Goal: Information Seeking & Learning: Learn about a topic

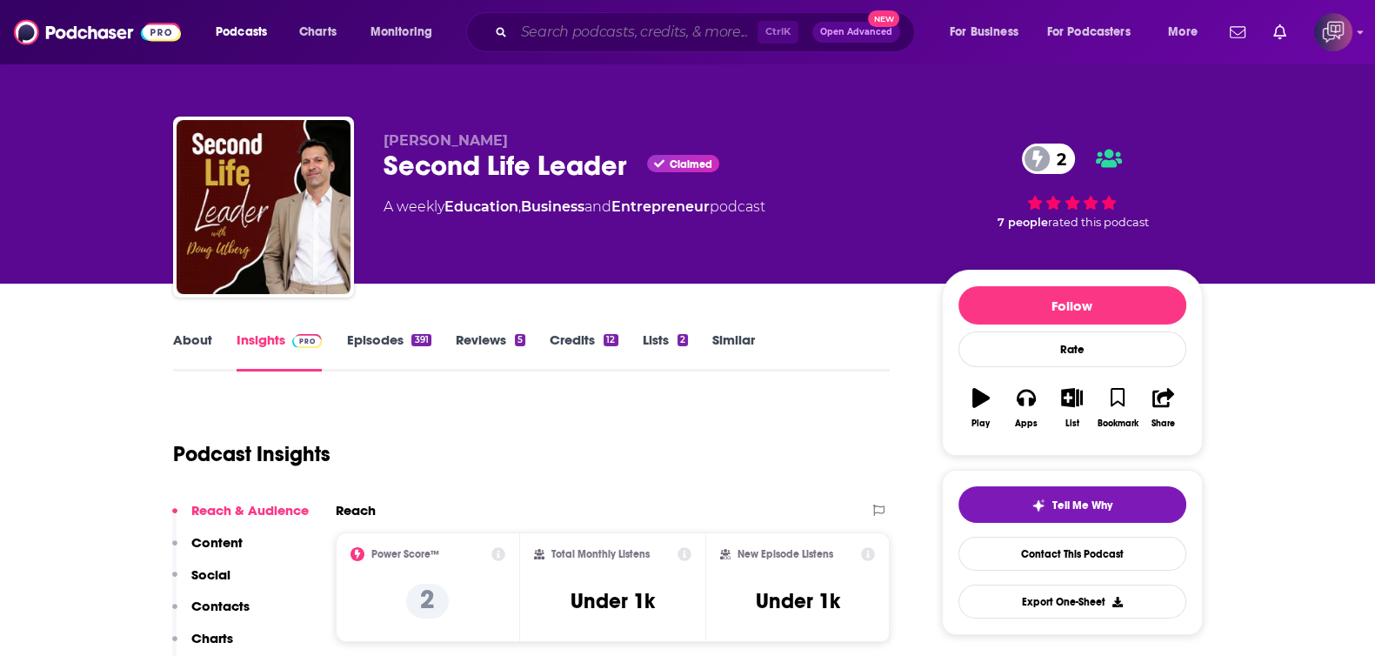
click at [613, 32] on input "Search podcasts, credits, & more..." at bounding box center [636, 32] width 244 height 28
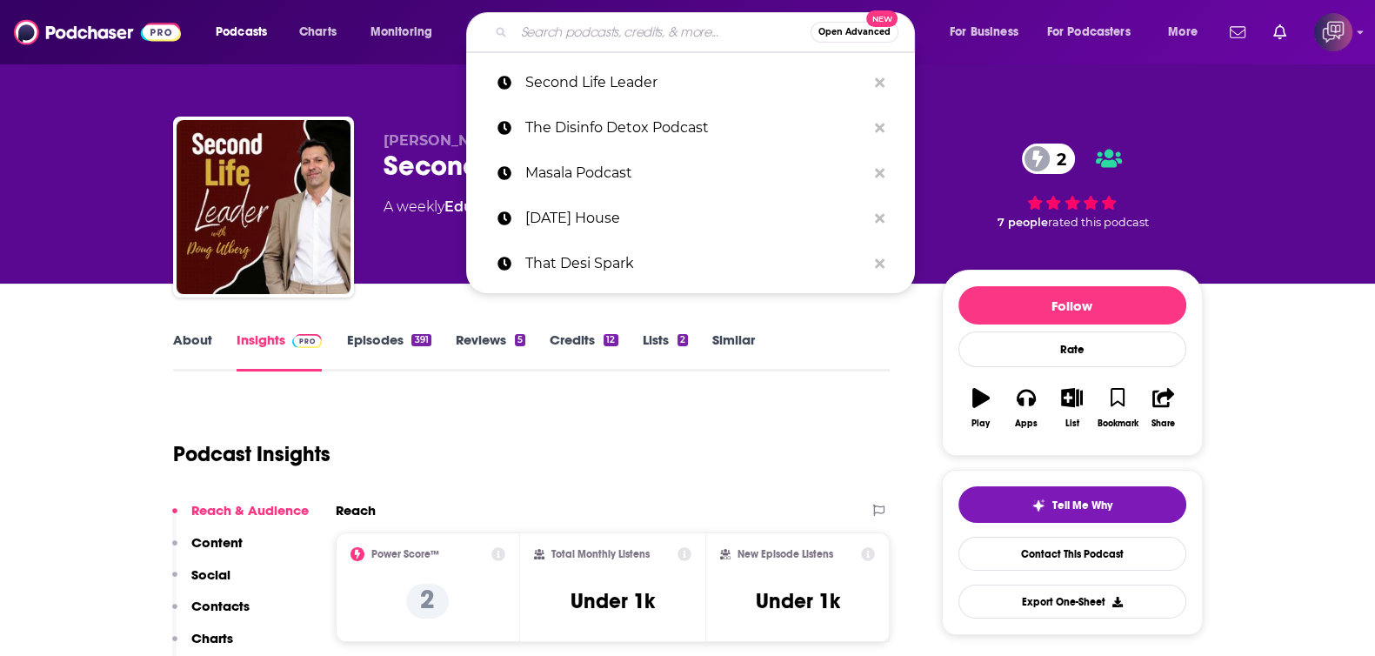
paste input "Talking Feds"
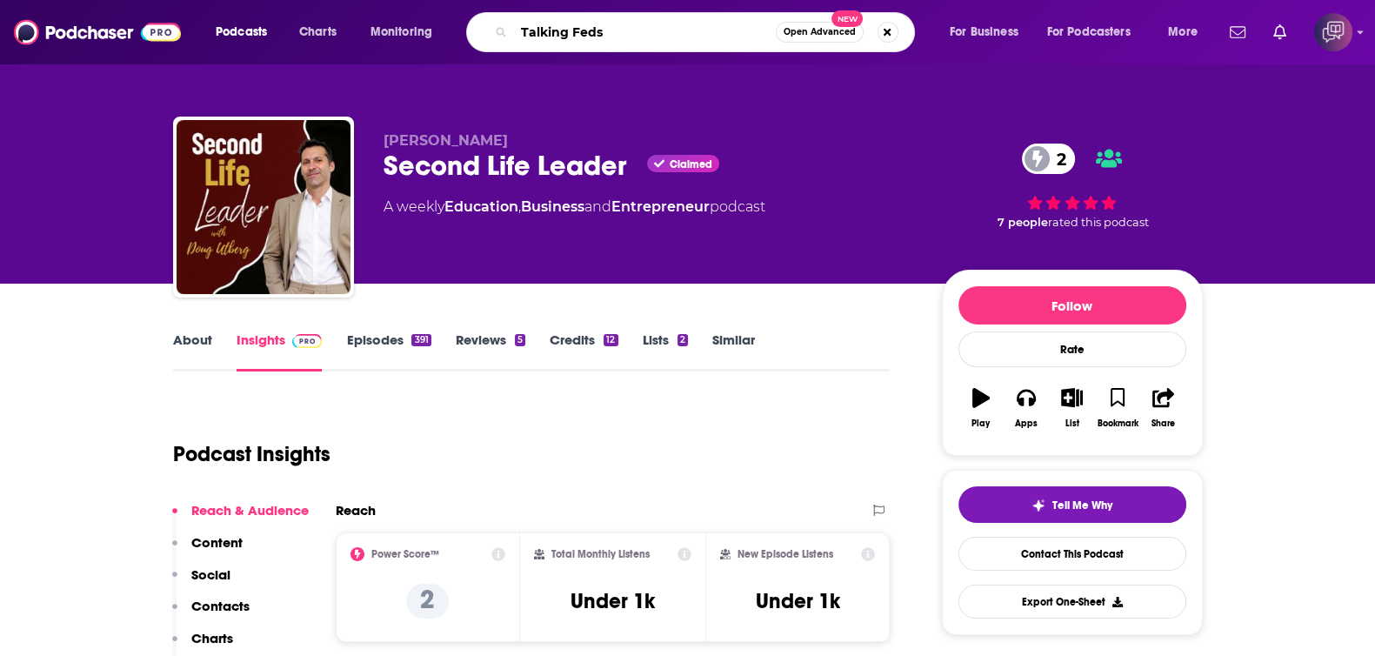
type input "Talking Feds"
click at [818, 31] on span "Open Advanced" at bounding box center [820, 32] width 72 height 9
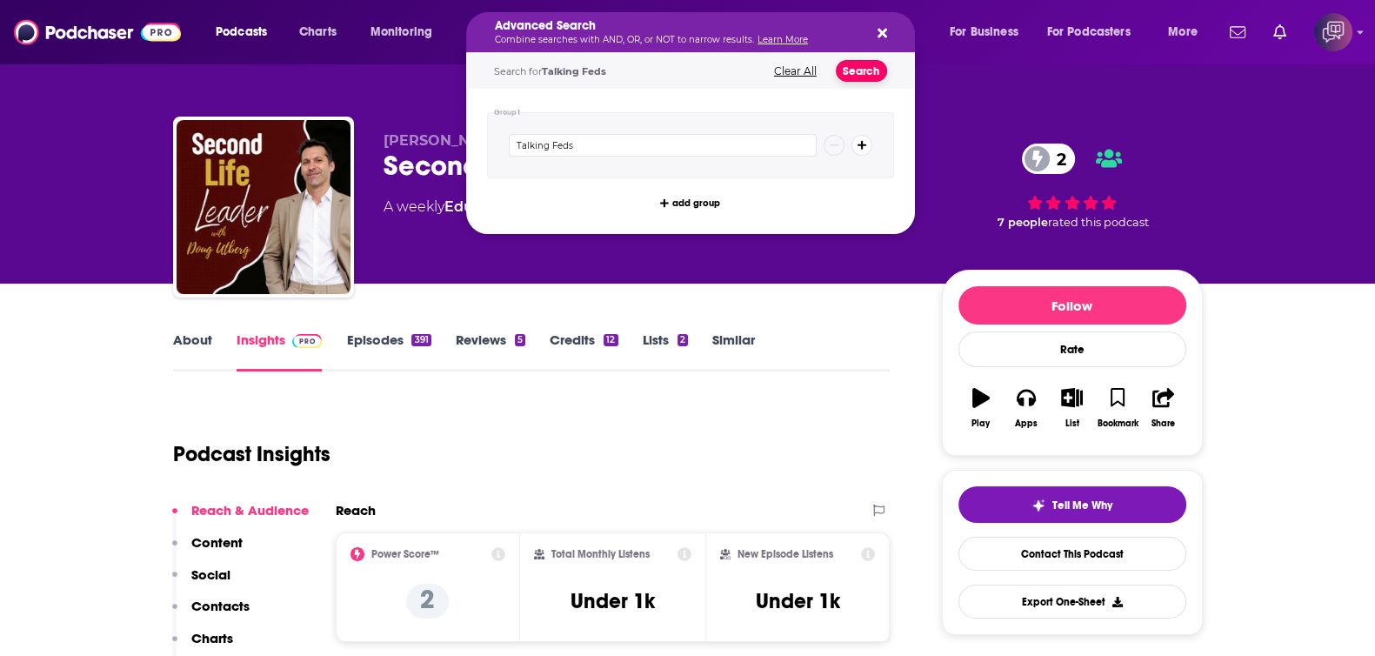
click at [864, 70] on button "Search" at bounding box center [861, 71] width 51 height 22
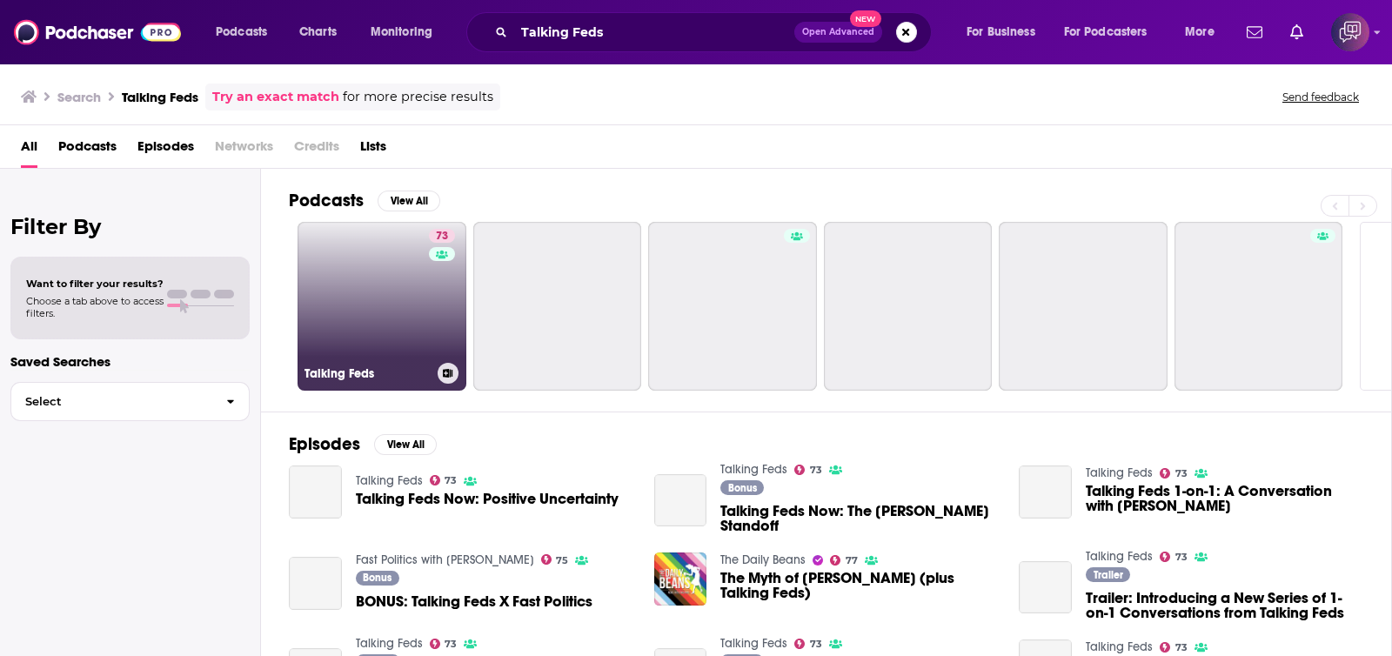
click at [375, 299] on link "73 Talking Feds" at bounding box center [382, 306] width 169 height 169
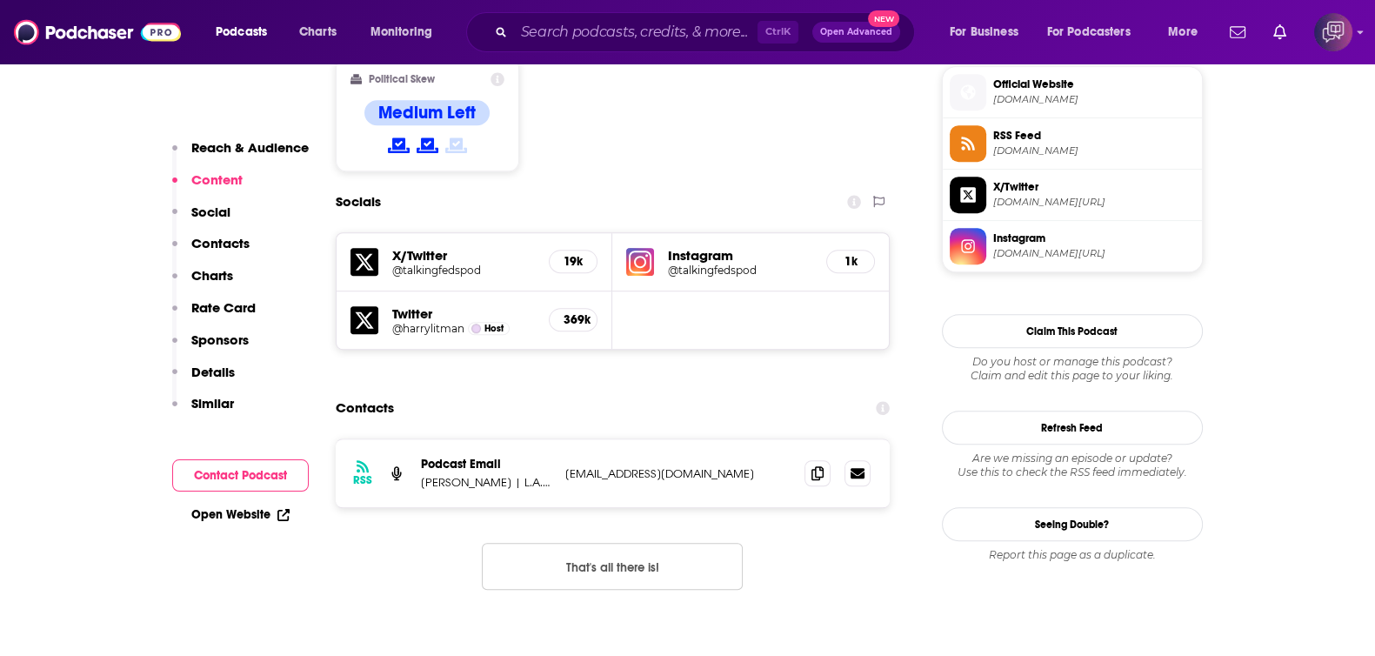
scroll to position [1413, 0]
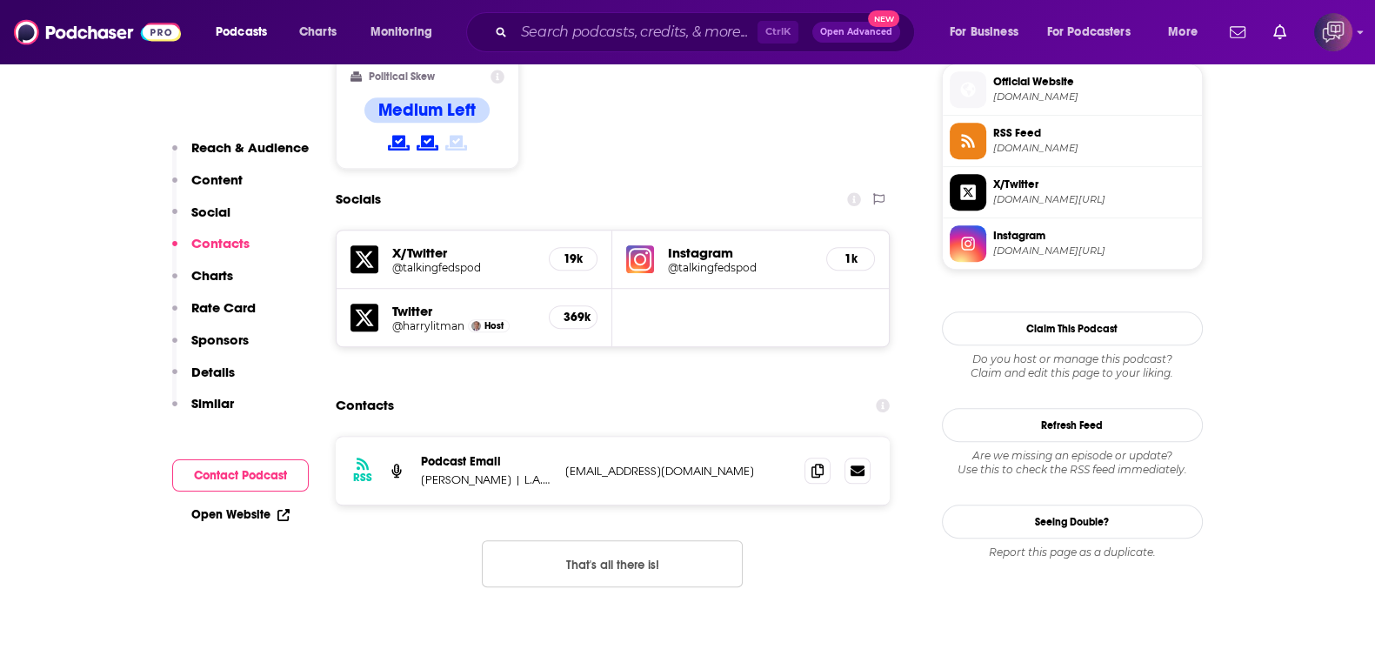
click at [644, 14] on div "Ctrl K Open Advanced New" at bounding box center [690, 32] width 449 height 40
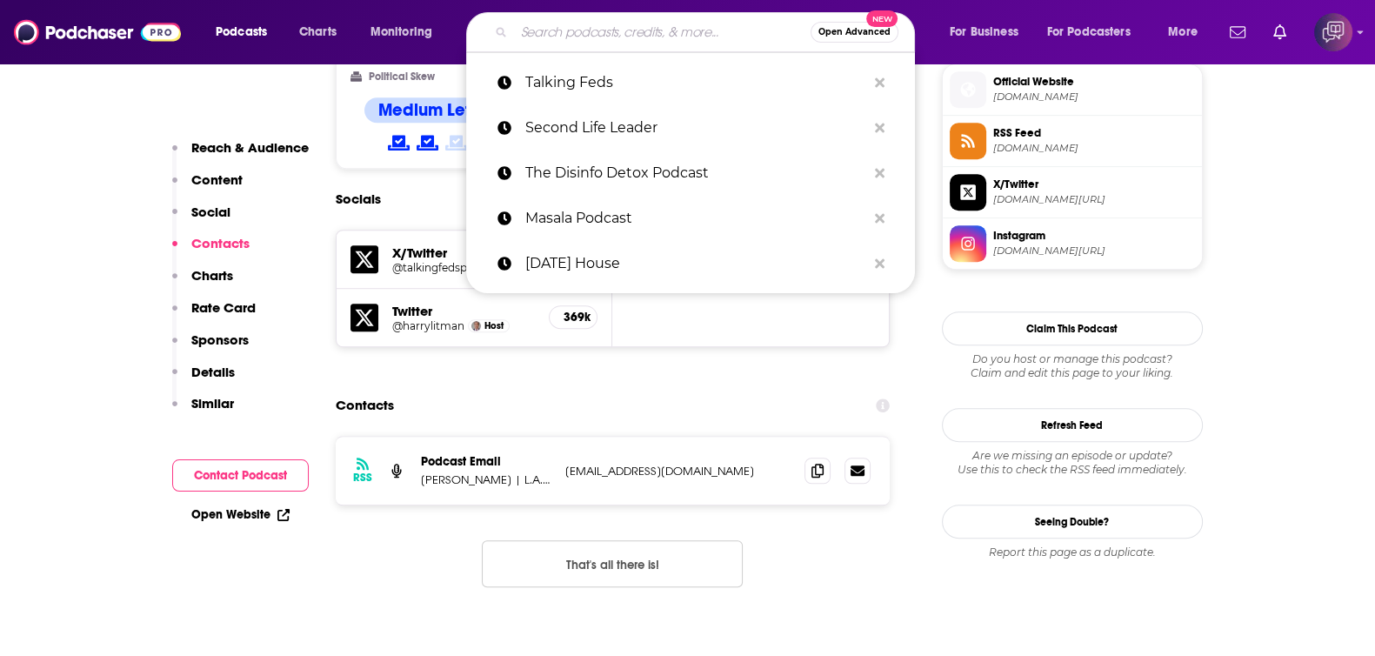
click at [641, 32] on input "Search podcasts, credits, & more..." at bounding box center [662, 32] width 297 height 28
paste input "The Truth with [PERSON_NAME]"
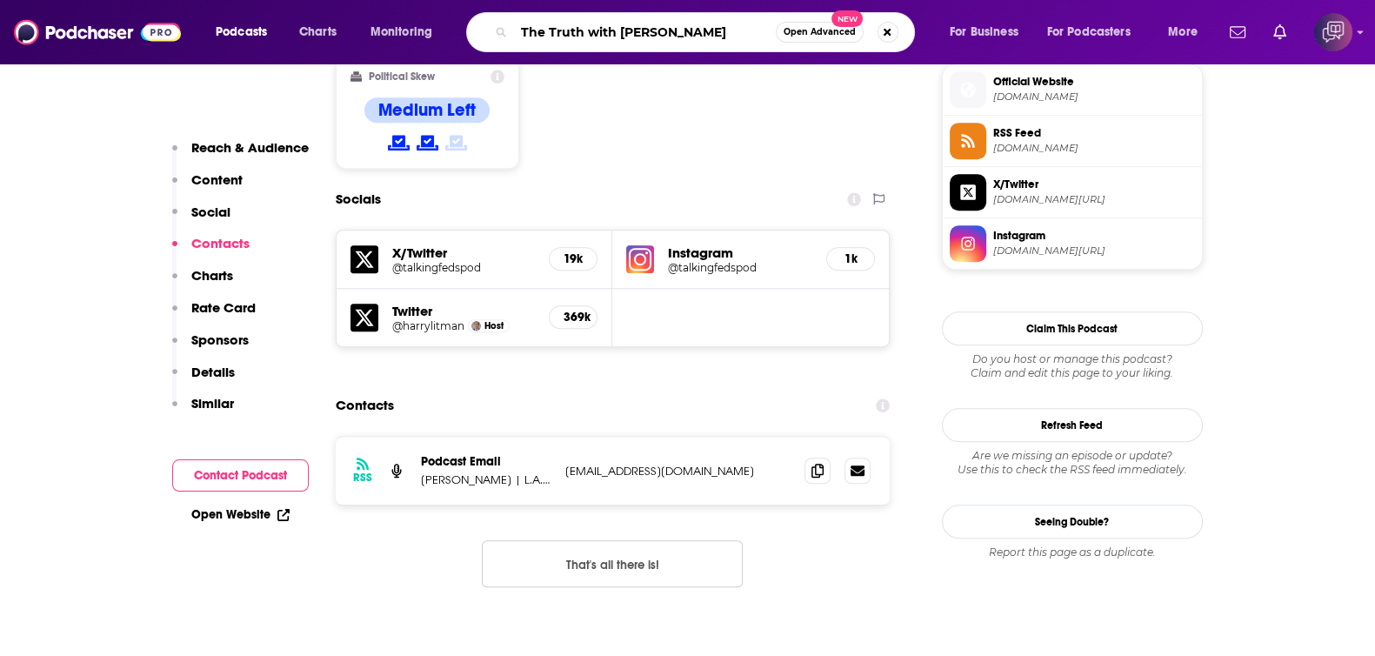
type input "The Truth with [PERSON_NAME]"
click at [796, 28] on span "Open Advanced" at bounding box center [820, 32] width 72 height 9
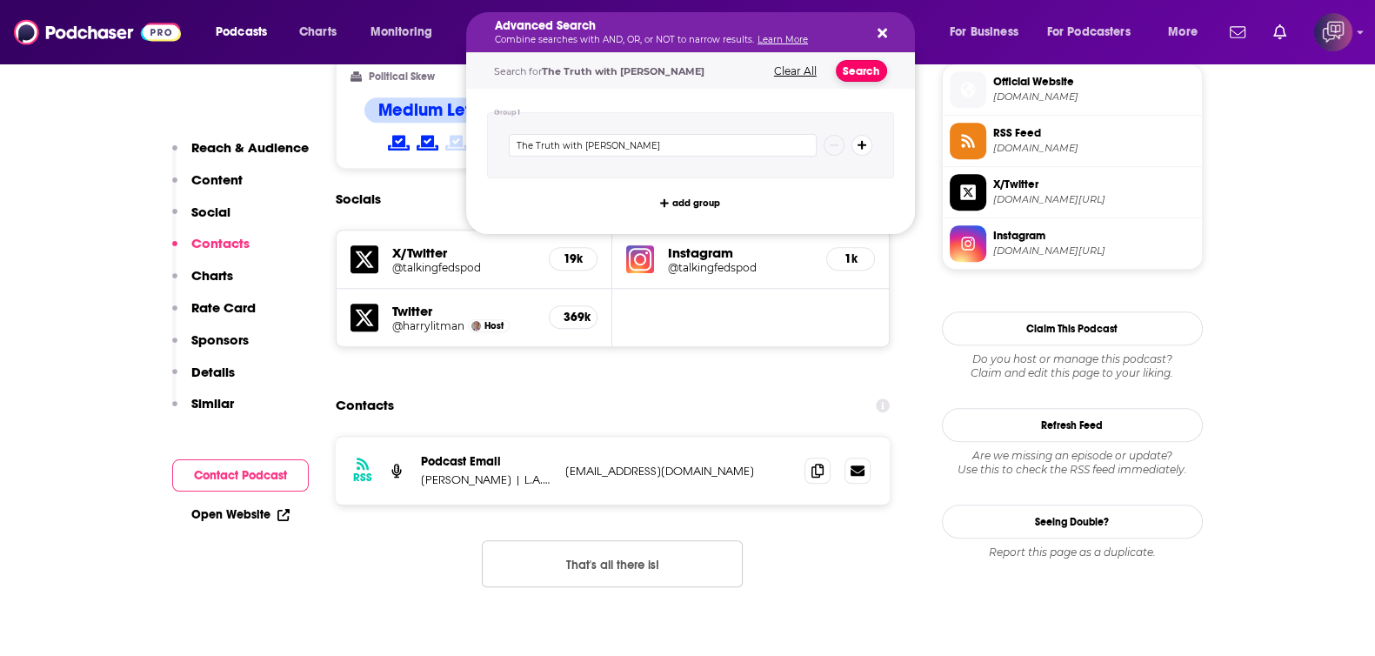
click at [841, 66] on button "Search" at bounding box center [861, 71] width 51 height 22
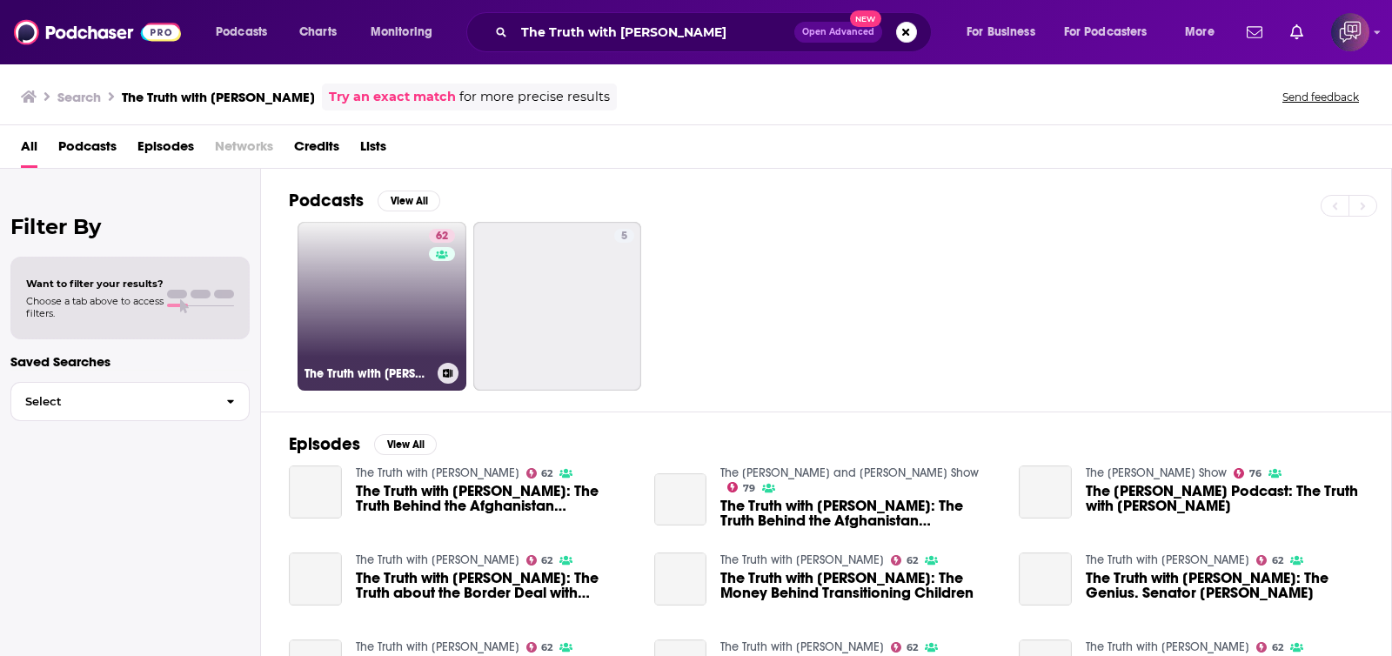
click at [403, 332] on link "62 The Truth with [PERSON_NAME]" at bounding box center [382, 306] width 169 height 169
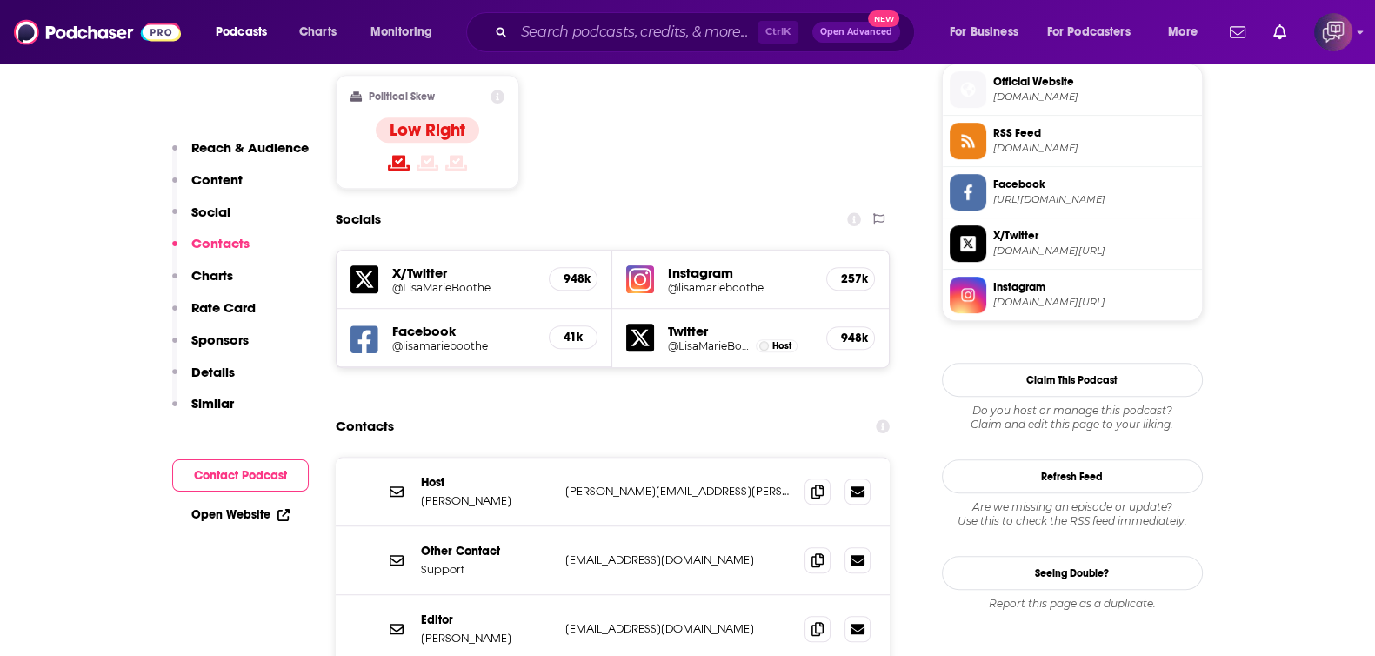
scroll to position [1522, 0]
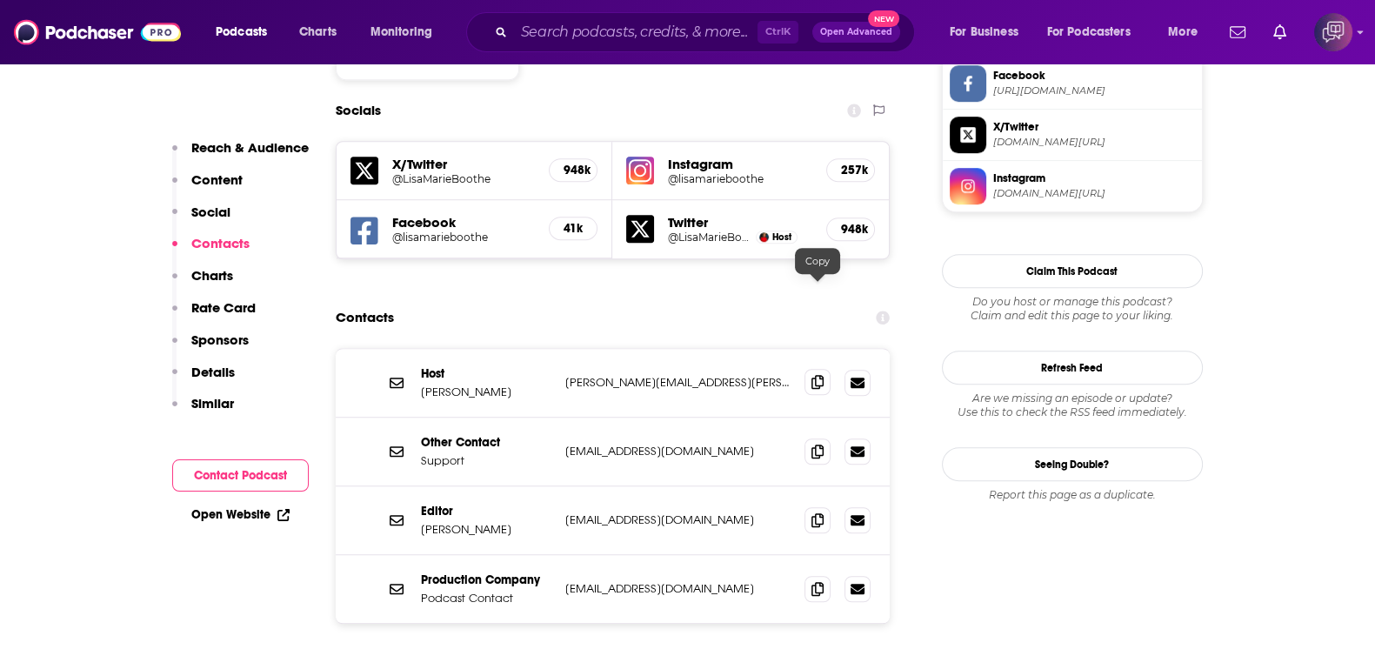
click at [813, 375] on icon at bounding box center [818, 382] width 12 height 14
click at [818, 581] on icon at bounding box center [818, 588] width 12 height 14
click at [812, 581] on icon at bounding box center [818, 588] width 12 height 14
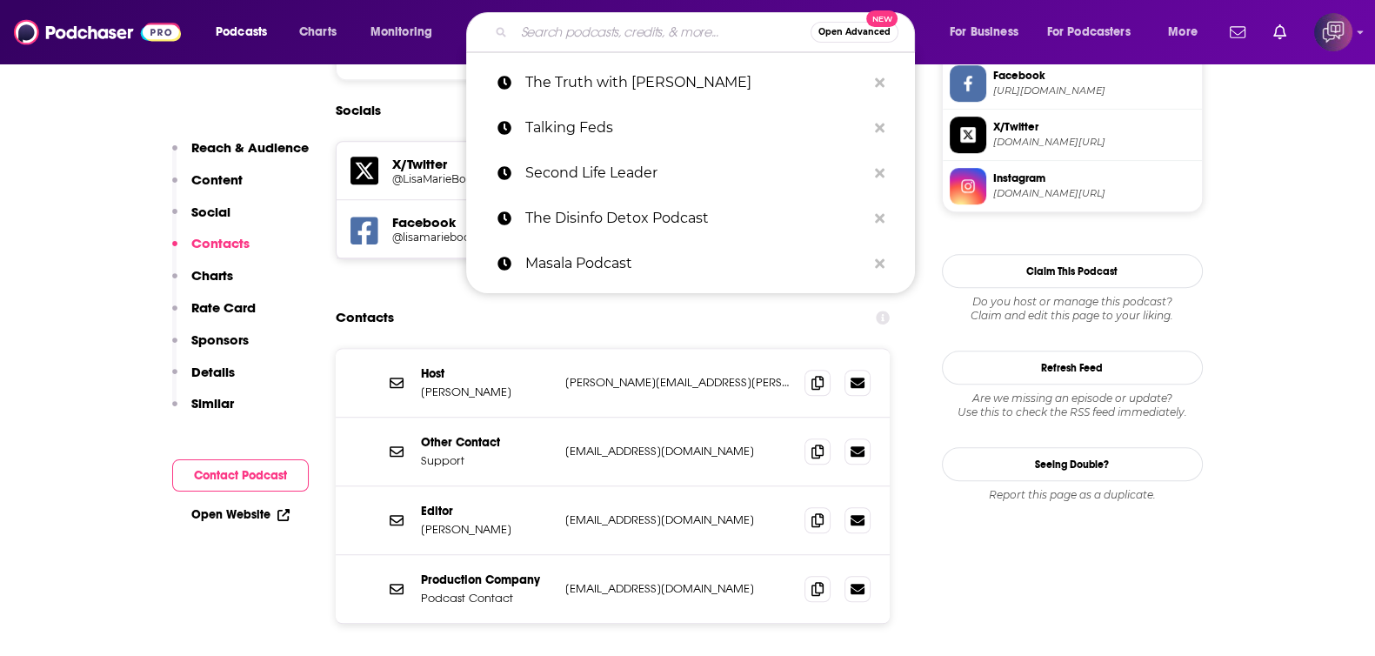
click at [592, 39] on input "Search podcasts, credits, & more..." at bounding box center [662, 32] width 297 height 28
paste input "The [PERSON_NAME] Show with [PERSON_NAME]"
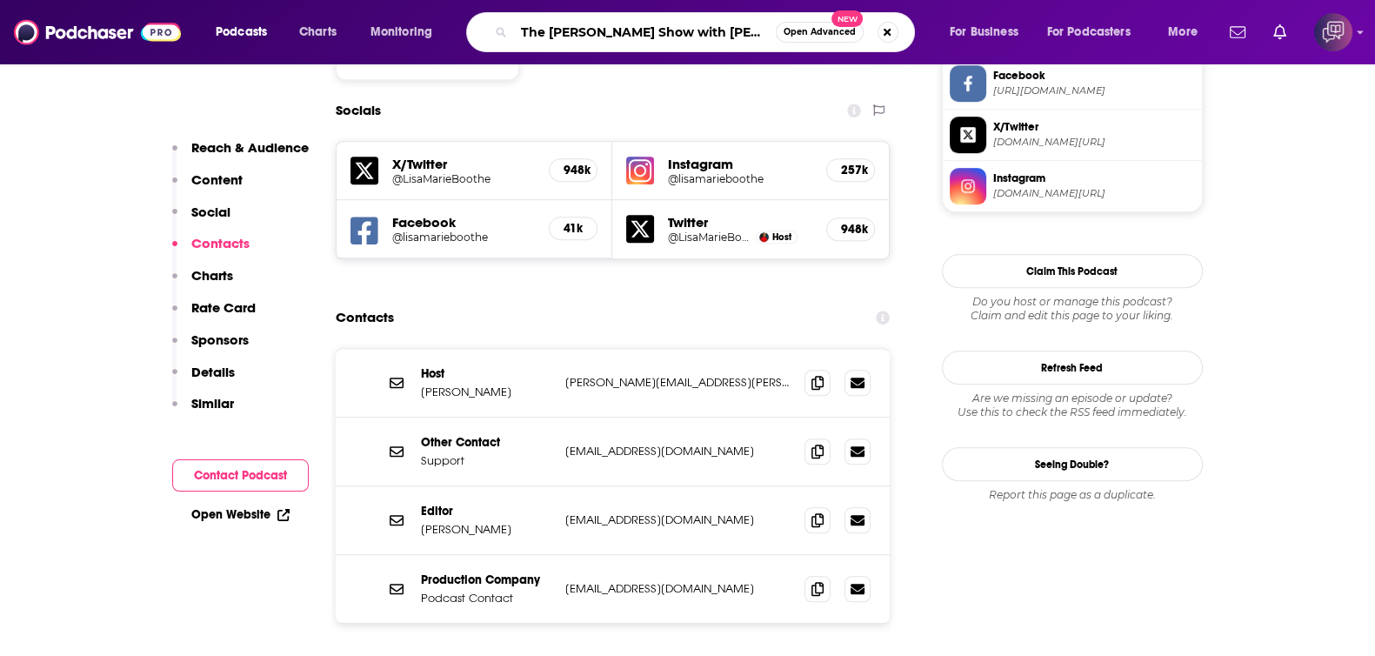
type input "The [PERSON_NAME] Show with [PERSON_NAME]"
click at [813, 38] on button "Open Advanced New" at bounding box center [820, 32] width 88 height 21
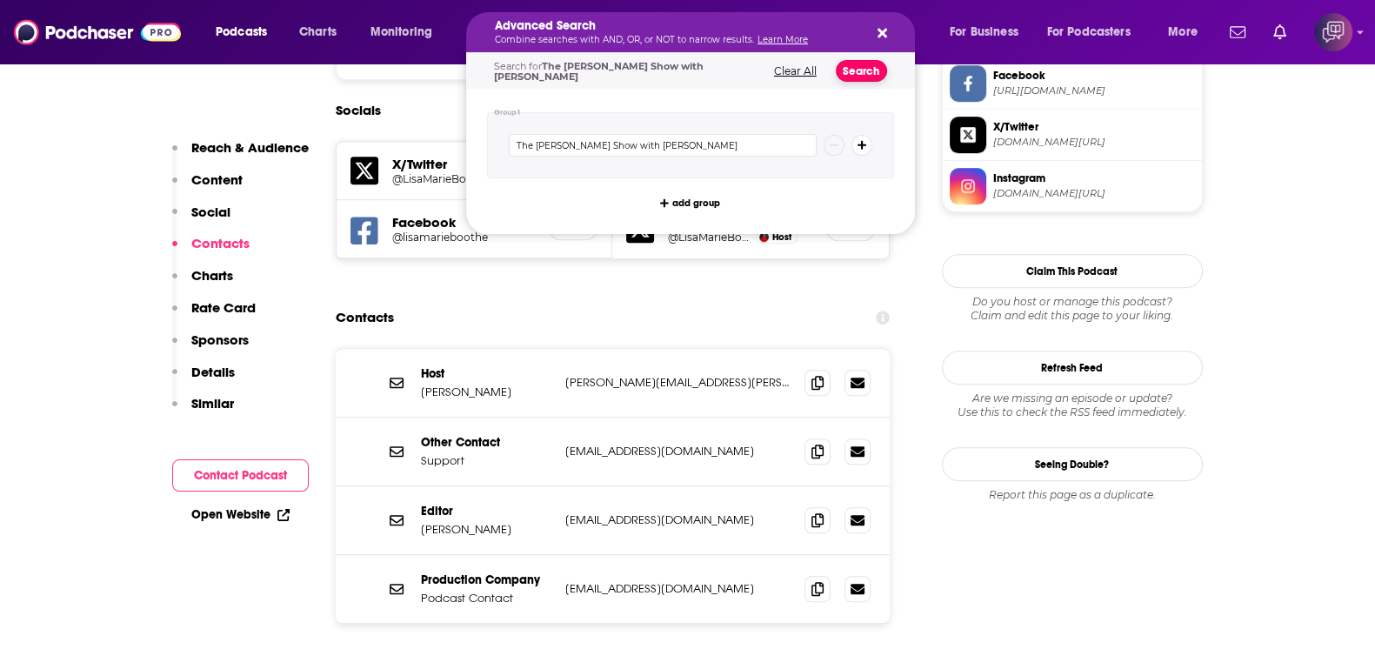
click at [860, 78] on button "Search" at bounding box center [861, 71] width 51 height 22
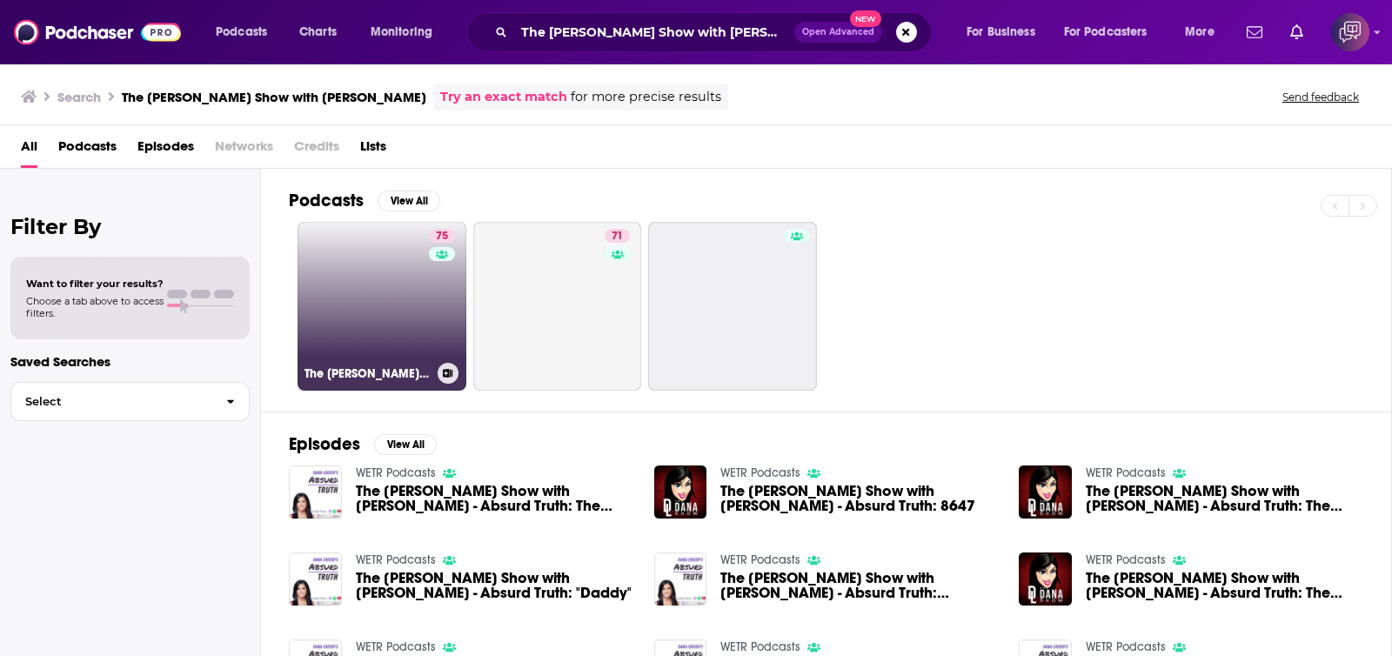
click at [418, 298] on link "75 The [PERSON_NAME] Show with [PERSON_NAME]" at bounding box center [382, 306] width 169 height 169
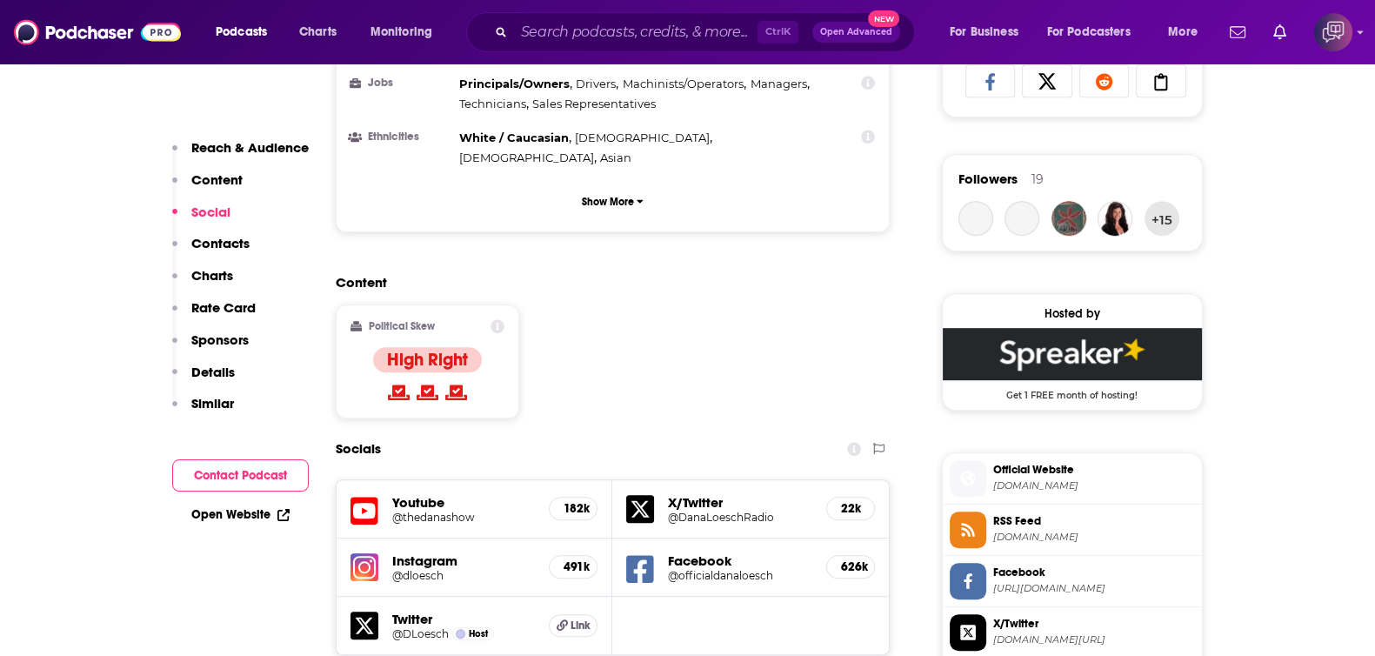
scroll to position [1305, 0]
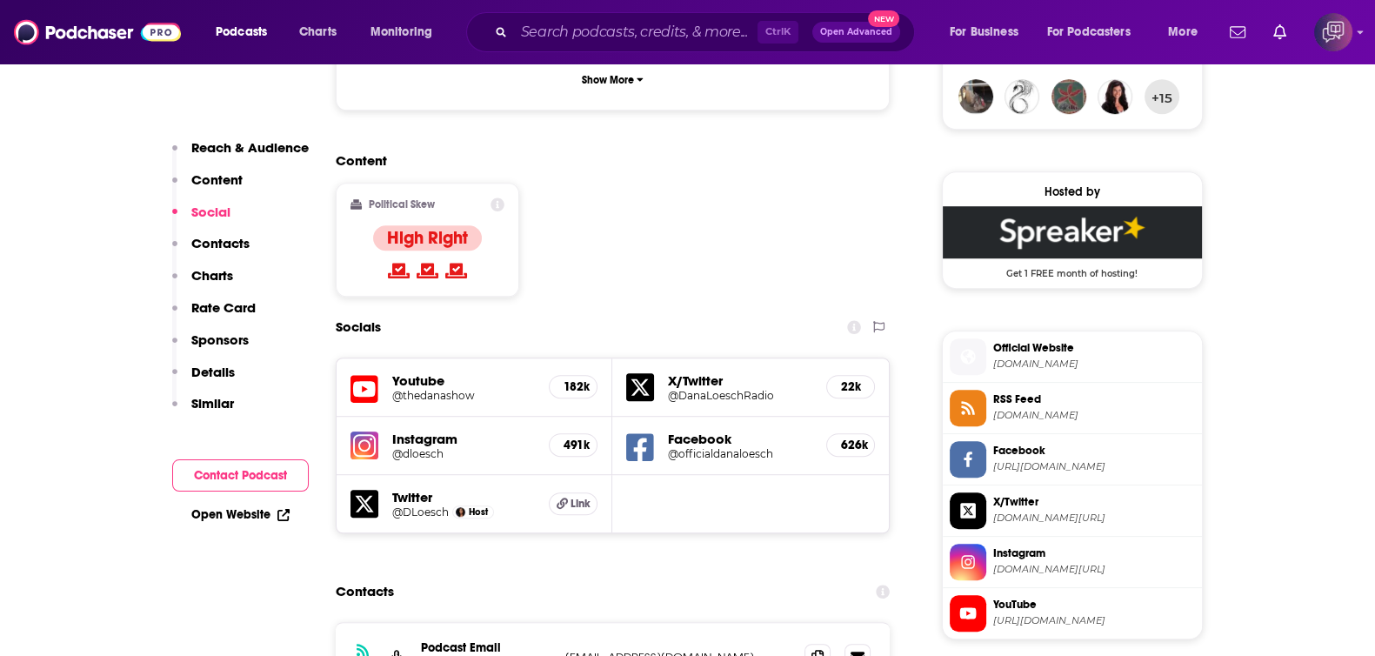
click at [646, 19] on div "Ctrl K Open Advanced New" at bounding box center [690, 32] width 449 height 40
click at [613, 33] on input "Search podcasts, credits, & more..." at bounding box center [636, 32] width 244 height 28
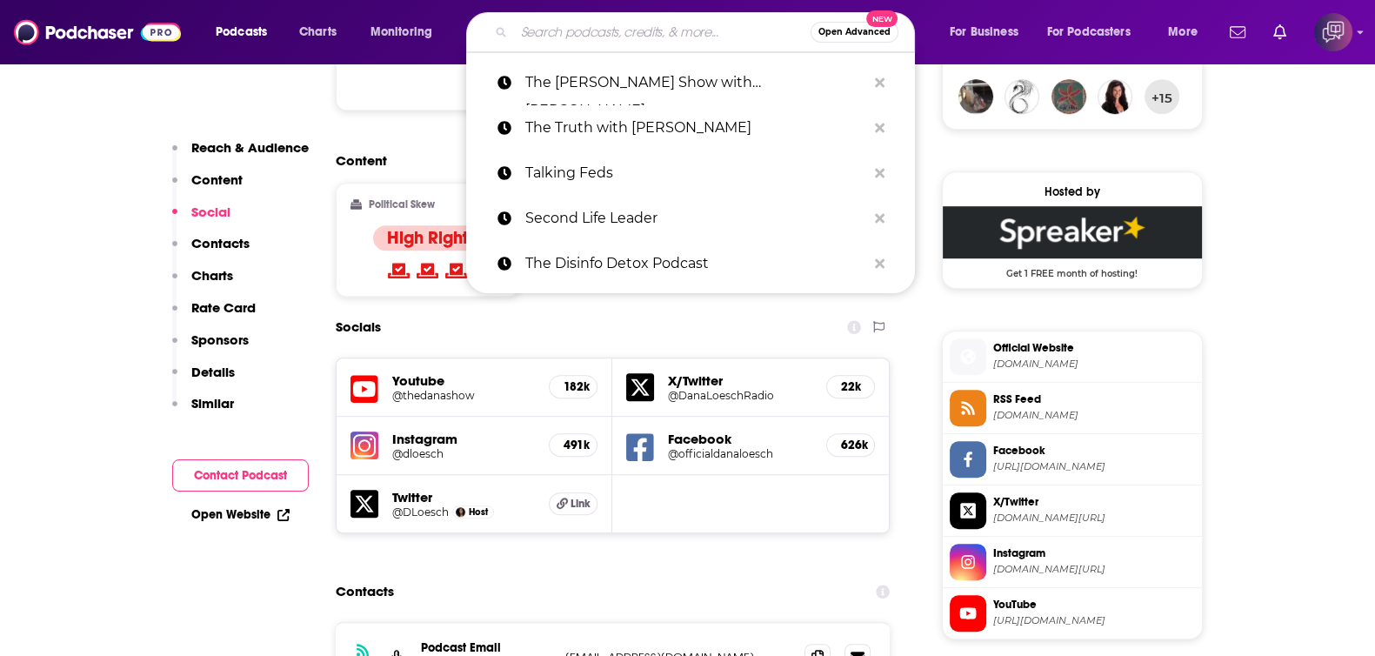
paste input "The [PERSON_NAME] Show"
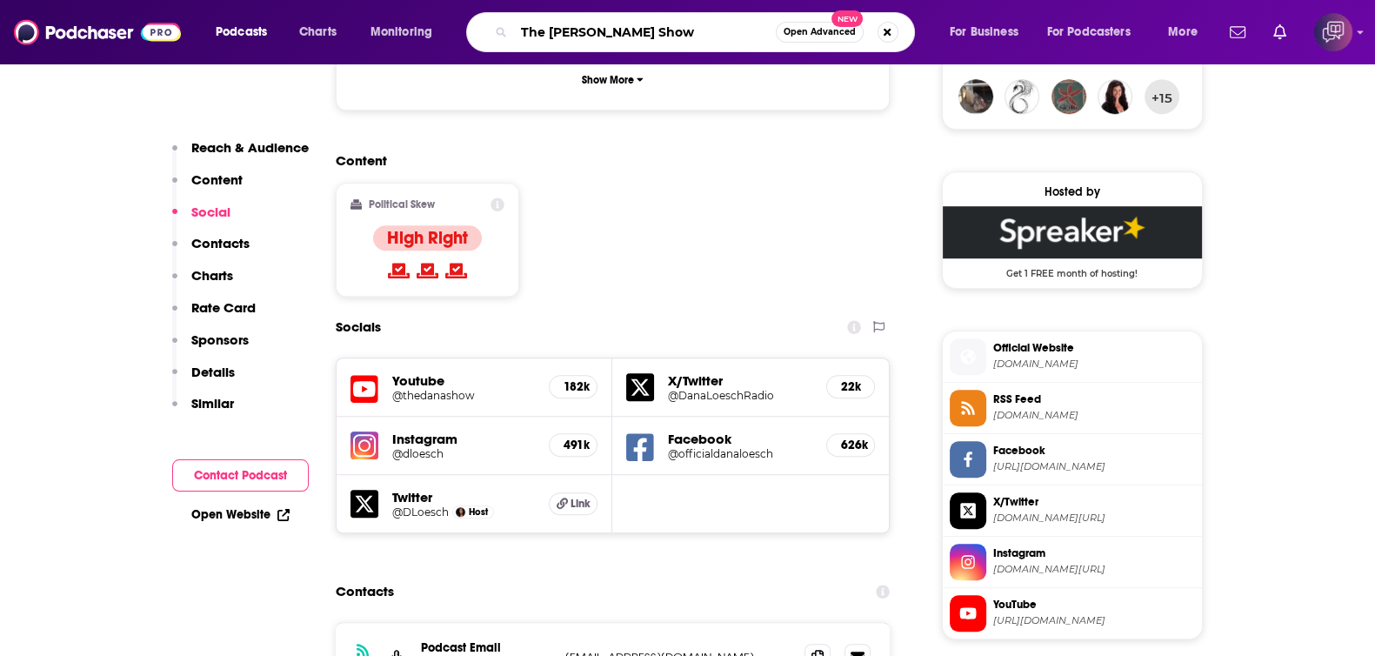
type input "The [PERSON_NAME] Show"
click at [830, 36] on span "Open Advanced" at bounding box center [820, 32] width 72 height 9
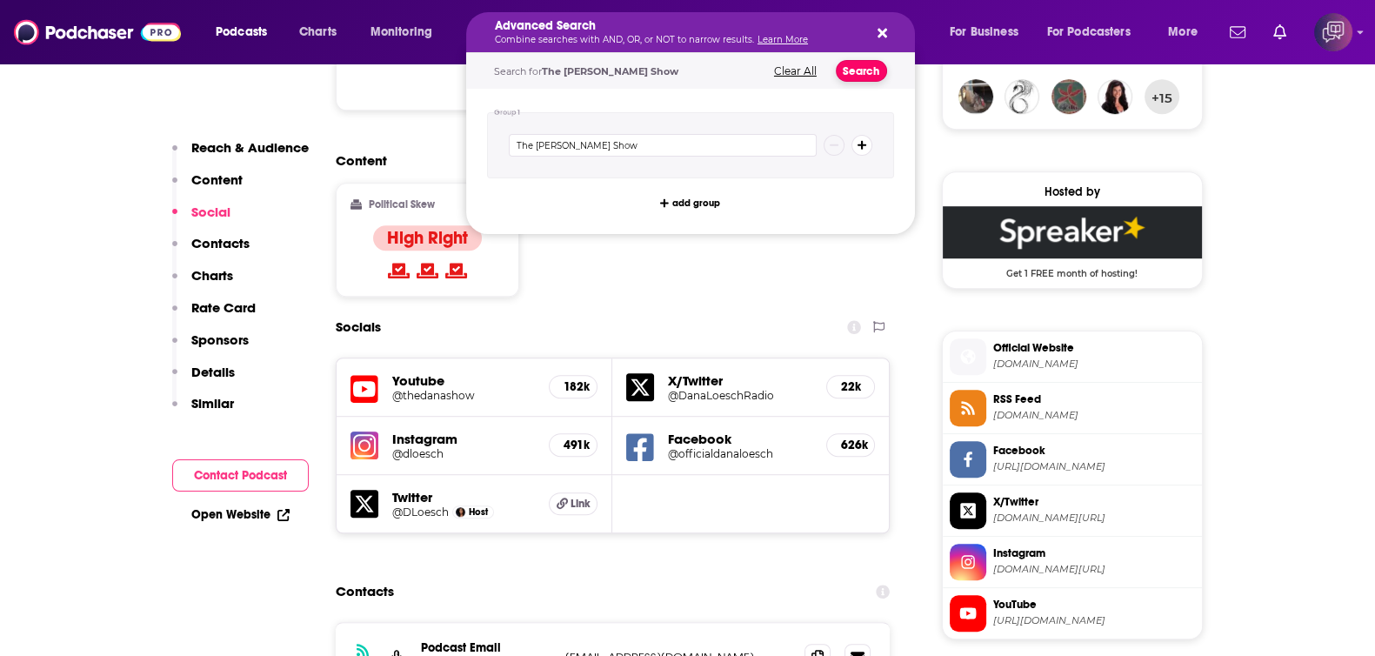
click at [857, 72] on button "Search" at bounding box center [861, 71] width 51 height 22
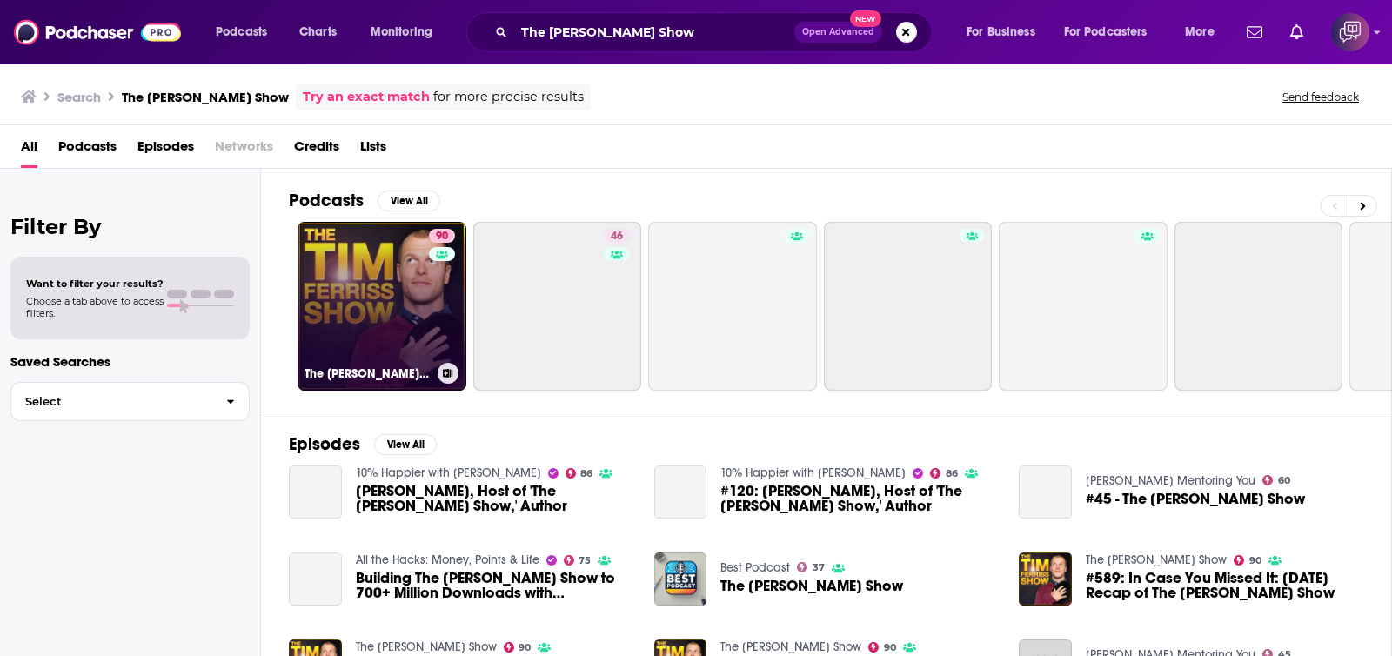
click at [416, 300] on link "90 The [PERSON_NAME] Show" at bounding box center [382, 306] width 169 height 169
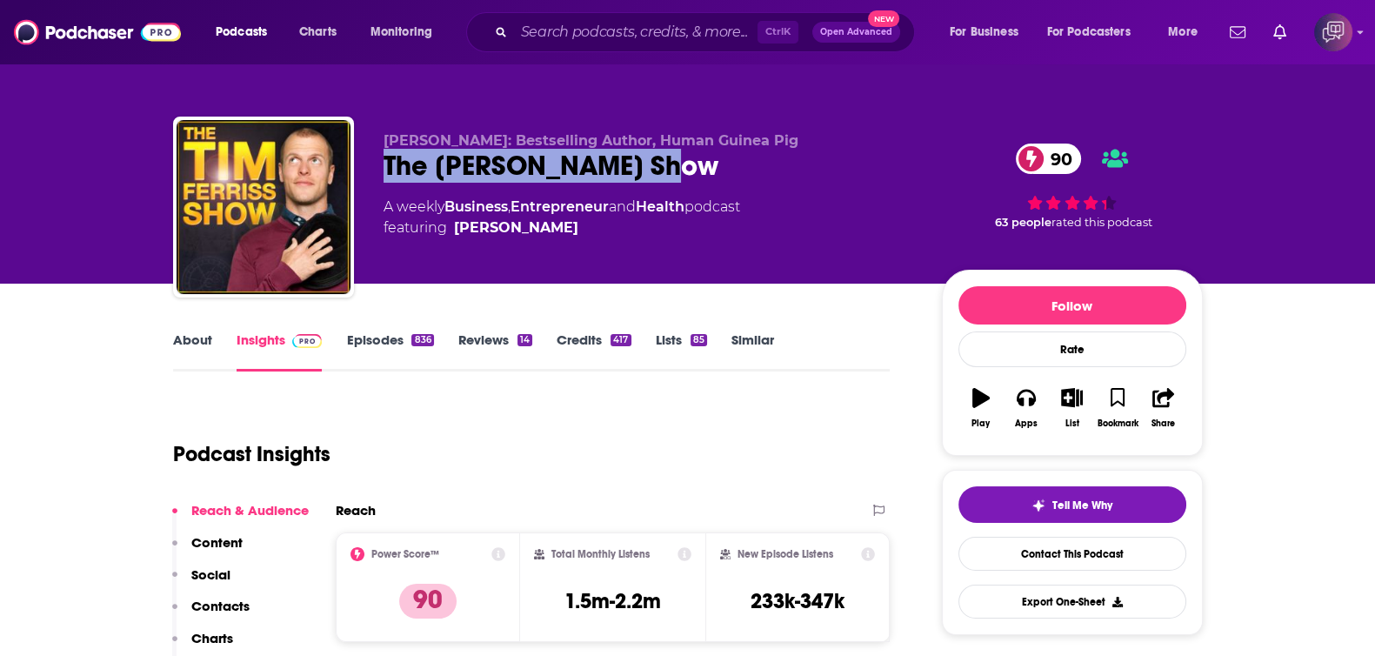
drag, startPoint x: 368, startPoint y: 159, endPoint x: 666, endPoint y: 184, distance: 299.4
click at [666, 184] on div "[PERSON_NAME]: Bestselling Author, Human Guinea Pig The [PERSON_NAME] Show 90 A…" at bounding box center [688, 211] width 1030 height 188
copy h2 "The [PERSON_NAME] Show"
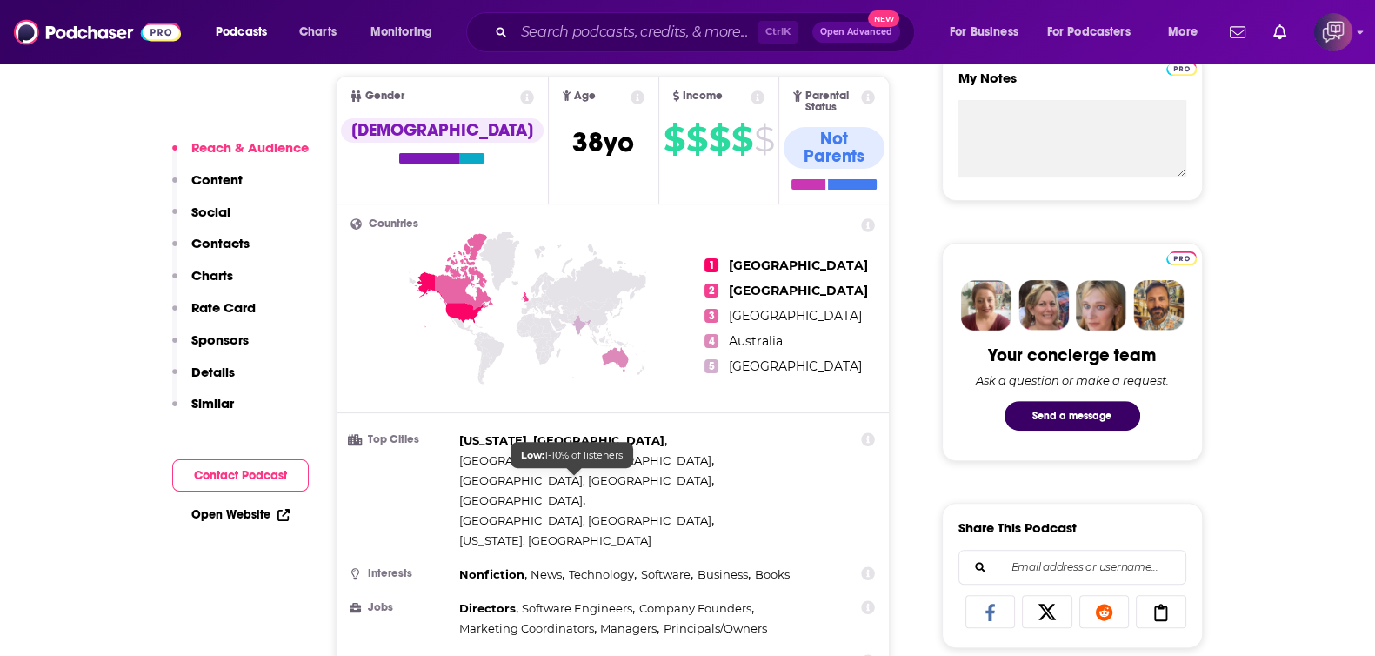
scroll to position [1305, 0]
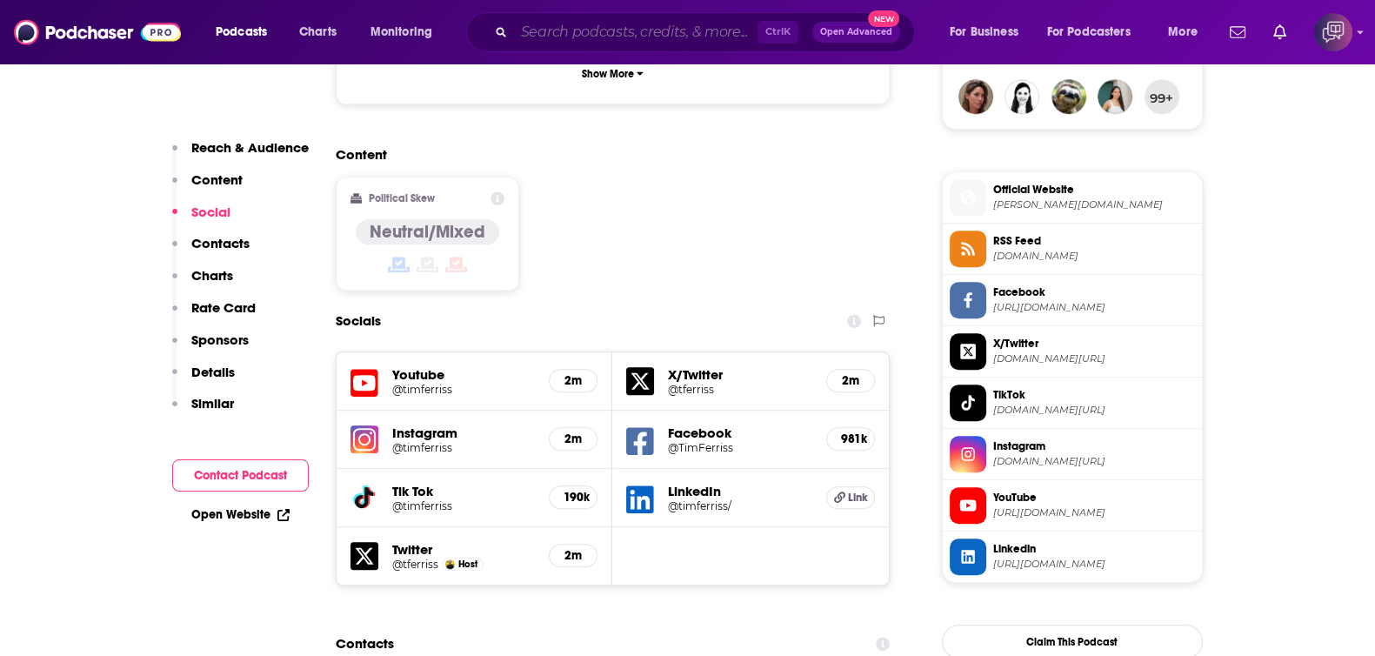
click at [681, 24] on input "Search podcasts, credits, & more..." at bounding box center [636, 32] width 244 height 28
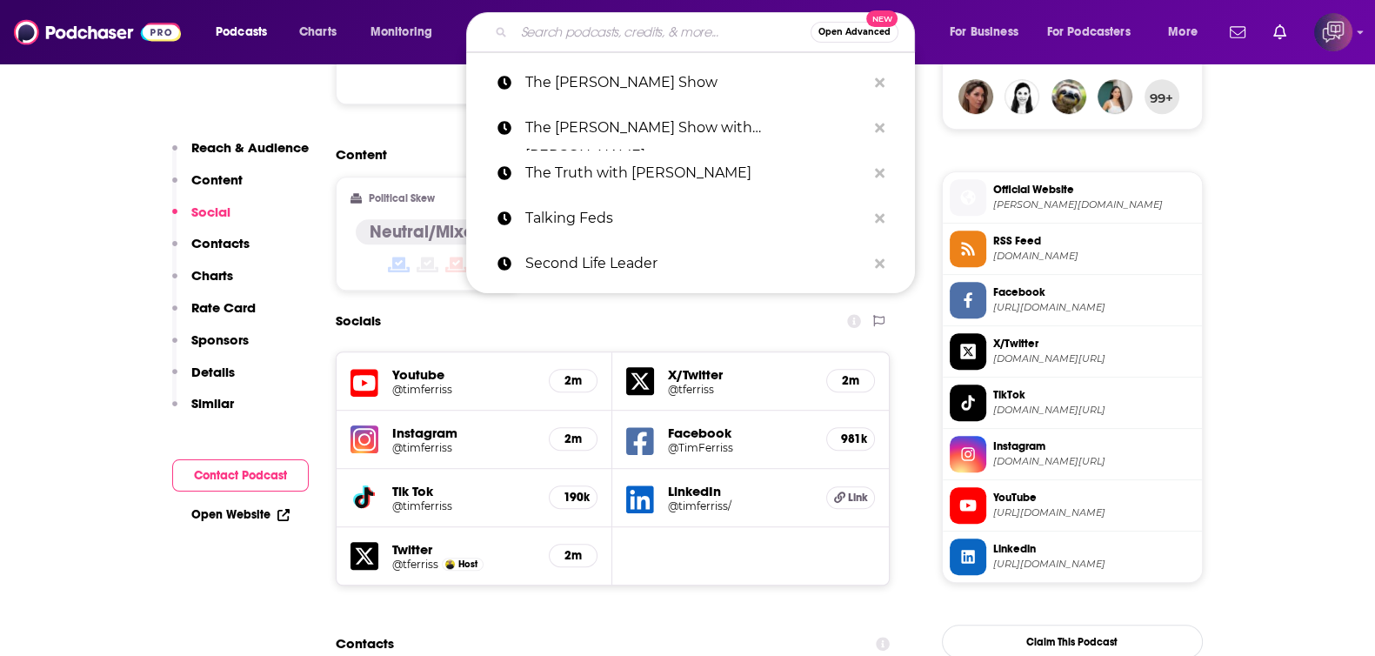
paste input "The Dershow"
type input "The Dershow"
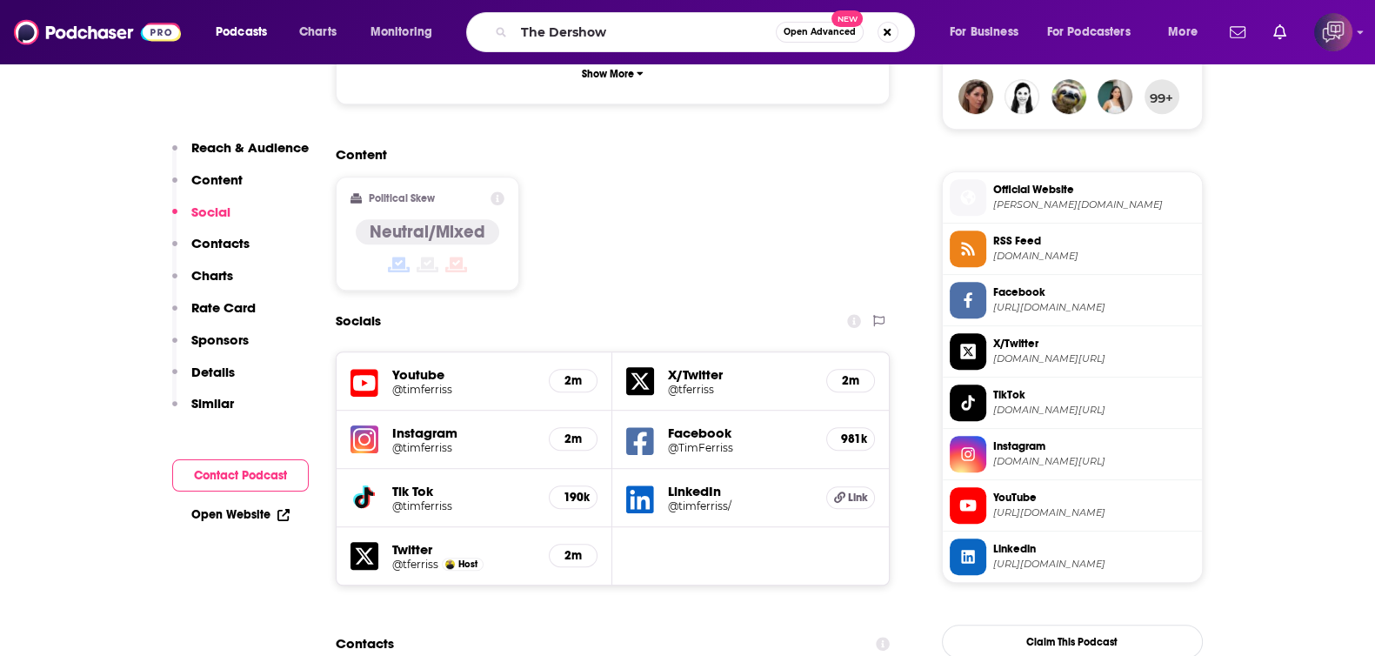
click at [808, 32] on span "Open Advanced" at bounding box center [820, 32] width 72 height 9
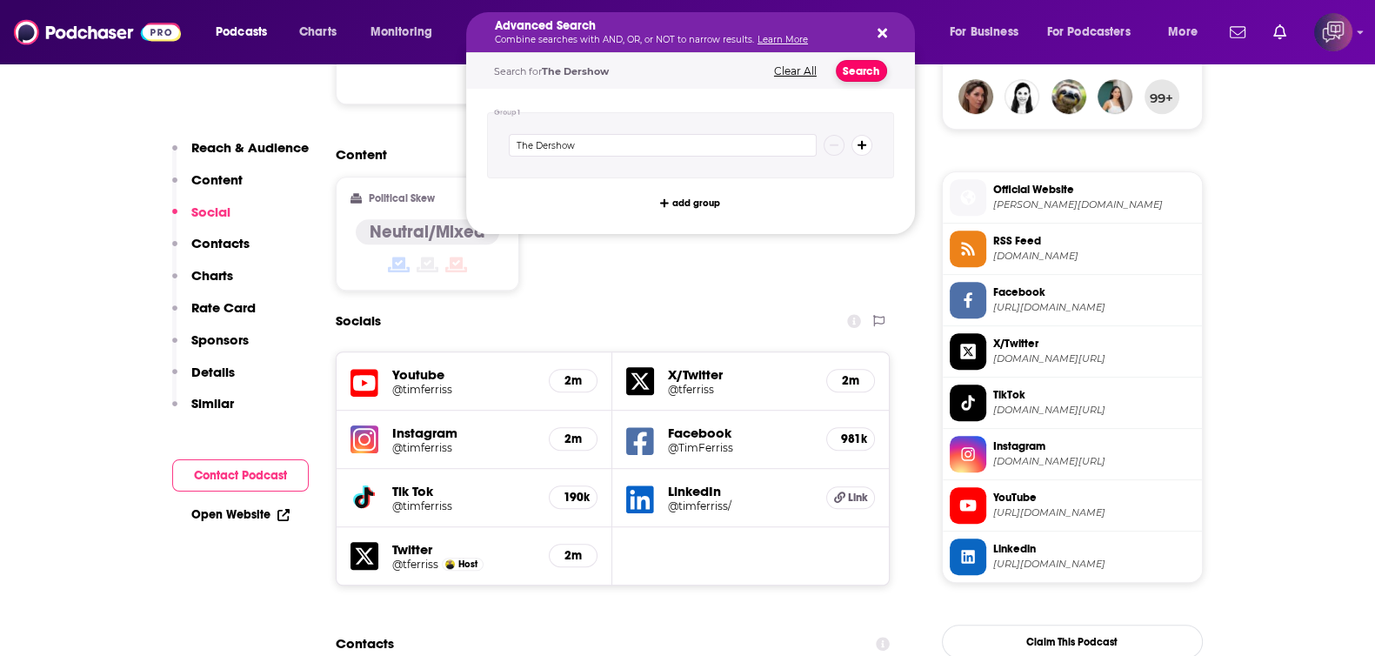
click at [852, 69] on button "Search" at bounding box center [861, 71] width 51 height 22
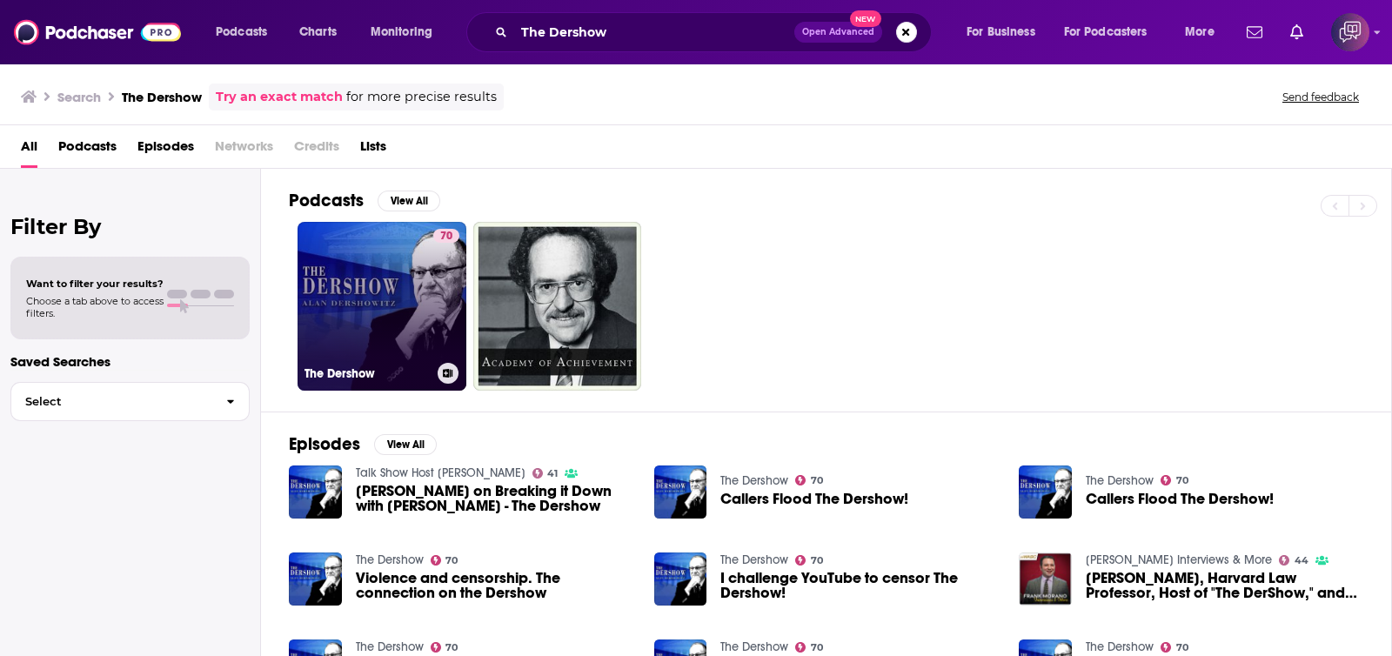
click at [383, 302] on link "70 The Dershow" at bounding box center [382, 306] width 169 height 169
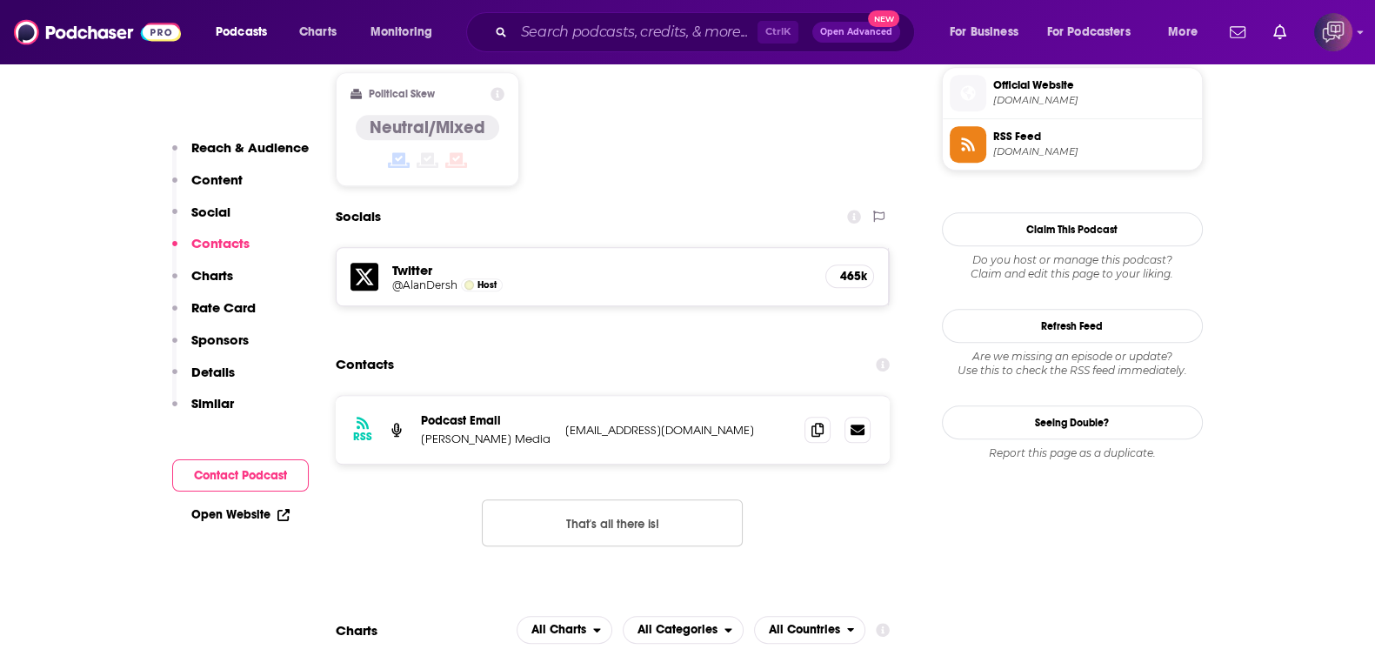
scroll to position [1522, 0]
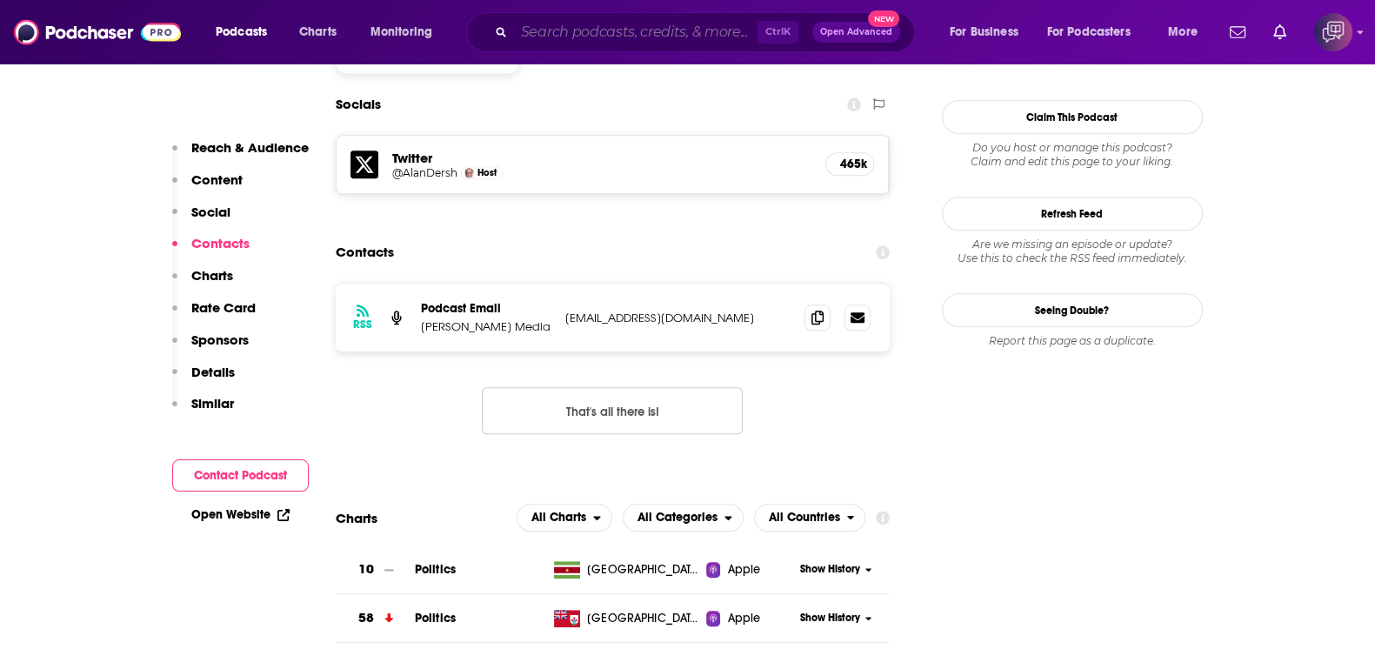
click at [634, 29] on input "Search podcasts, credits, & more..." at bounding box center [636, 32] width 244 height 28
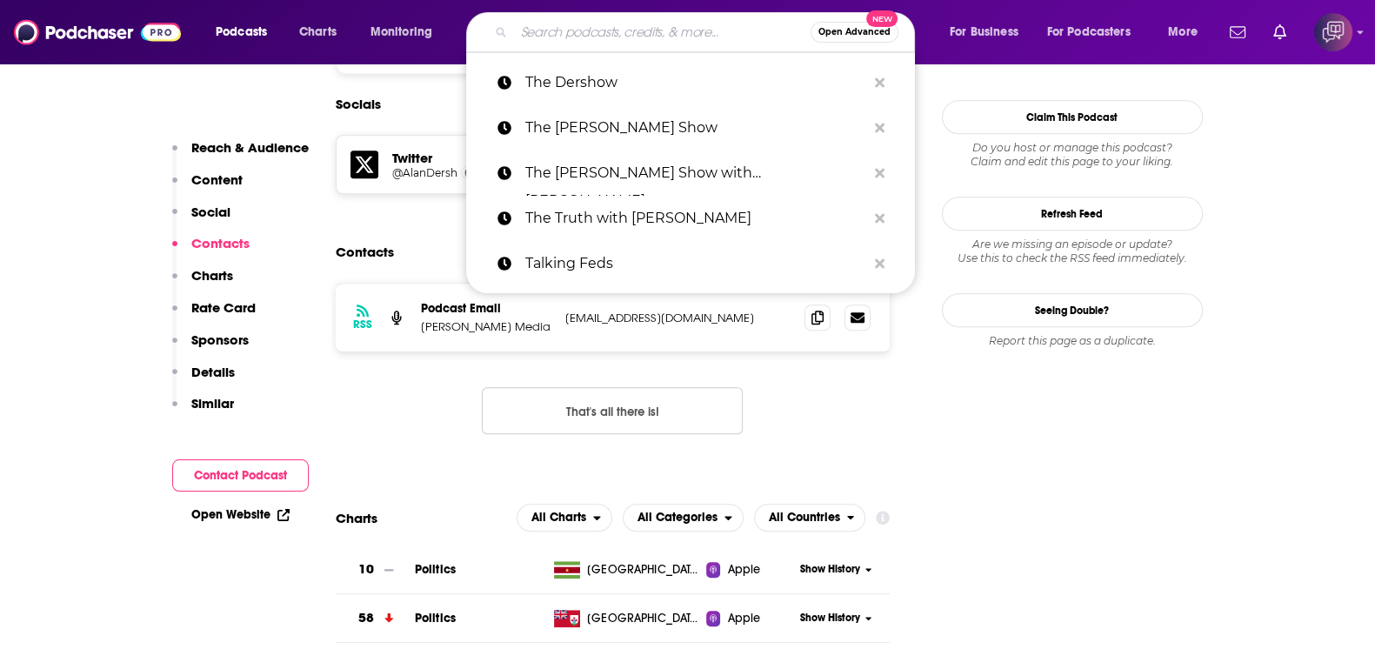
paste input "Morning Wire"
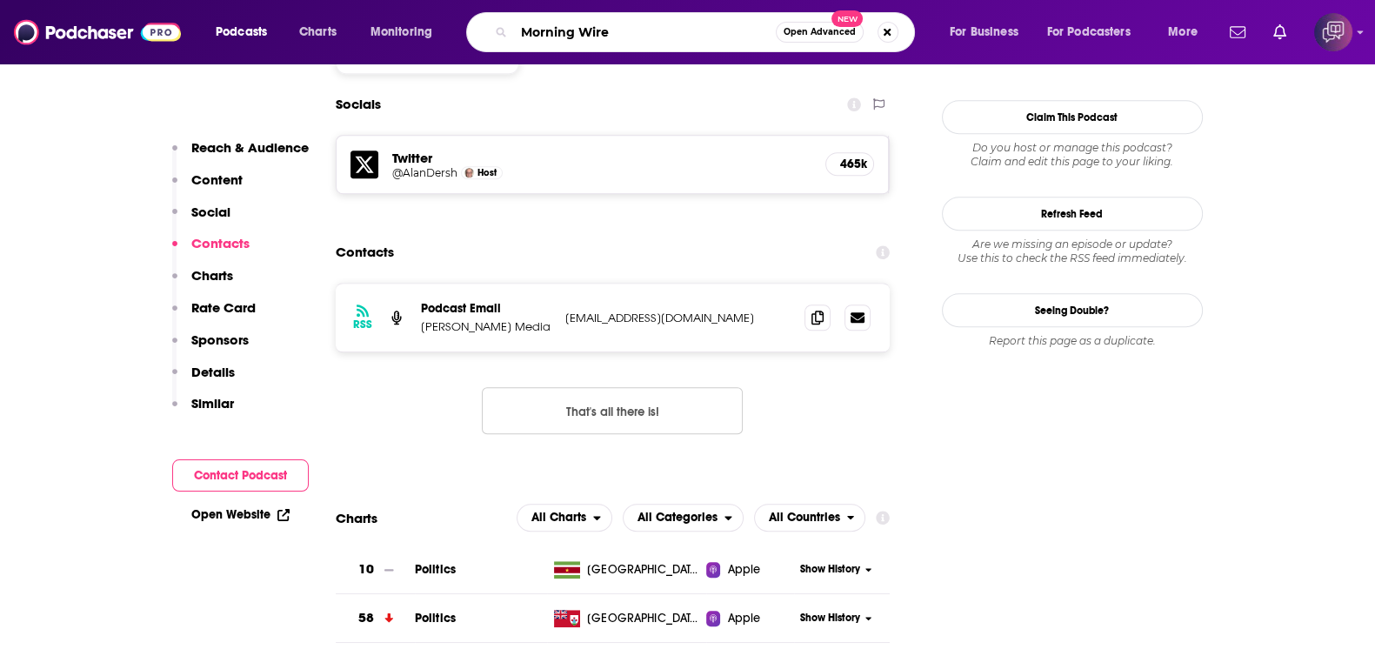
type input "Morning Wire"
click at [842, 28] on span "Open Advanced" at bounding box center [820, 32] width 72 height 9
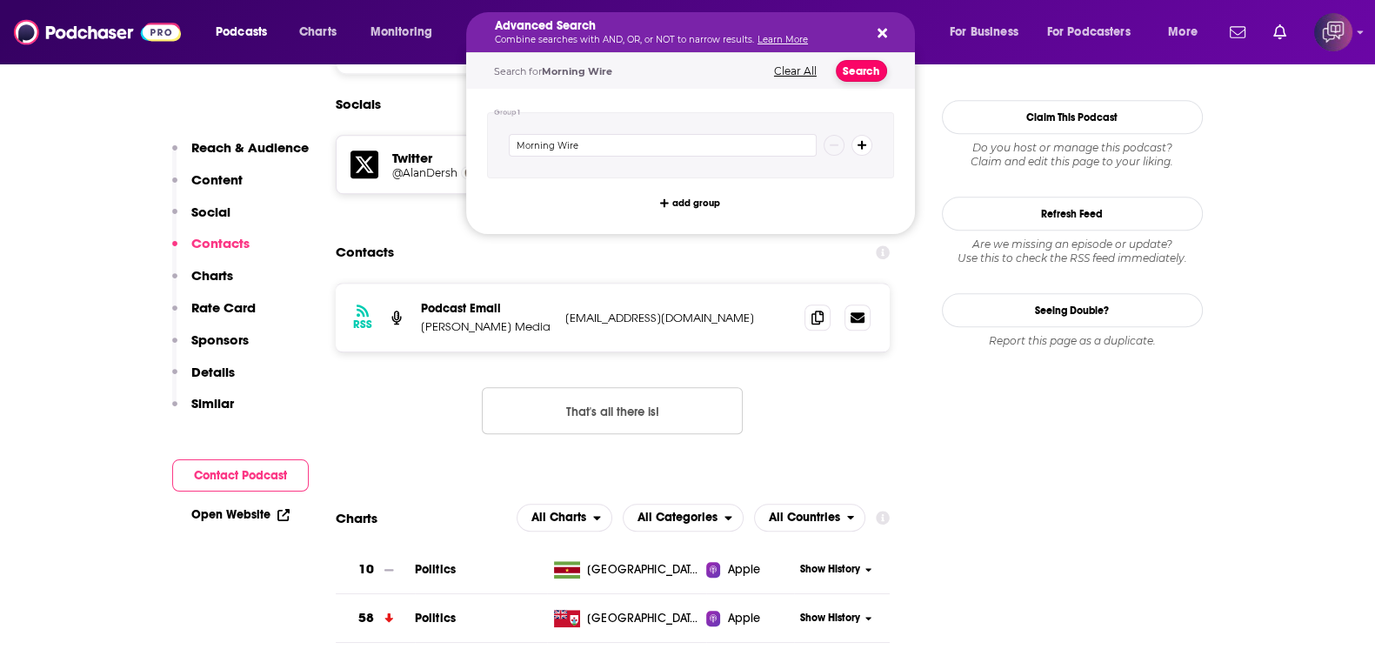
click at [846, 63] on button "Search" at bounding box center [861, 71] width 51 height 22
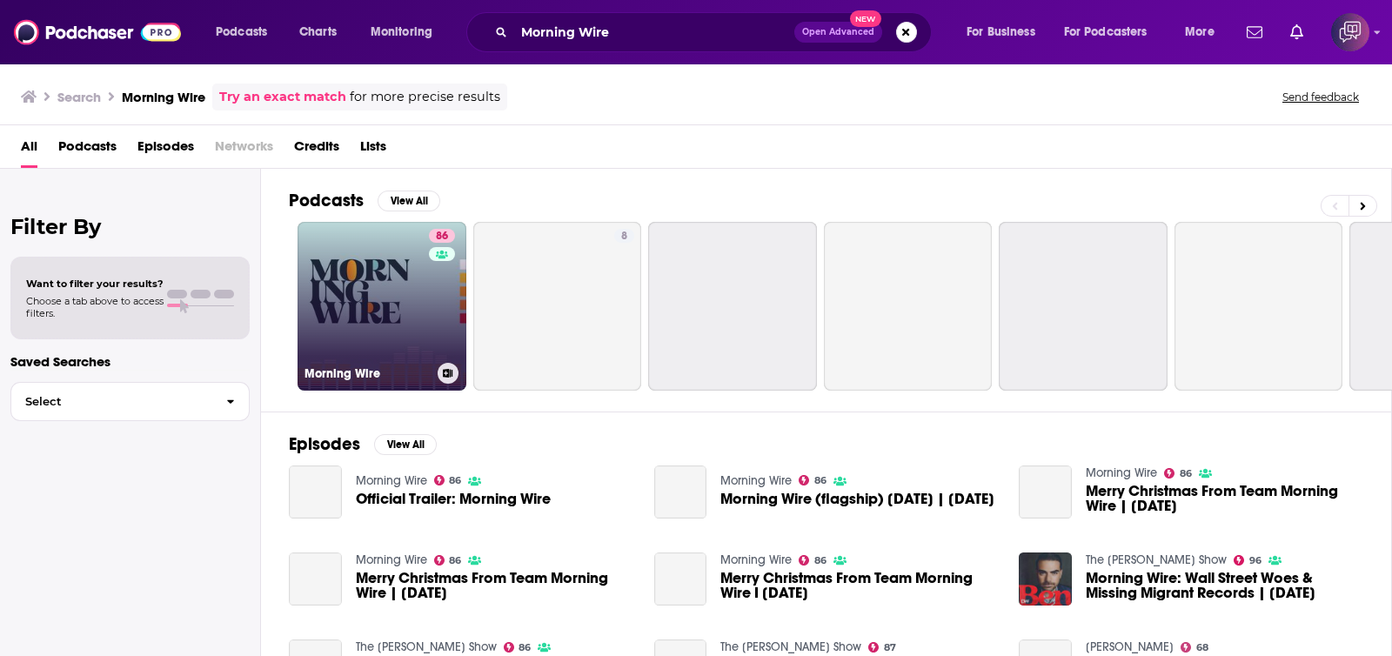
click at [425, 332] on link "86 Morning Wire" at bounding box center [382, 306] width 169 height 169
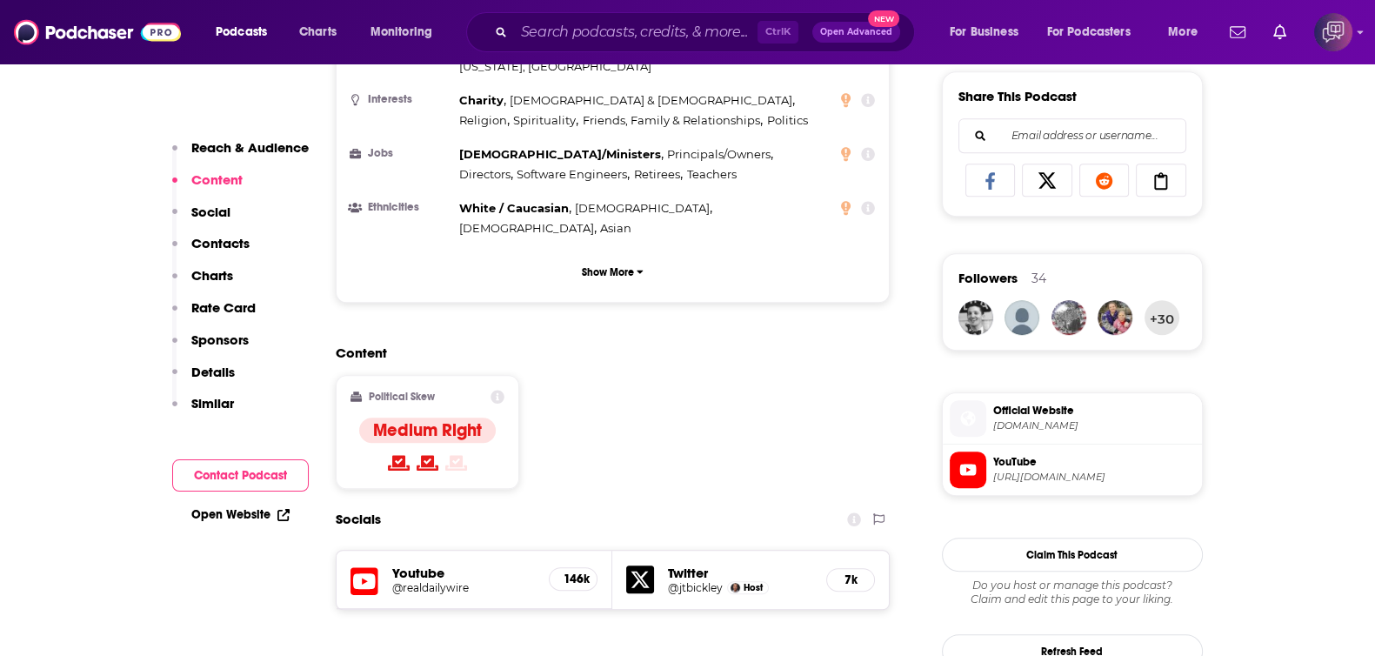
scroll to position [1087, 0]
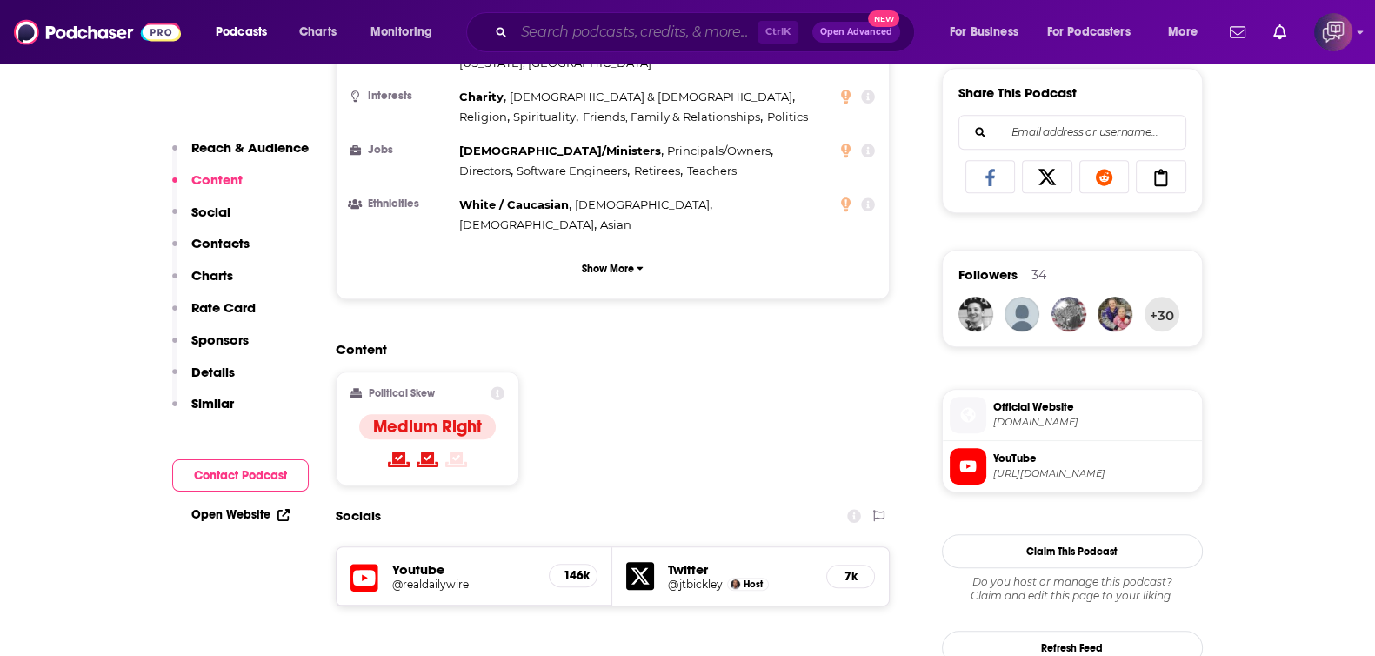
click at [672, 27] on input "Search podcasts, credits, & more..." at bounding box center [636, 32] width 244 height 28
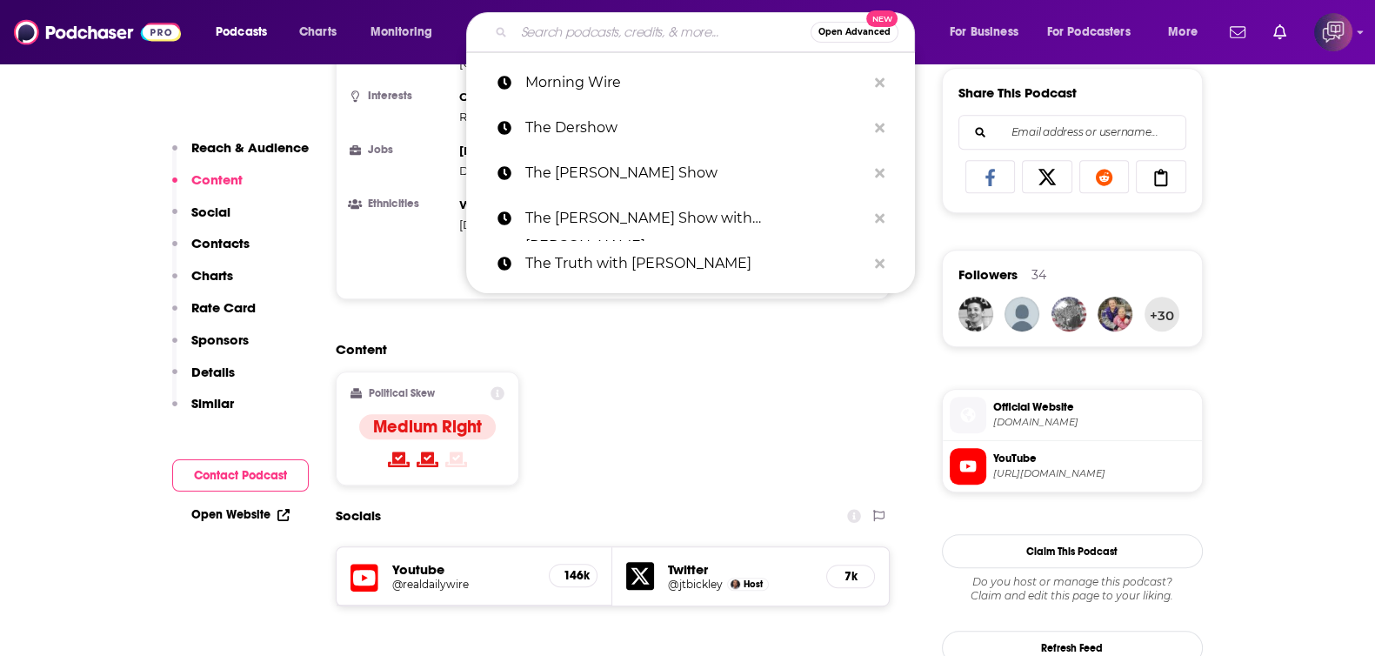
paste input "CNN Inside Politics"
type input "CNN Inside Politics"
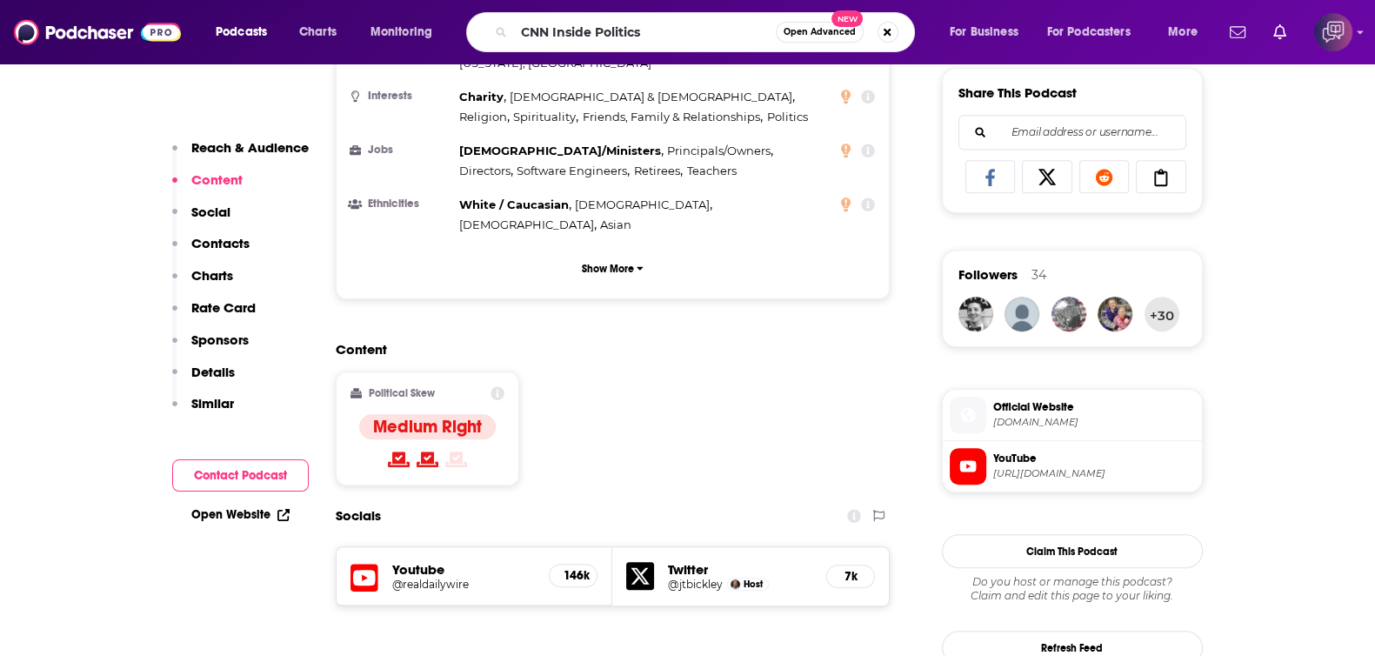
click at [823, 38] on button "Open Advanced New" at bounding box center [820, 32] width 88 height 21
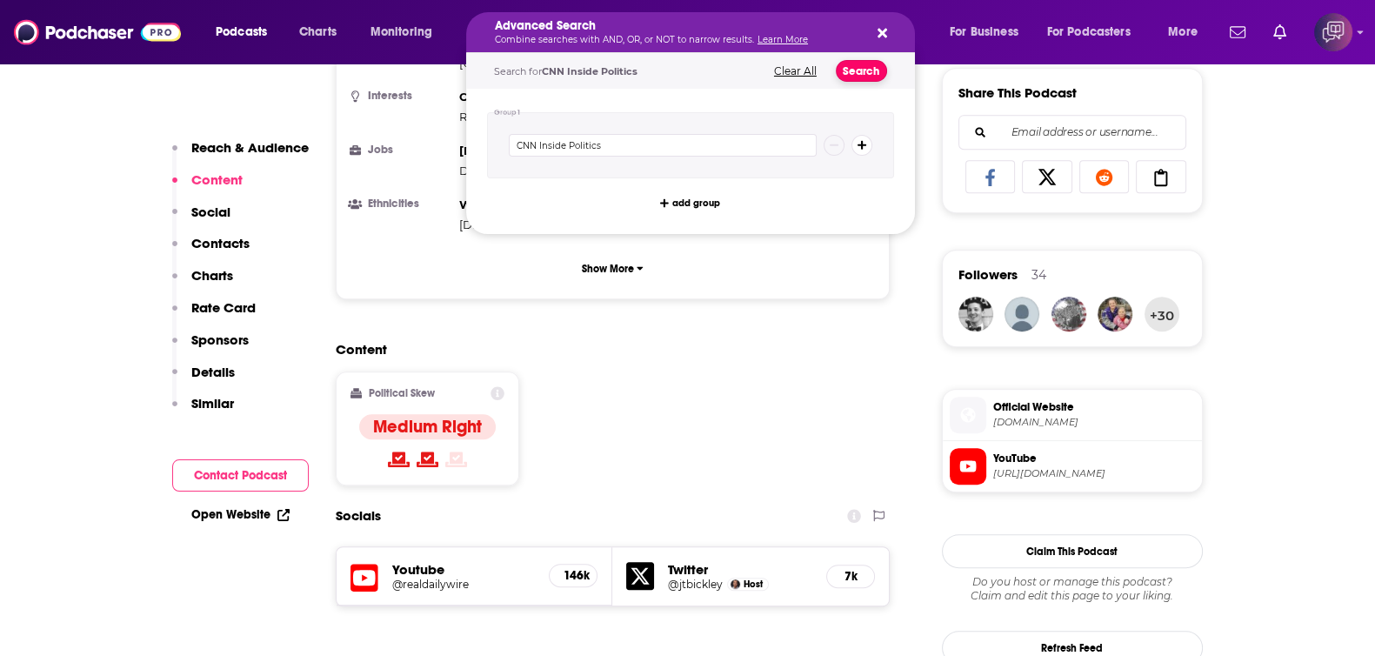
click at [862, 77] on button "Search" at bounding box center [861, 71] width 51 height 22
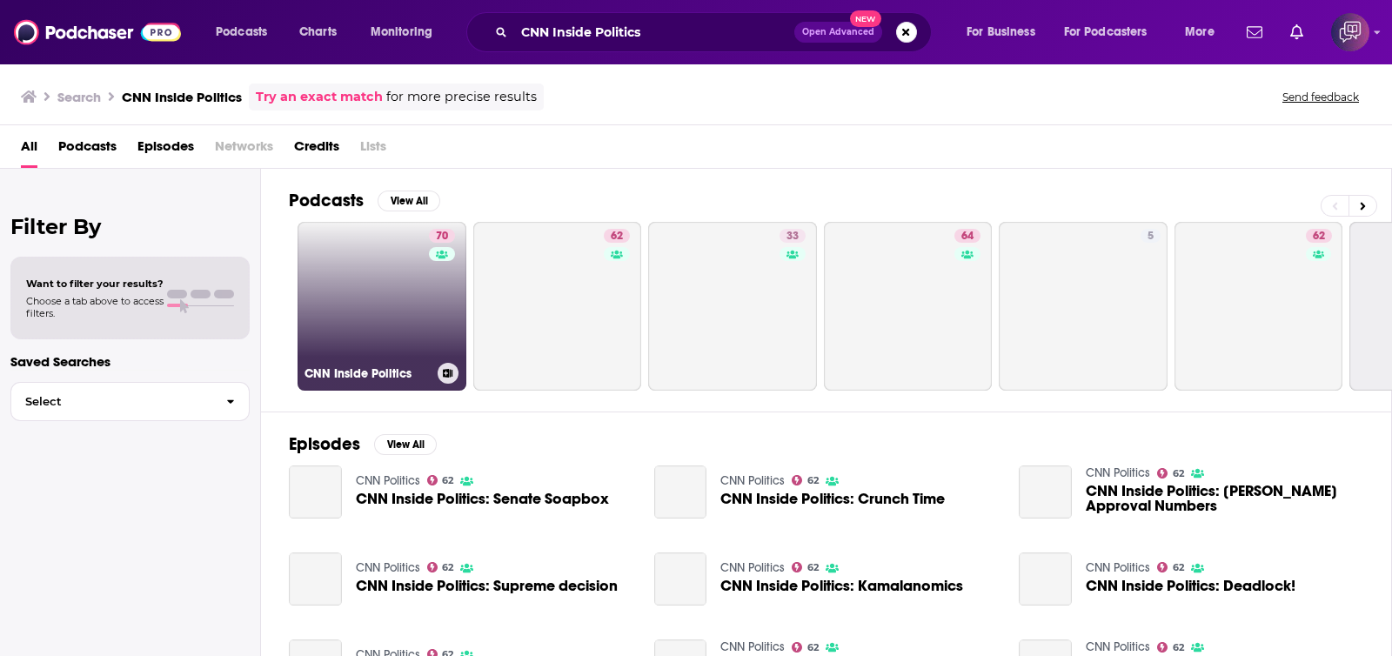
click at [380, 308] on link "70 CNN Inside Politics" at bounding box center [382, 306] width 169 height 169
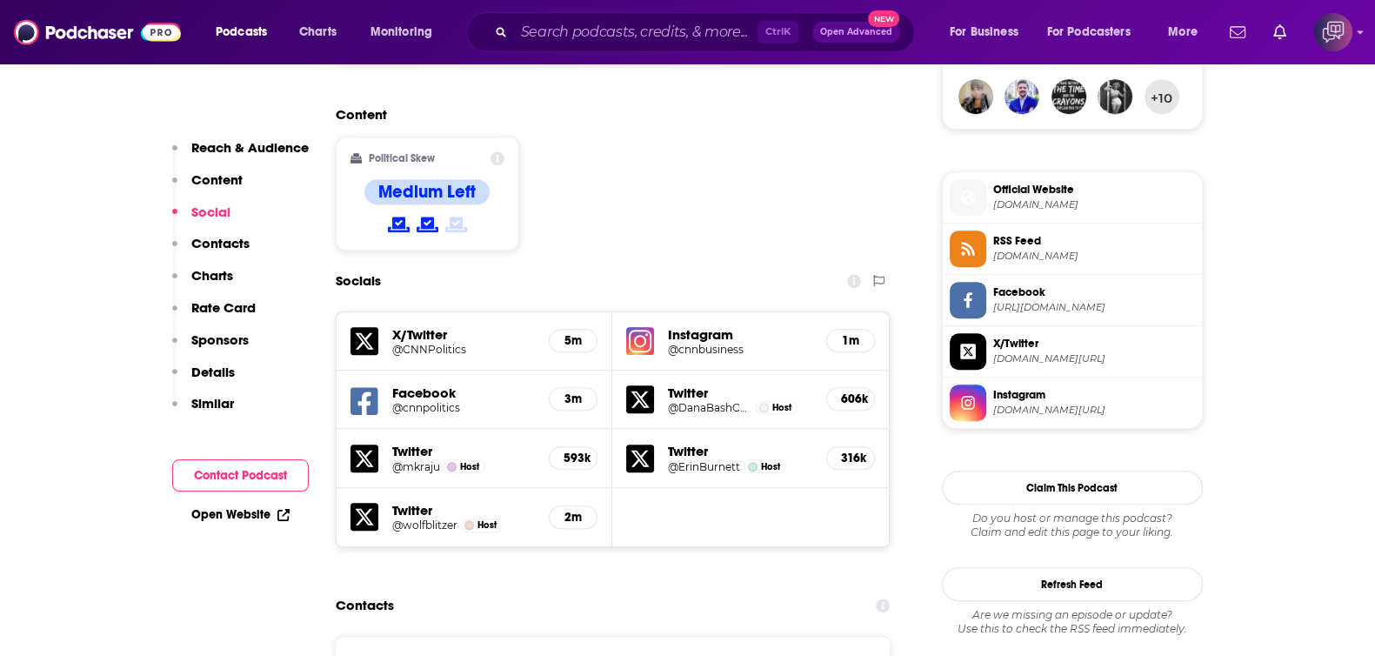
scroll to position [1739, 0]
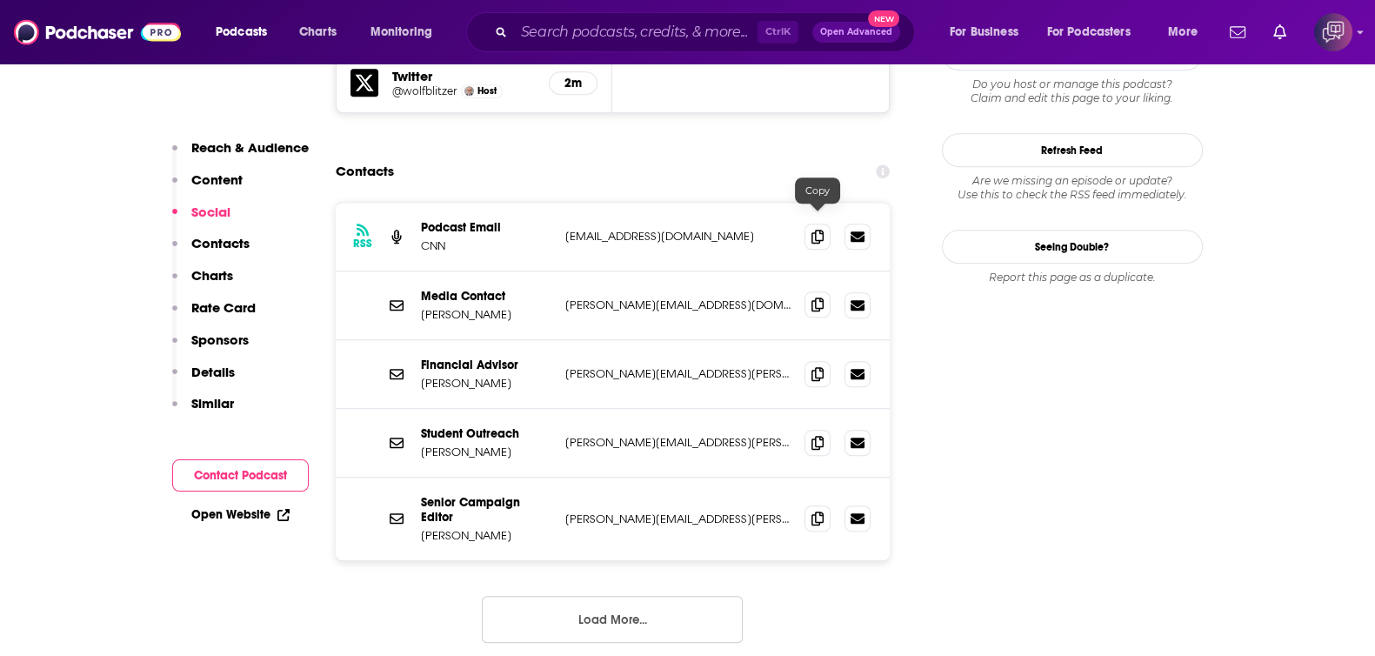
click at [818, 298] on icon at bounding box center [818, 305] width 12 height 14
click at [679, 28] on input "Search podcasts, credits, & more..." at bounding box center [636, 32] width 244 height 28
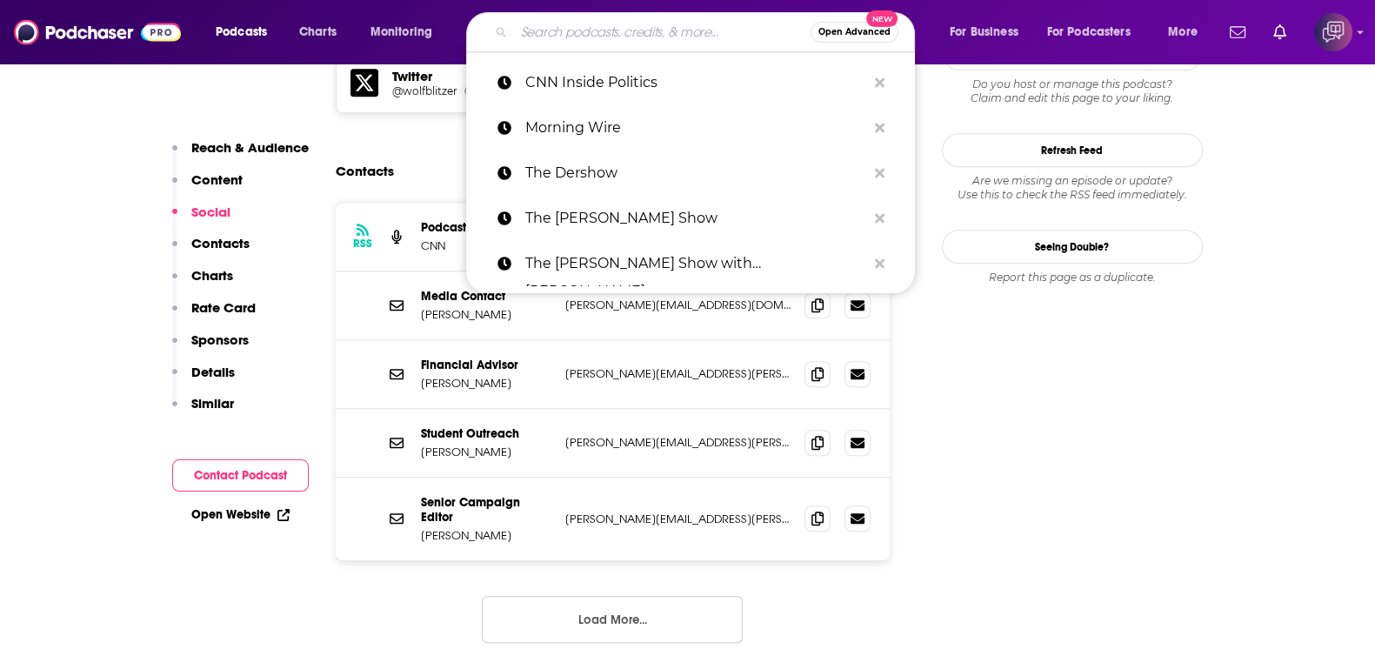
paste input "On the Media"
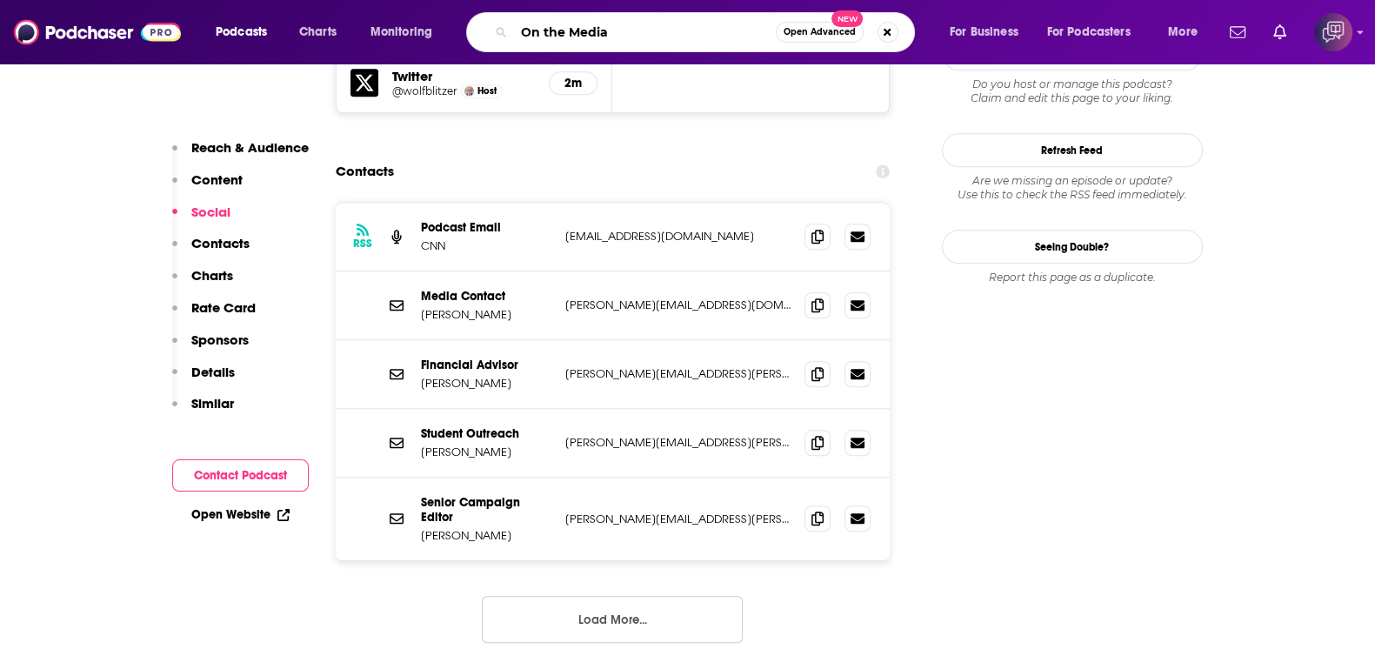
type input "On the Media"
click at [824, 32] on span "Open Advanced" at bounding box center [820, 32] width 72 height 9
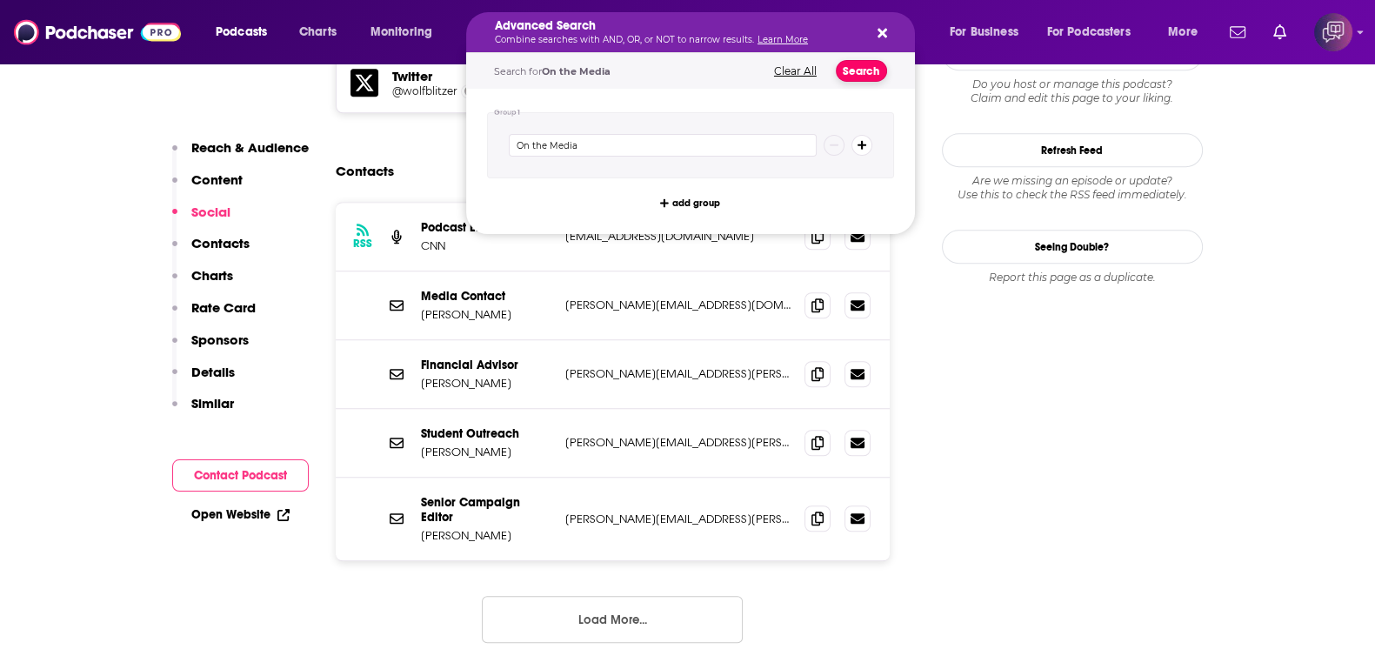
click at [861, 65] on button "Search" at bounding box center [861, 71] width 51 height 22
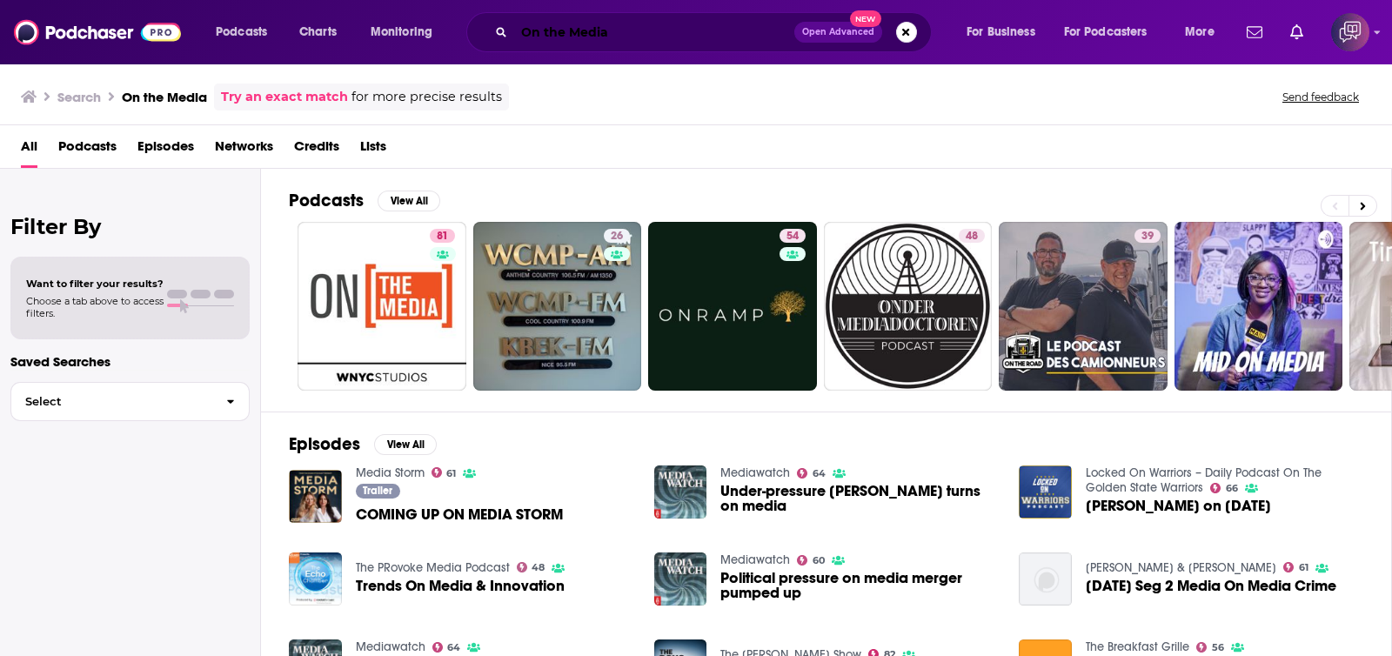
click at [620, 30] on input "On the Media" at bounding box center [654, 32] width 280 height 28
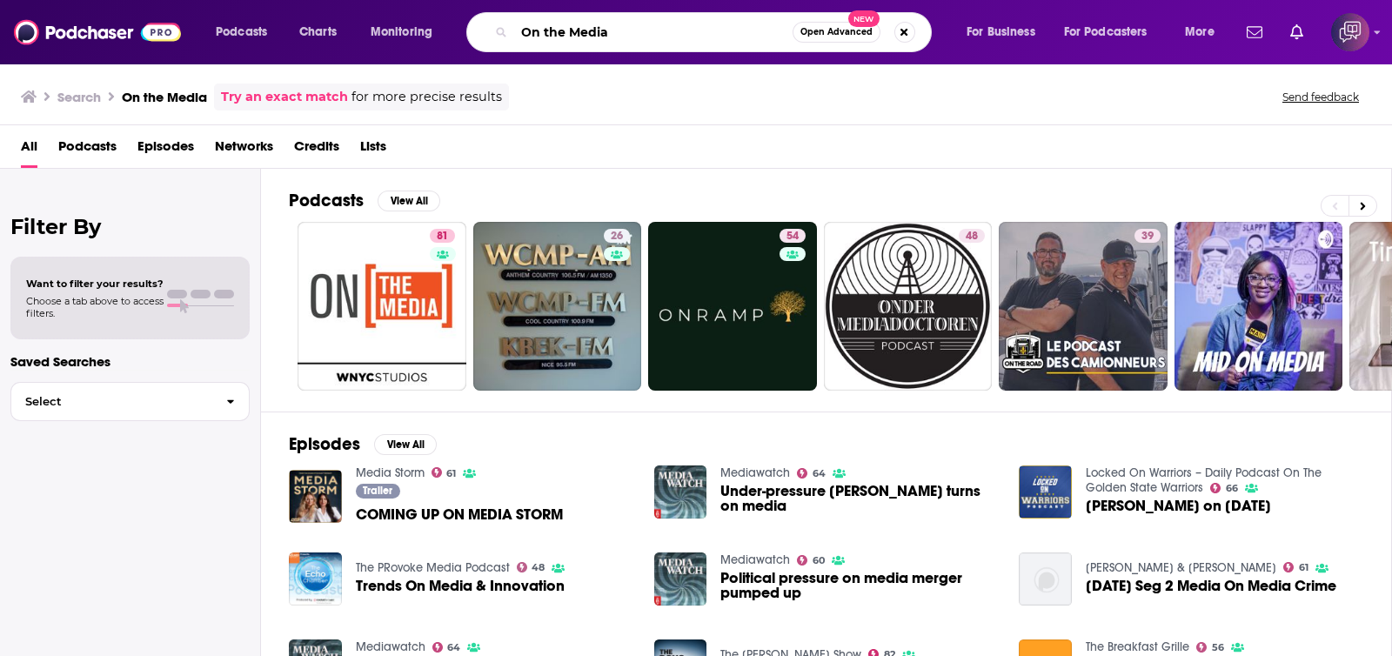
paste input "The [PERSON_NAME] and [PERSON_NAME] Show"
type input "The [PERSON_NAME] and [PERSON_NAME] Show"
click at [816, 36] on span "Open Advanced" at bounding box center [836, 32] width 72 height 9
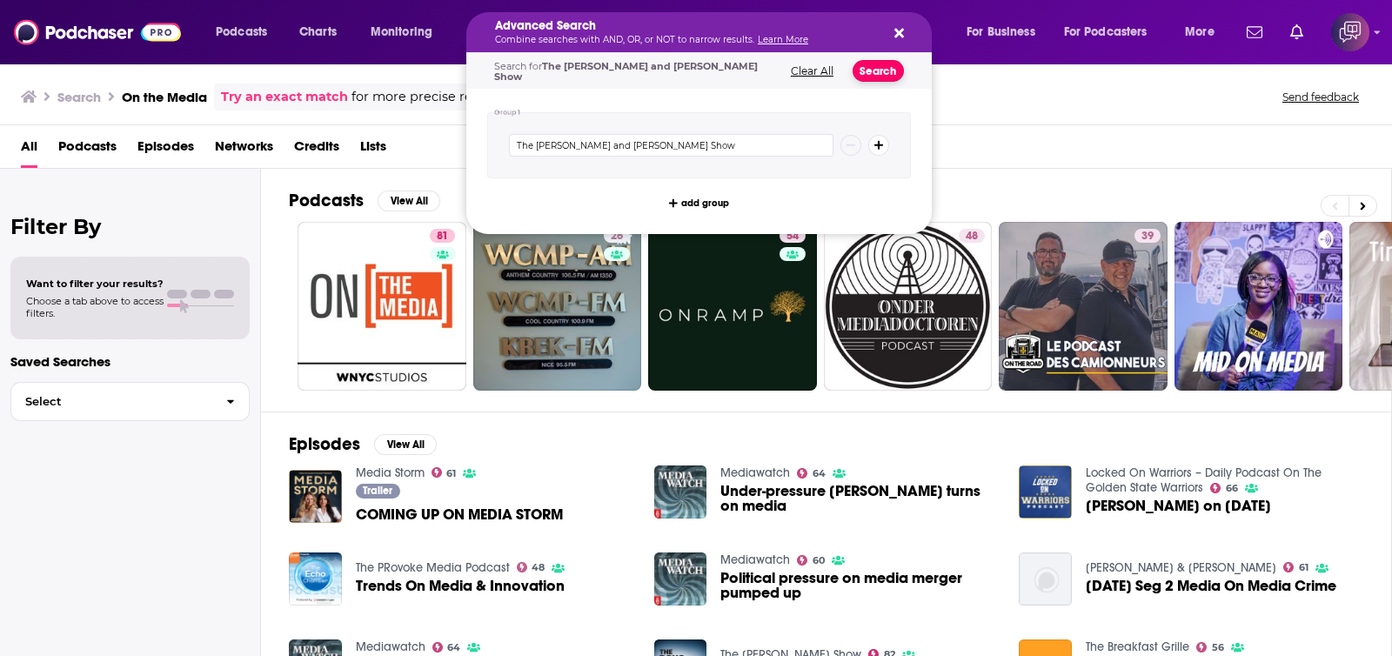
click at [875, 68] on button "Search" at bounding box center [878, 71] width 51 height 22
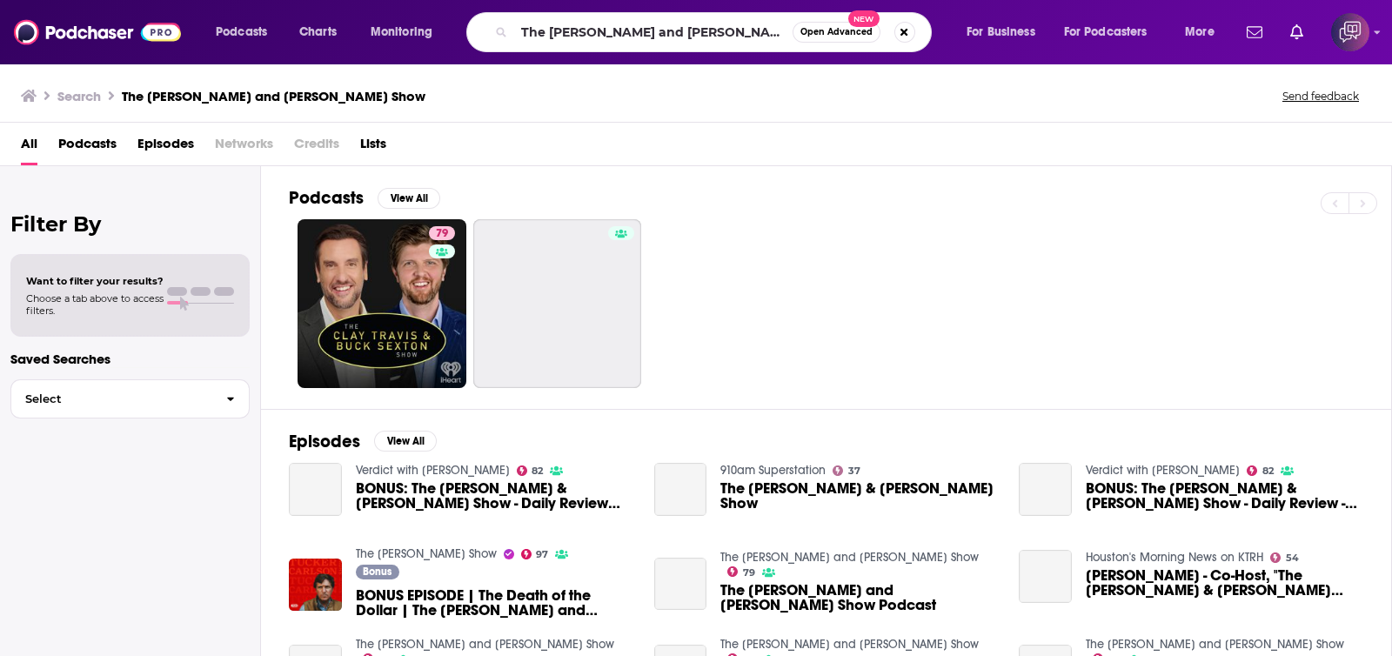
click at [432, 392] on div "Podcasts View All 79" at bounding box center [840, 287] width 1103 height 243
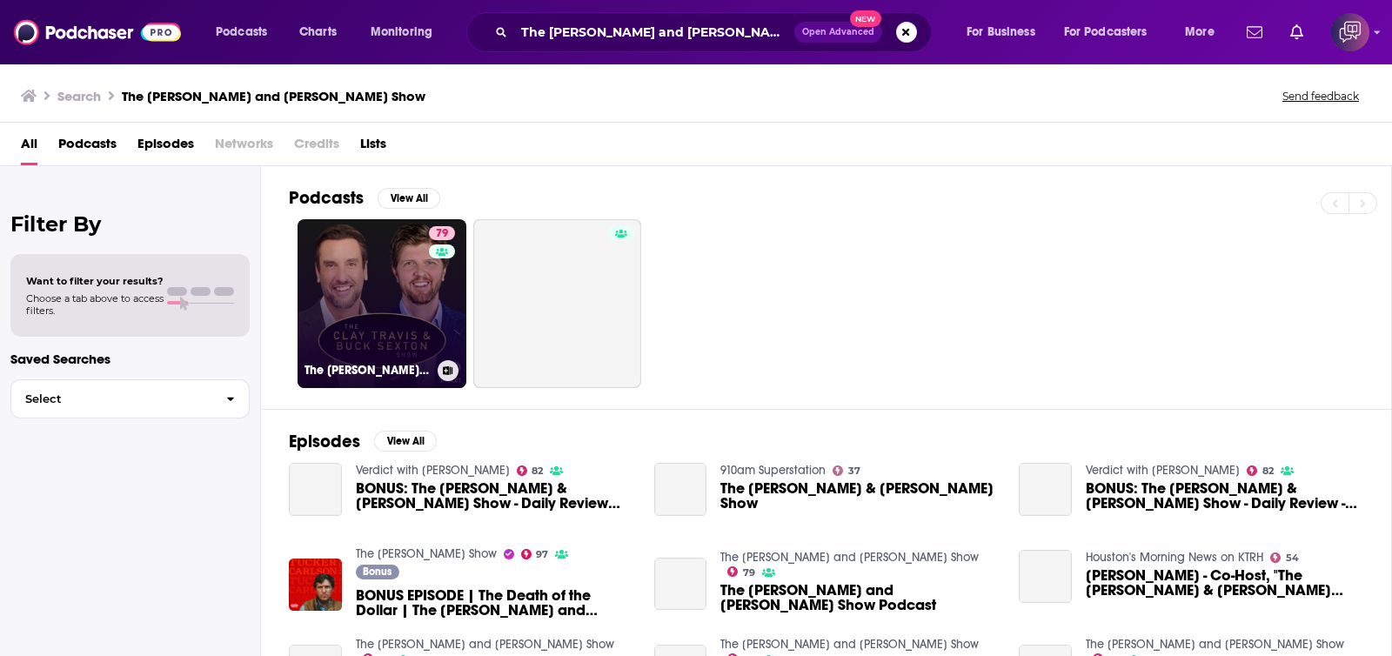
click at [409, 318] on link "79 The [PERSON_NAME] and [PERSON_NAME] Show" at bounding box center [382, 303] width 169 height 169
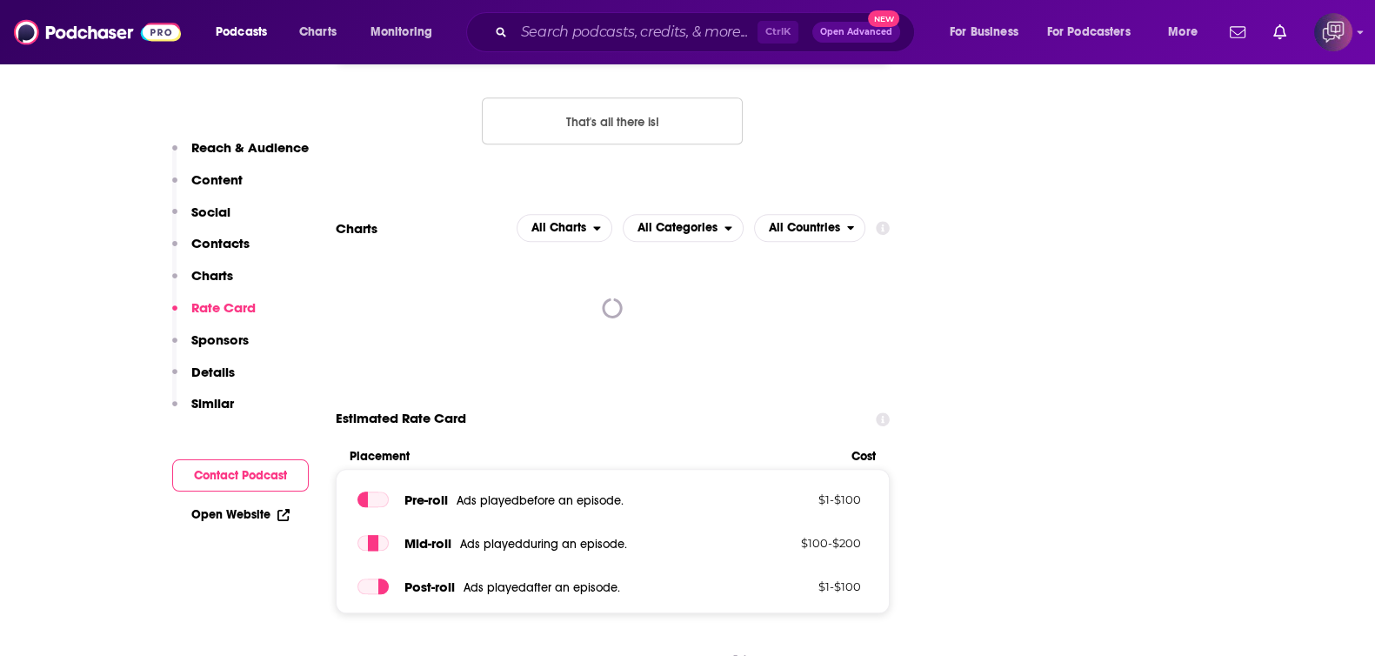
scroll to position [1849, 0]
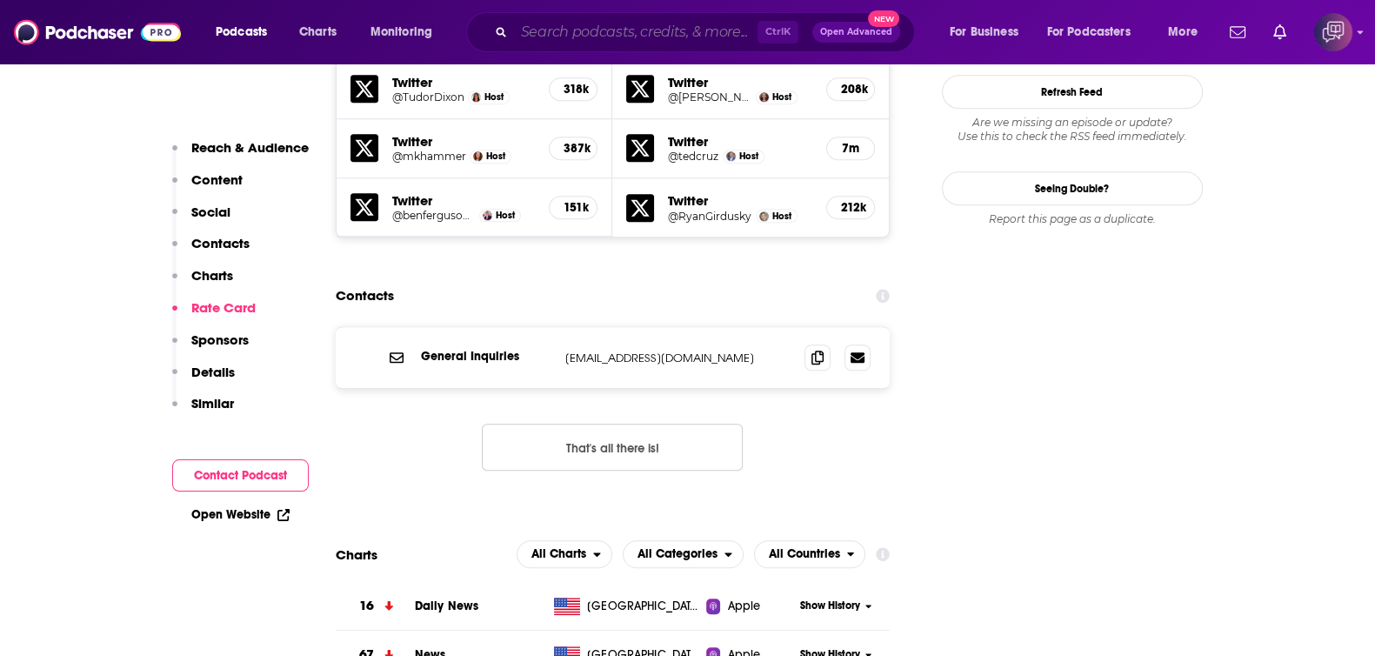
click at [666, 34] on input "Search podcasts, credits, & more..." at bounding box center [636, 32] width 244 height 28
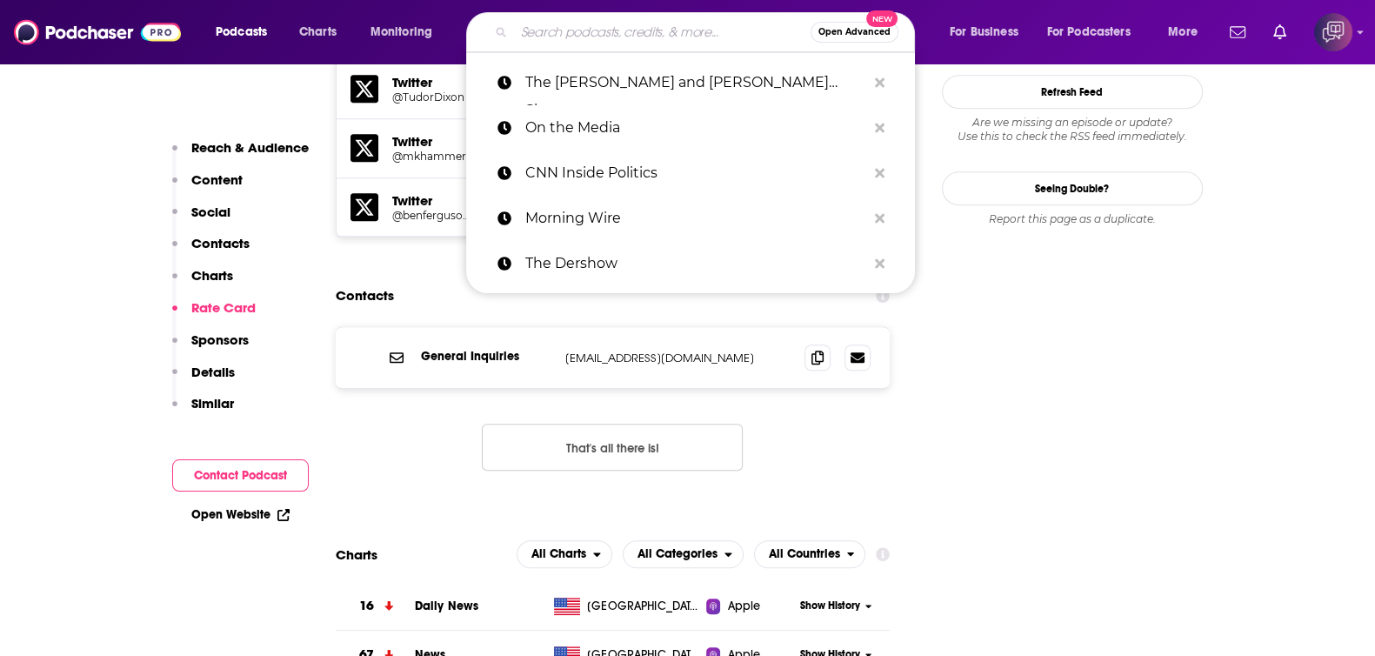
paste input "Entitled Opinions"
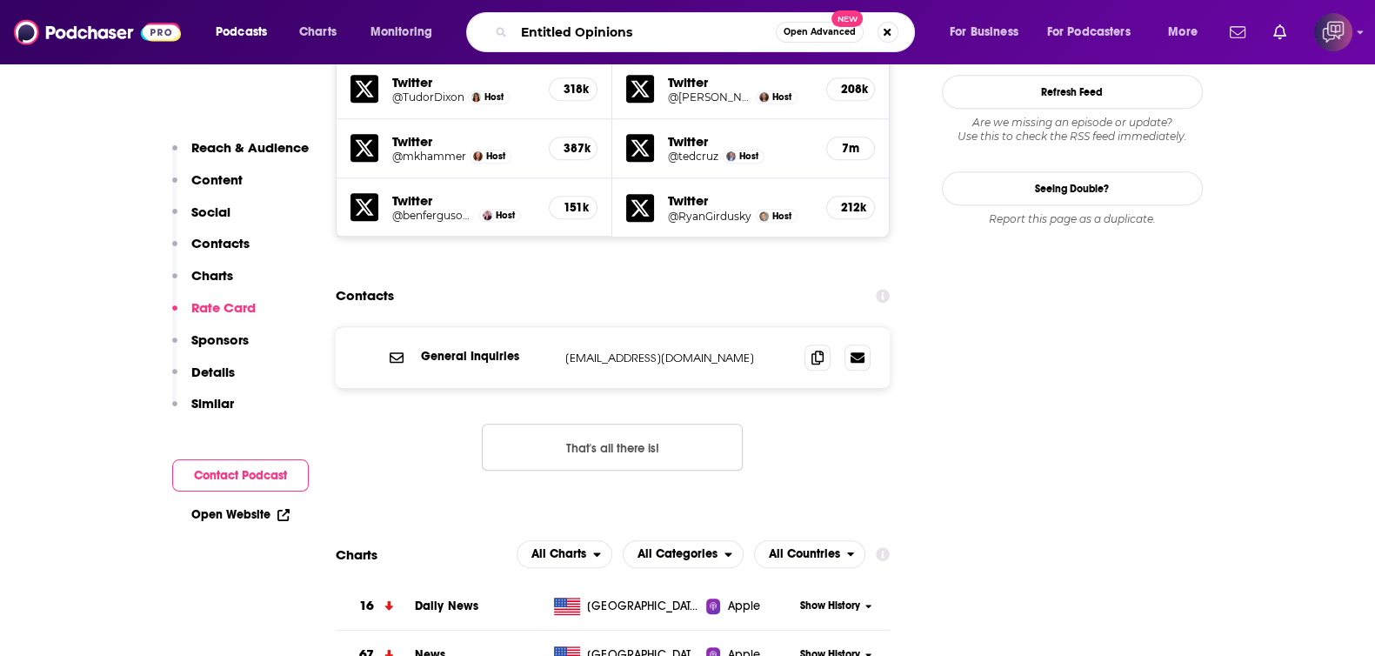
type input "Entitled Opinions"
click at [799, 37] on button "Open Advanced New" at bounding box center [820, 32] width 88 height 21
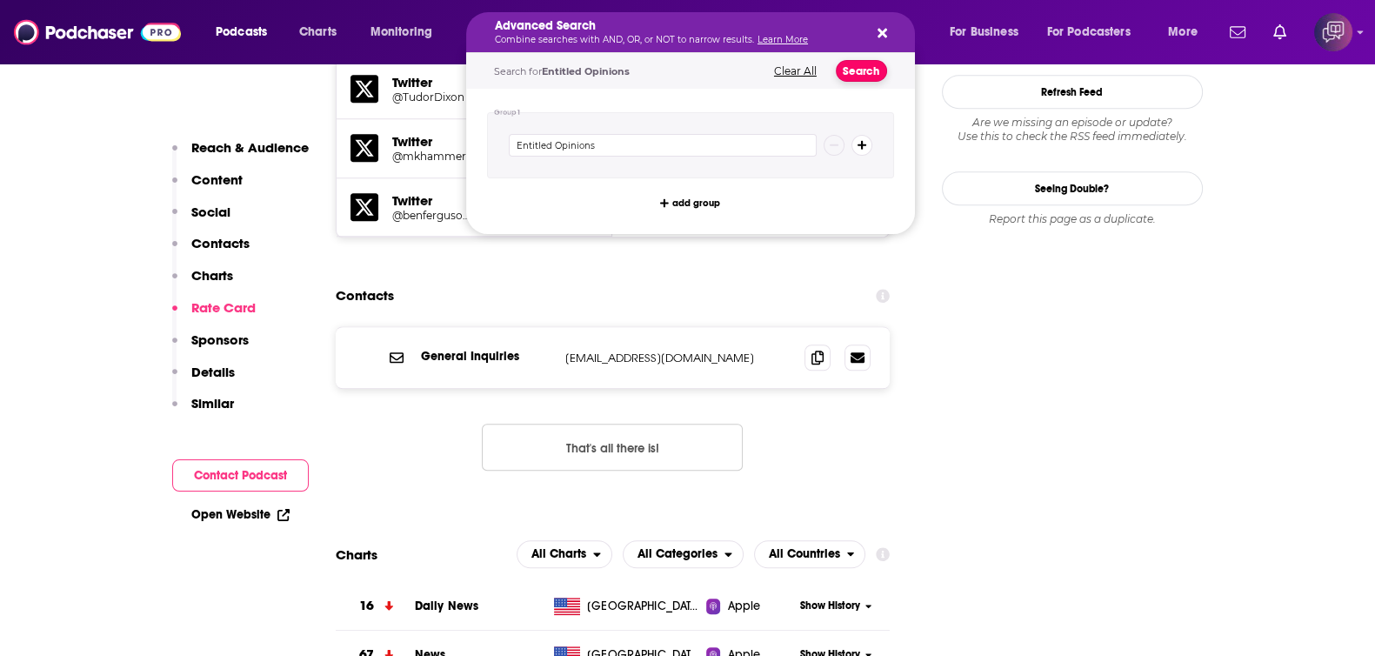
click at [859, 71] on button "Search" at bounding box center [861, 71] width 51 height 22
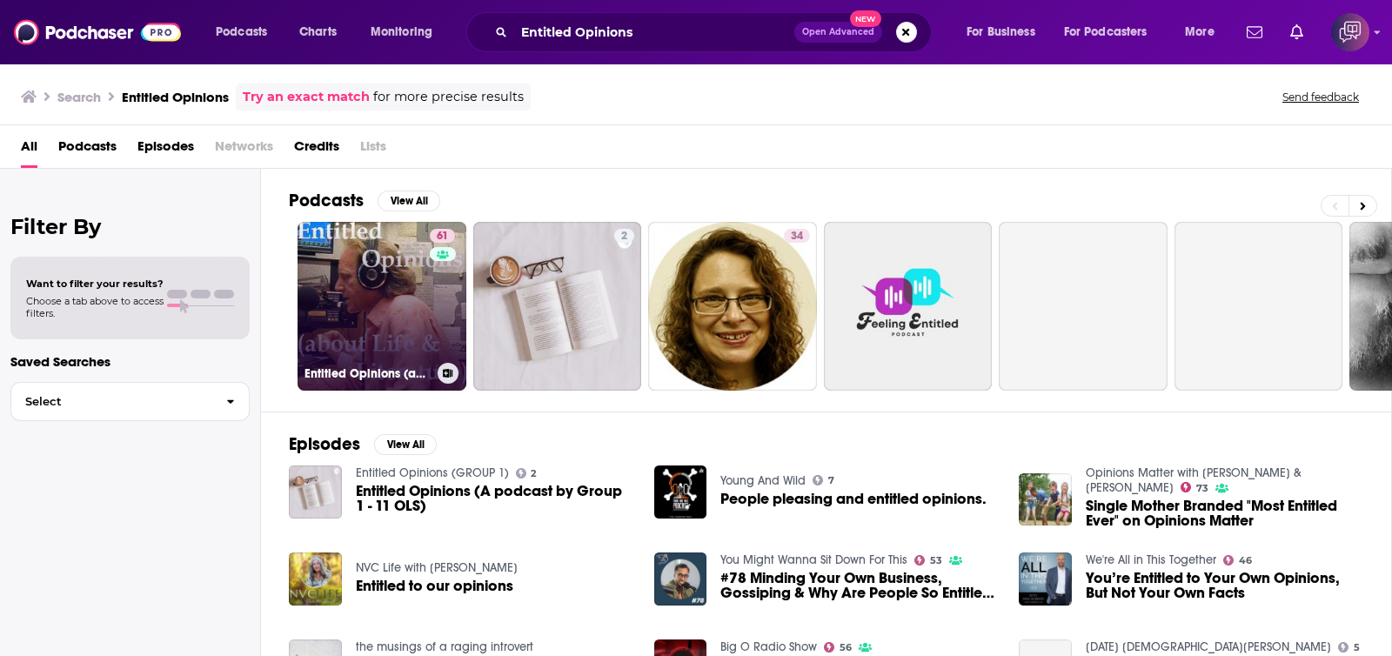
click at [357, 271] on link "61 Entitled Opinions (about Life and Literature)" at bounding box center [382, 306] width 169 height 169
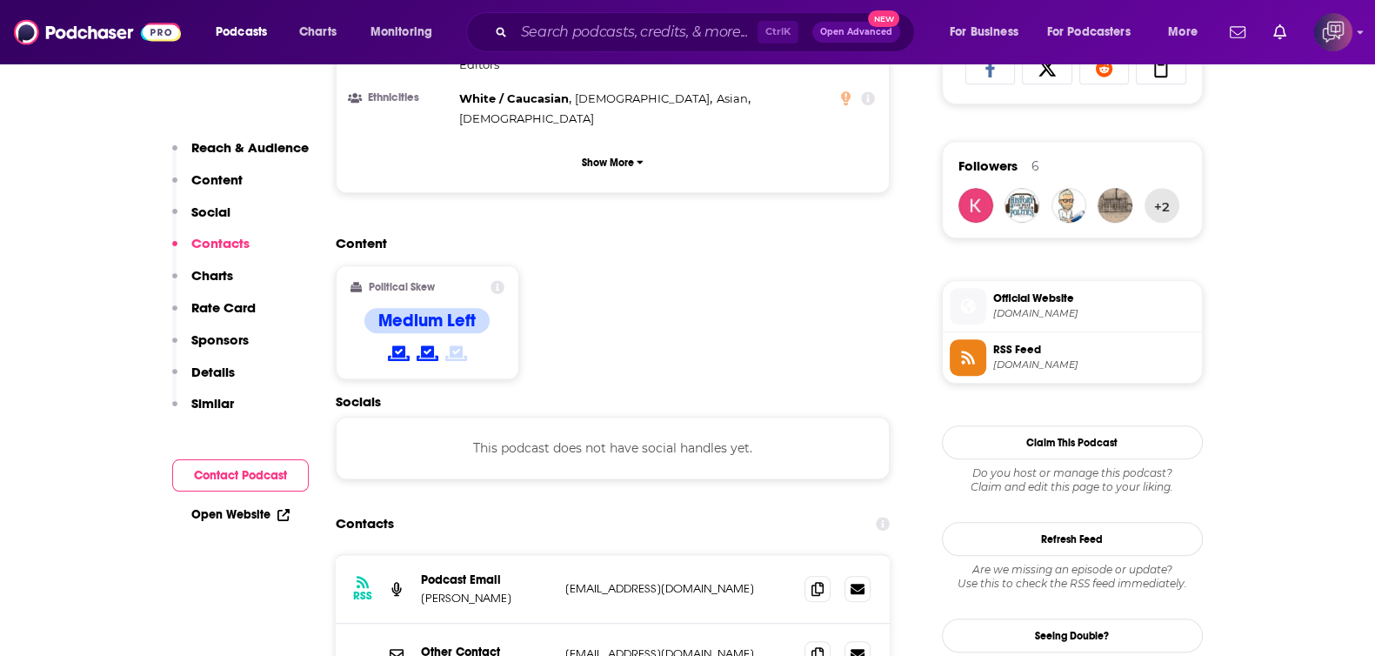
scroll to position [1522, 0]
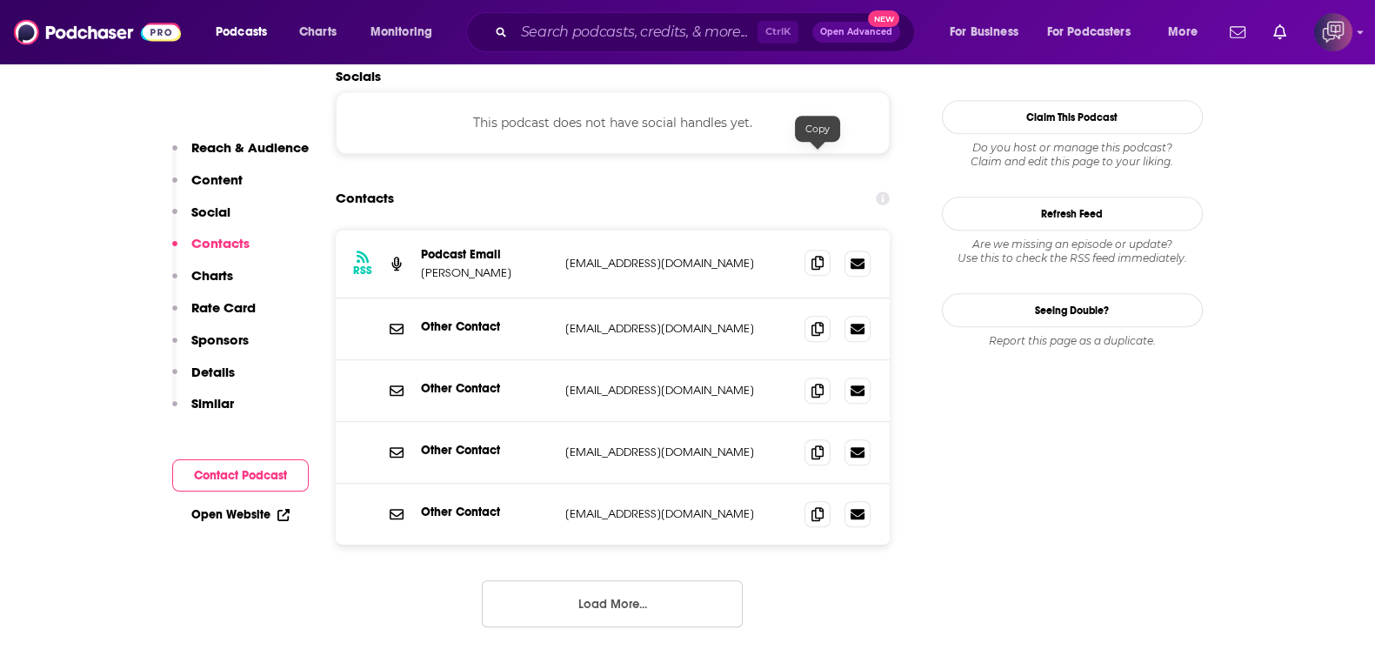
click at [812, 256] on icon at bounding box center [818, 263] width 12 height 14
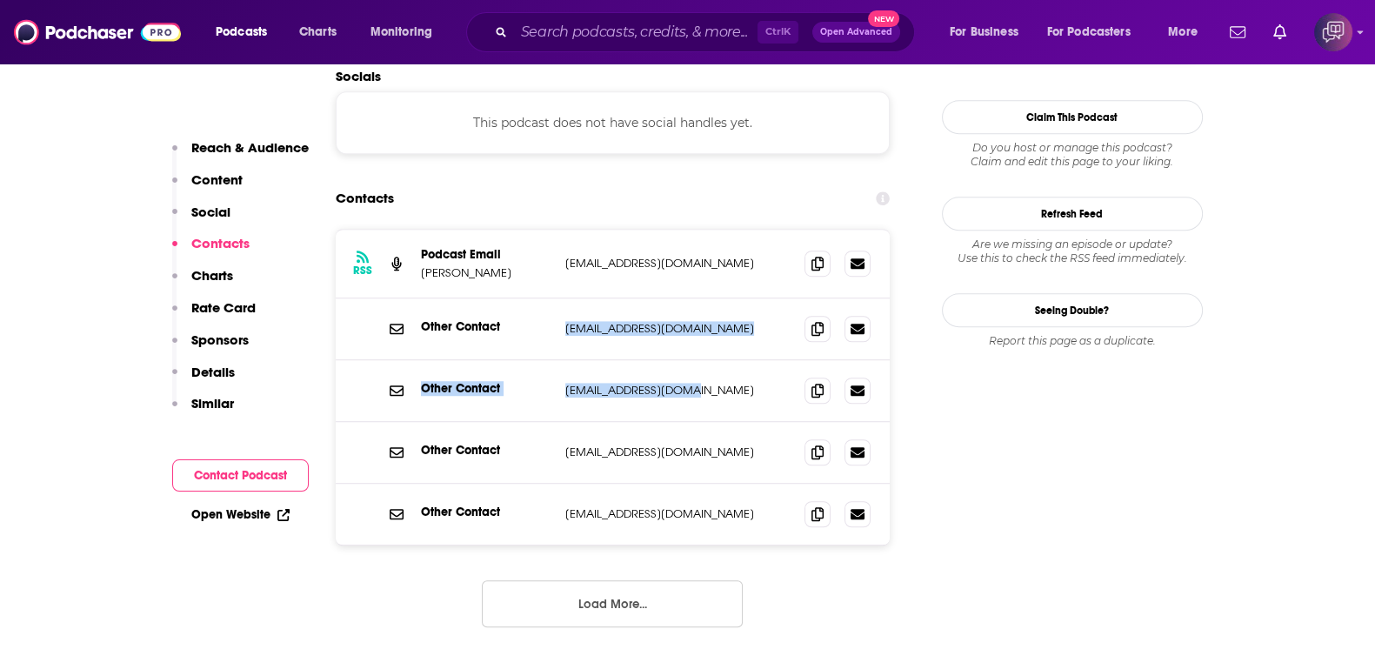
drag, startPoint x: 546, startPoint y: 212, endPoint x: 682, endPoint y: 283, distance: 152.9
click at [682, 283] on div "RSS Podcast Email [PERSON_NAME] [EMAIL_ADDRESS][DOMAIN_NAME] [EMAIL_ADDRESS][DO…" at bounding box center [613, 387] width 555 height 315
click at [704, 383] on p "[EMAIL_ADDRESS][DOMAIN_NAME]" at bounding box center [678, 390] width 226 height 15
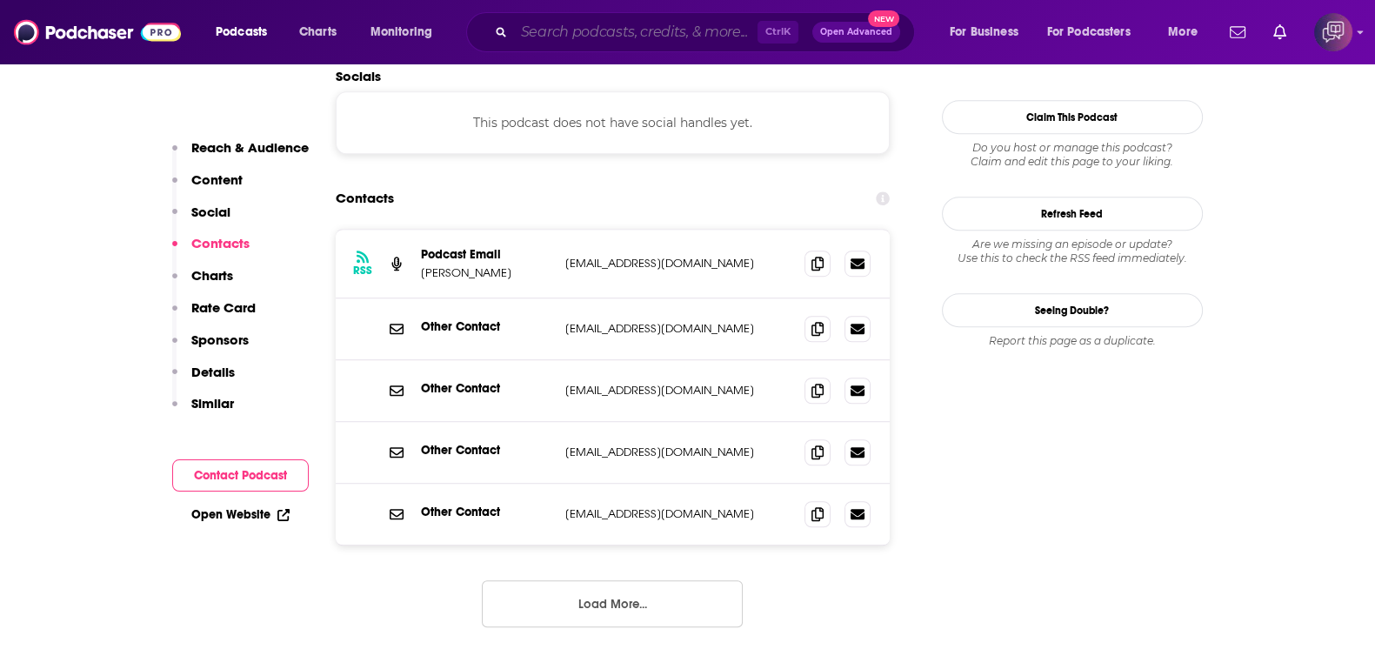
click at [659, 39] on input "Search podcasts, credits, & more..." at bounding box center [636, 32] width 244 height 28
paste input "The [PERSON_NAME] Show"
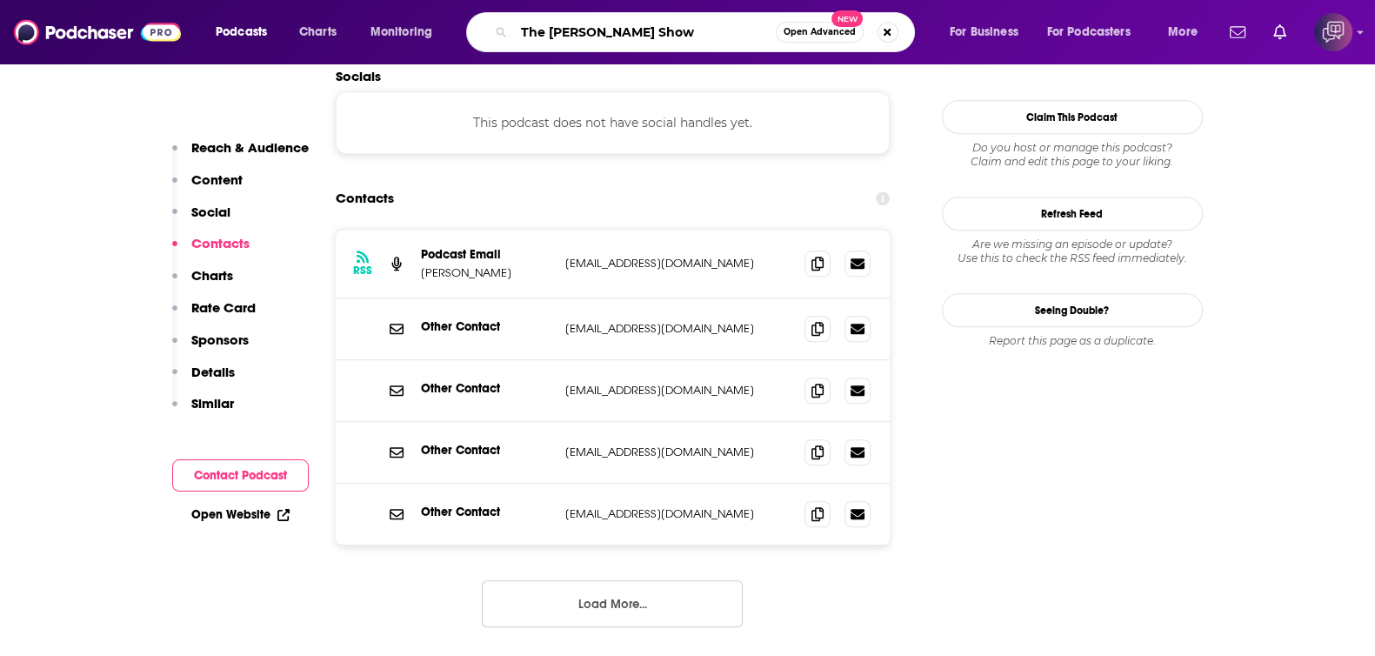
type input "The [PERSON_NAME] Show"
click at [828, 24] on button "Open Advanced New" at bounding box center [820, 32] width 88 height 21
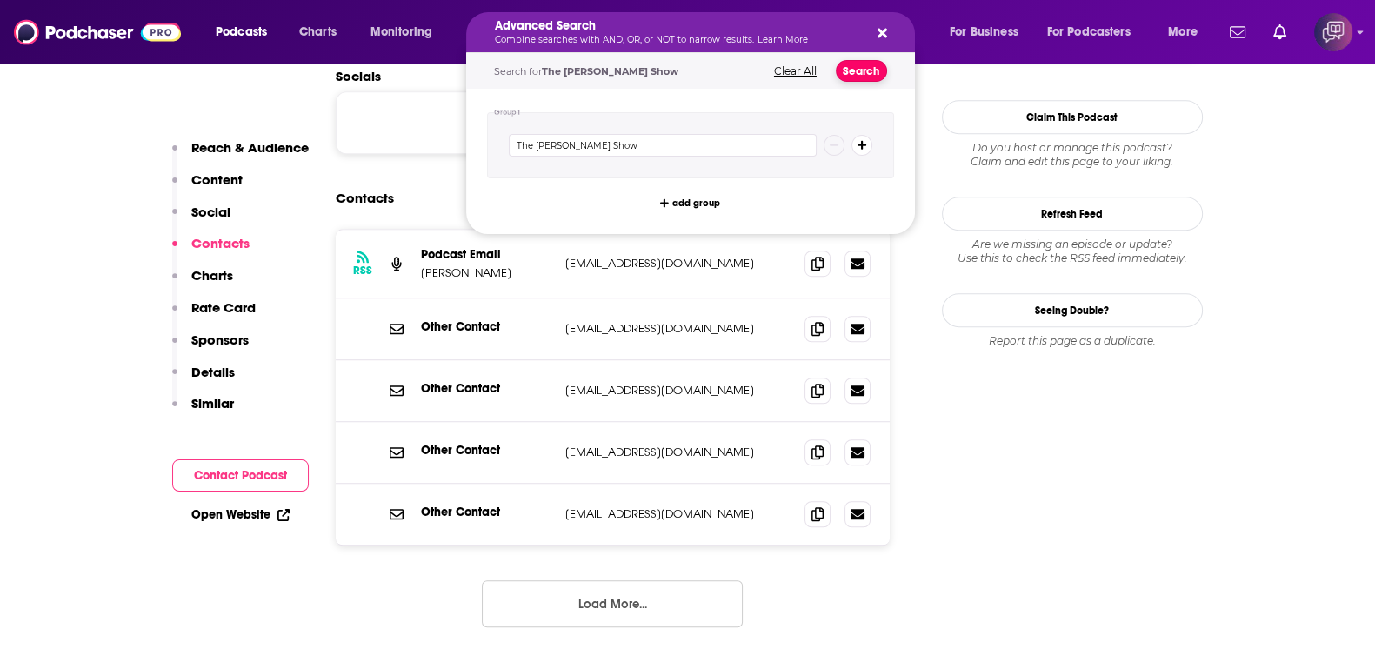
click at [873, 73] on button "Search" at bounding box center [861, 71] width 51 height 22
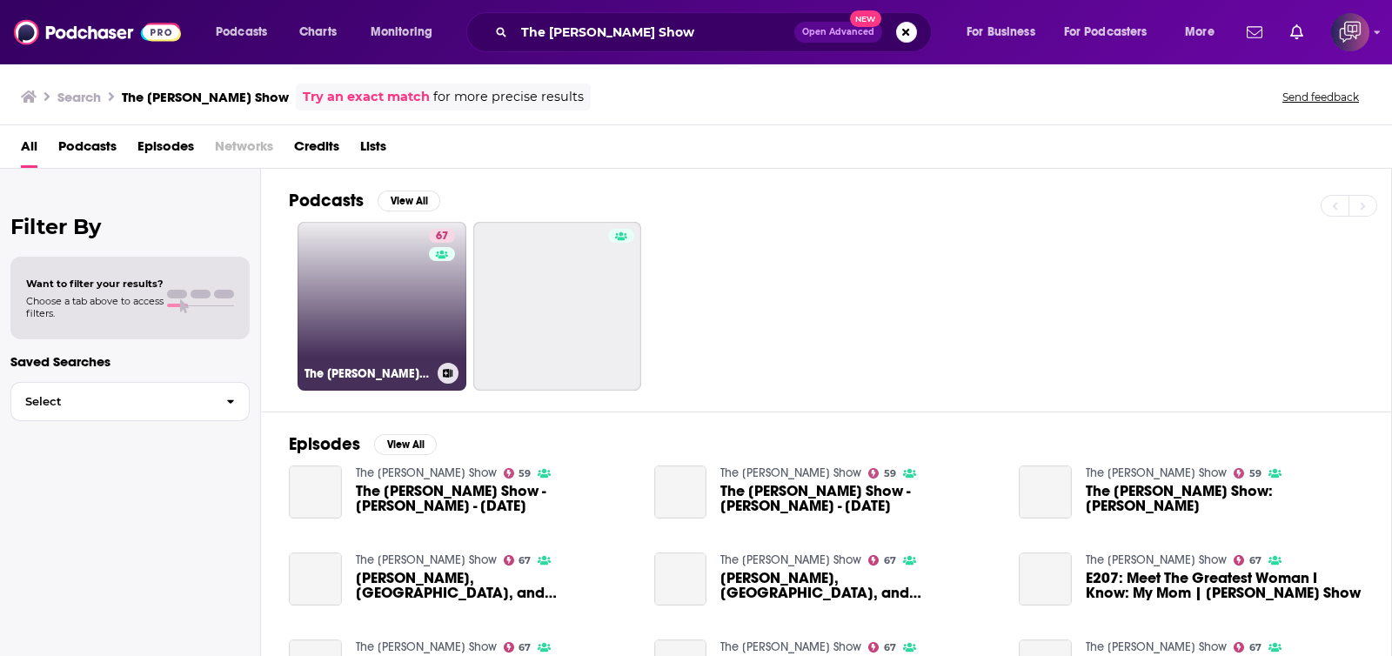
click at [396, 345] on link "67 The [PERSON_NAME] Show" at bounding box center [382, 306] width 169 height 169
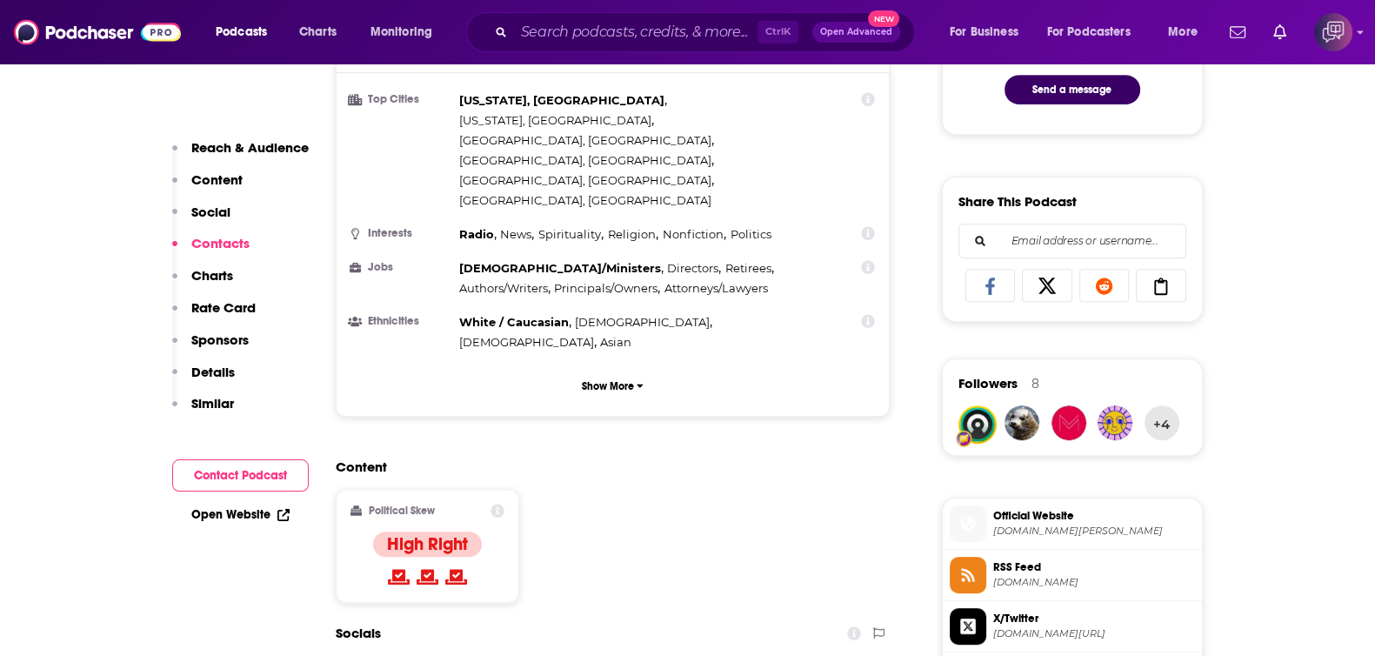
scroll to position [1413, 0]
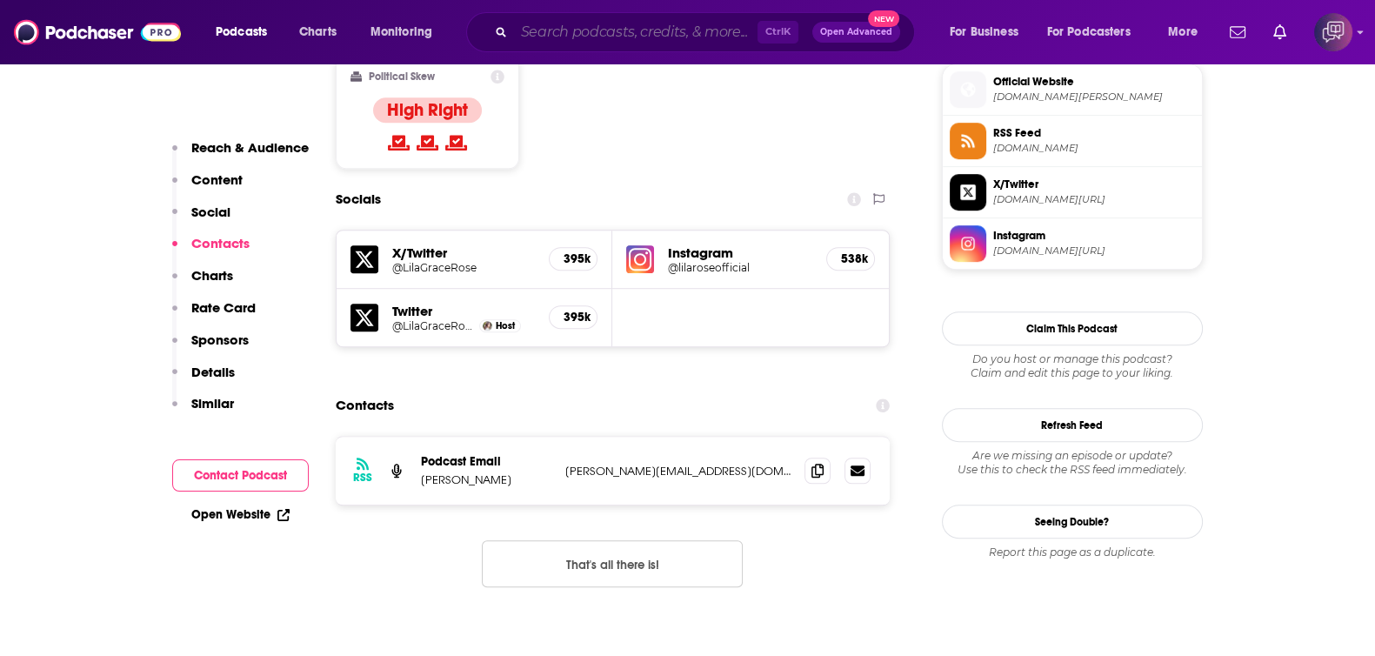
click at [695, 23] on input "Search podcasts, credits, & more..." at bounding box center [636, 32] width 244 height 28
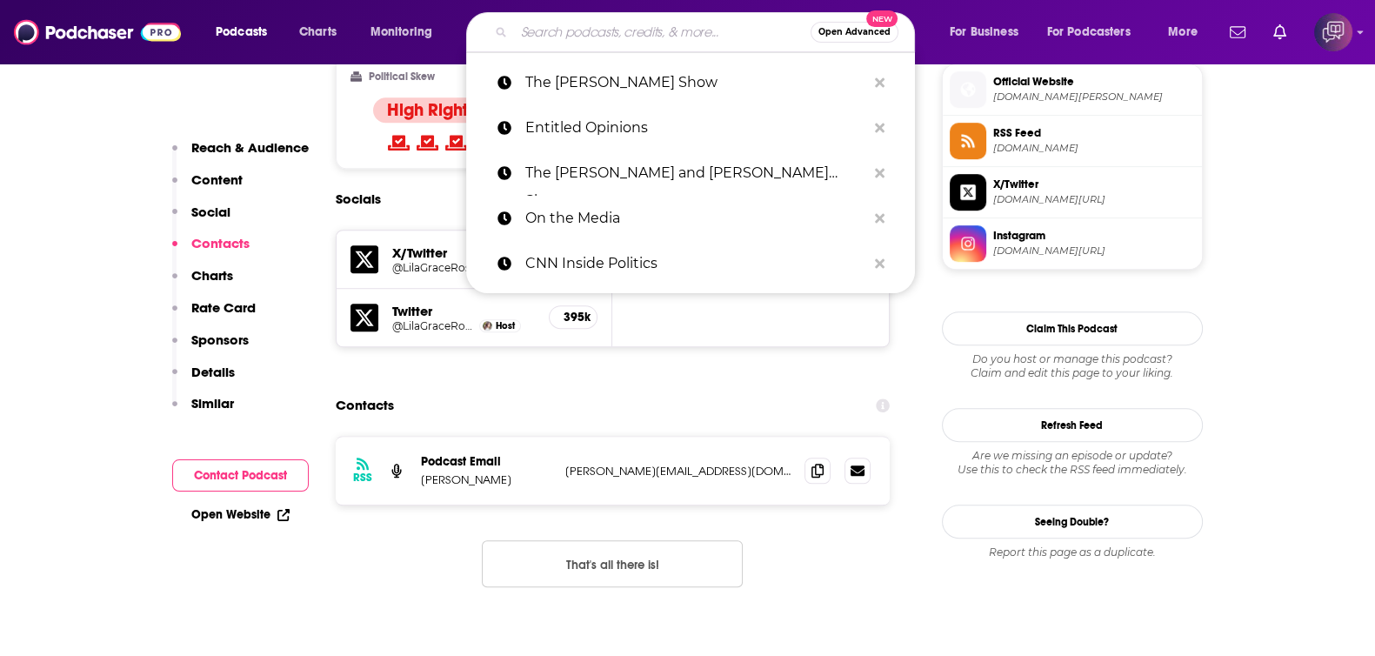
paste input "Theories of Everything"
type input "Theories of Everything"
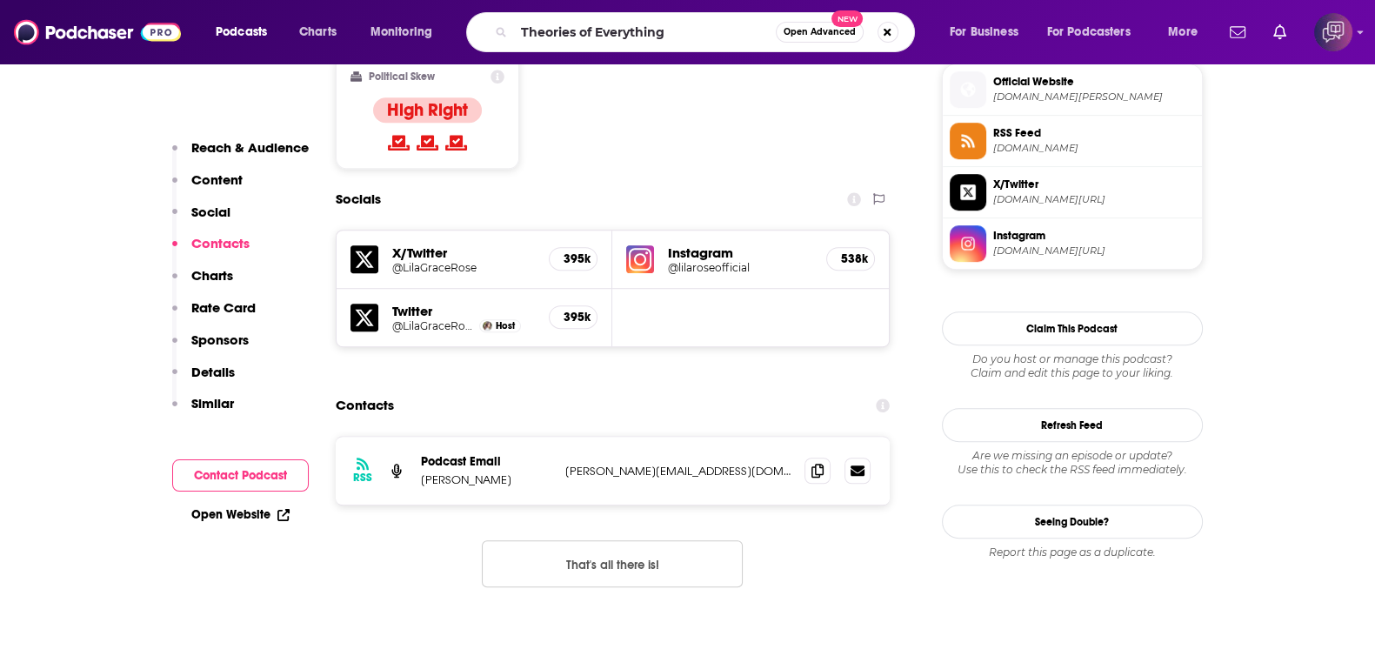
click at [805, 33] on span "Open Advanced" at bounding box center [820, 32] width 72 height 9
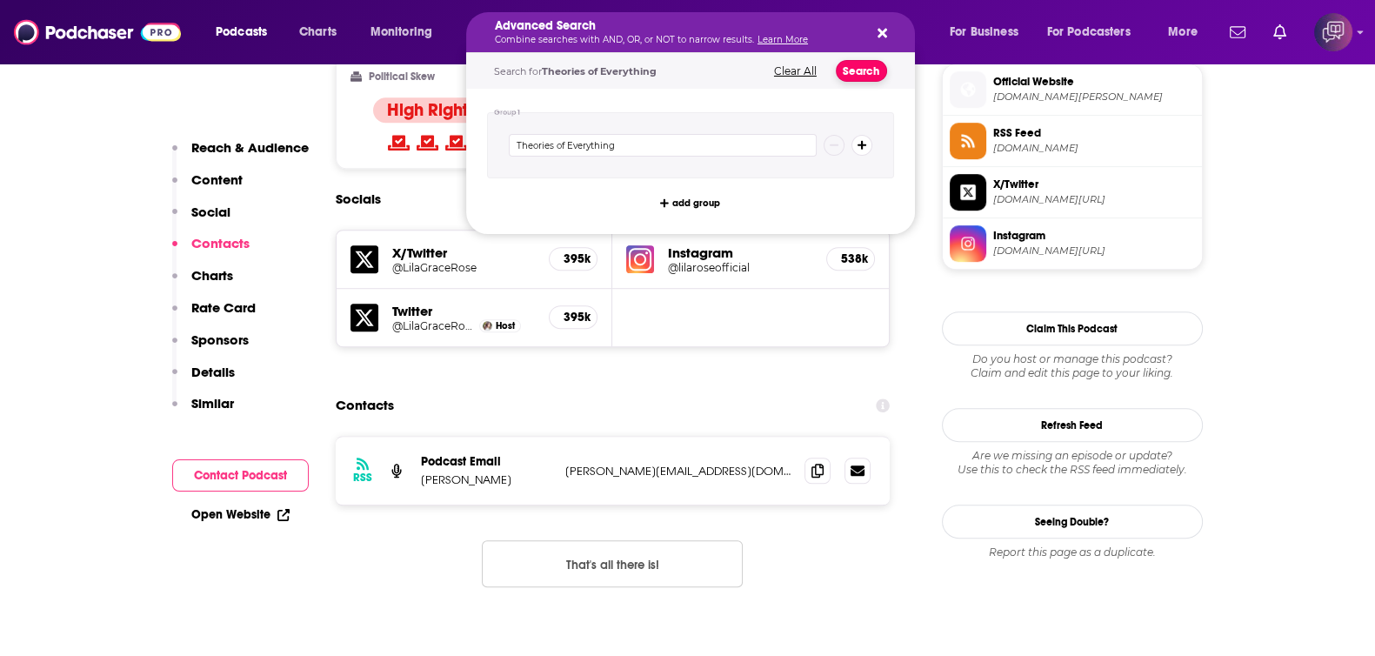
click at [859, 75] on button "Search" at bounding box center [861, 71] width 51 height 22
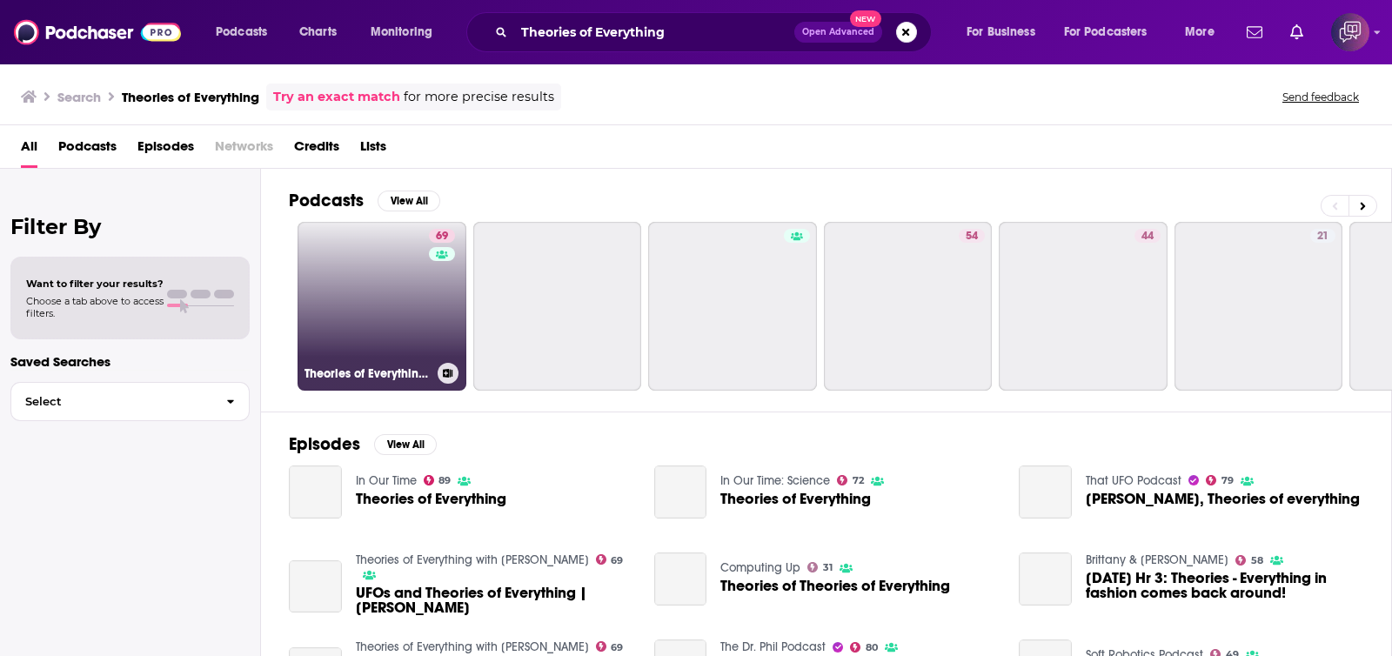
click at [397, 311] on link "69 Theories of Everything with [PERSON_NAME]" at bounding box center [382, 306] width 169 height 169
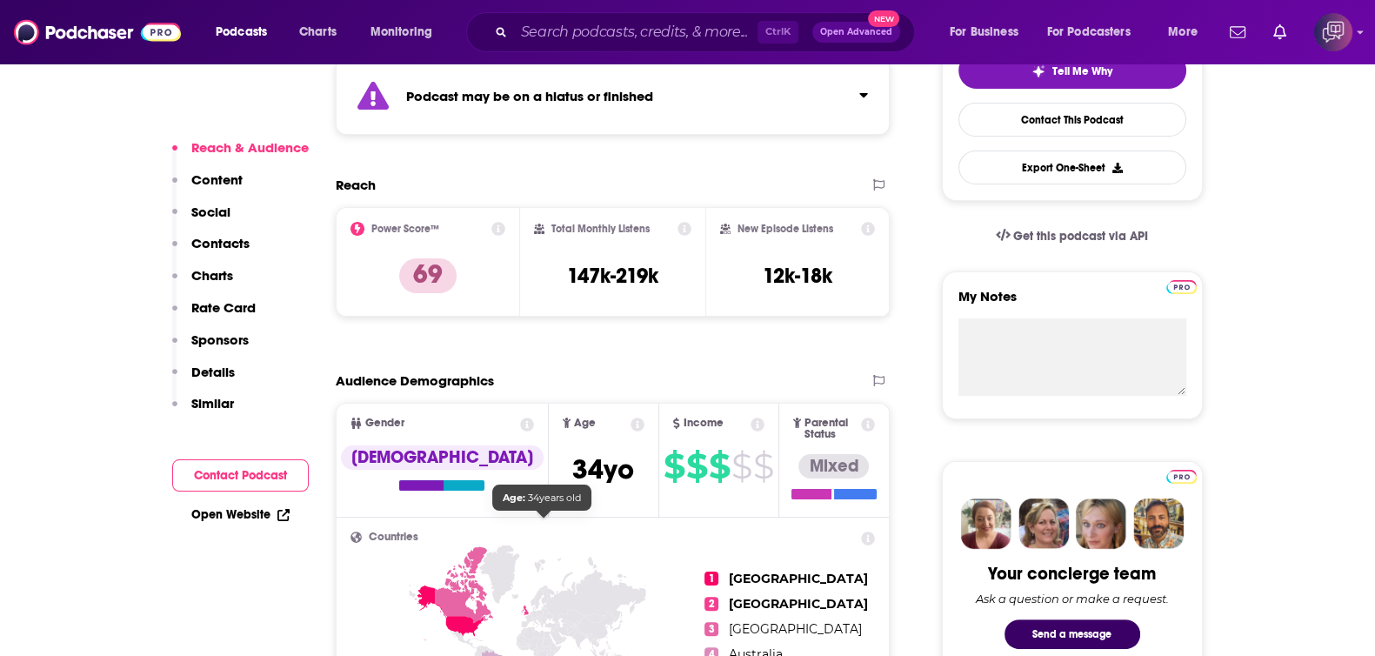
scroll to position [1413, 0]
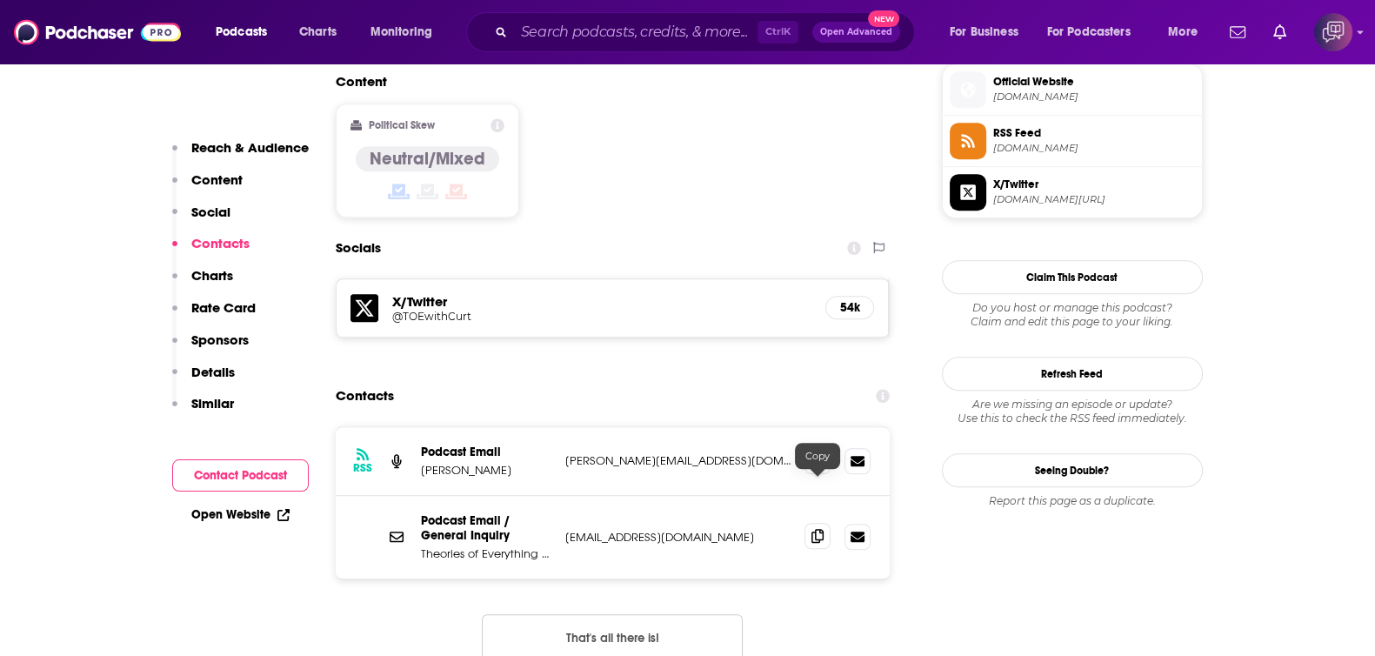
click at [827, 523] on span at bounding box center [818, 536] width 26 height 26
click at [548, 37] on input "Search podcasts, credits, & more..." at bounding box center [636, 32] width 244 height 28
paste input "A Thousand Natural"
type input "A Thousand Natural"
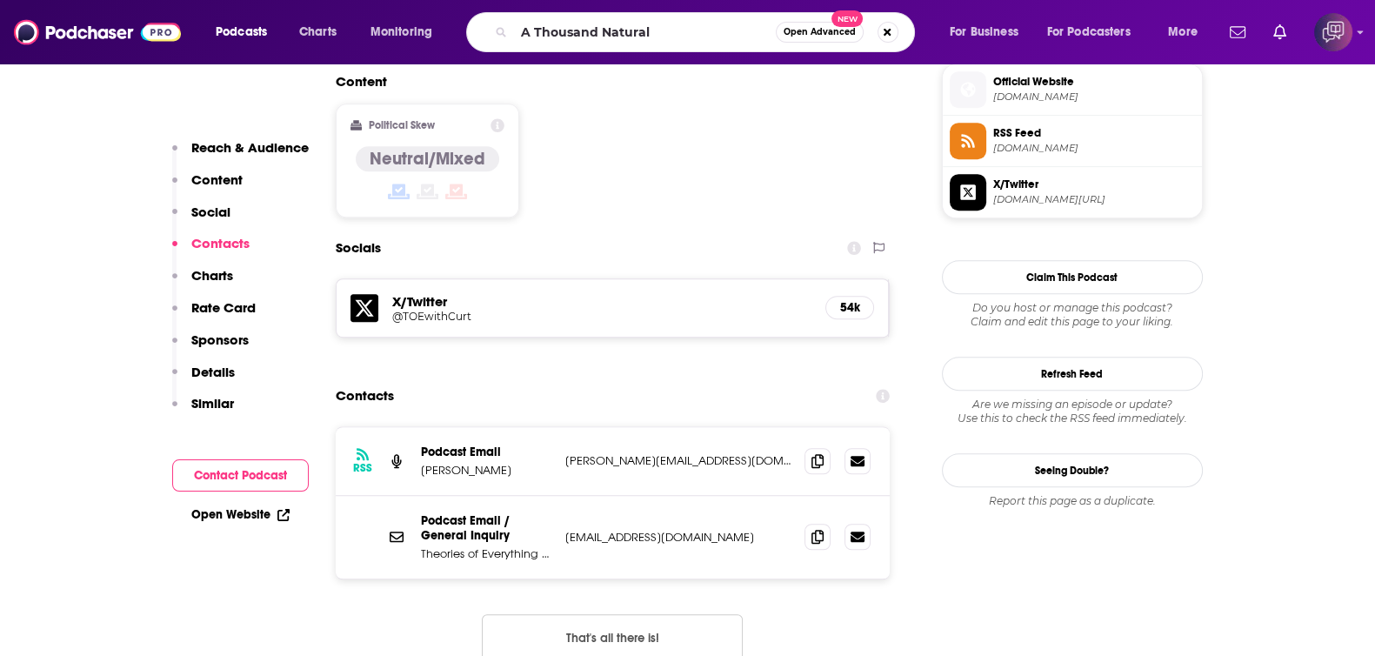
click at [817, 23] on button "Open Advanced New" at bounding box center [820, 32] width 88 height 21
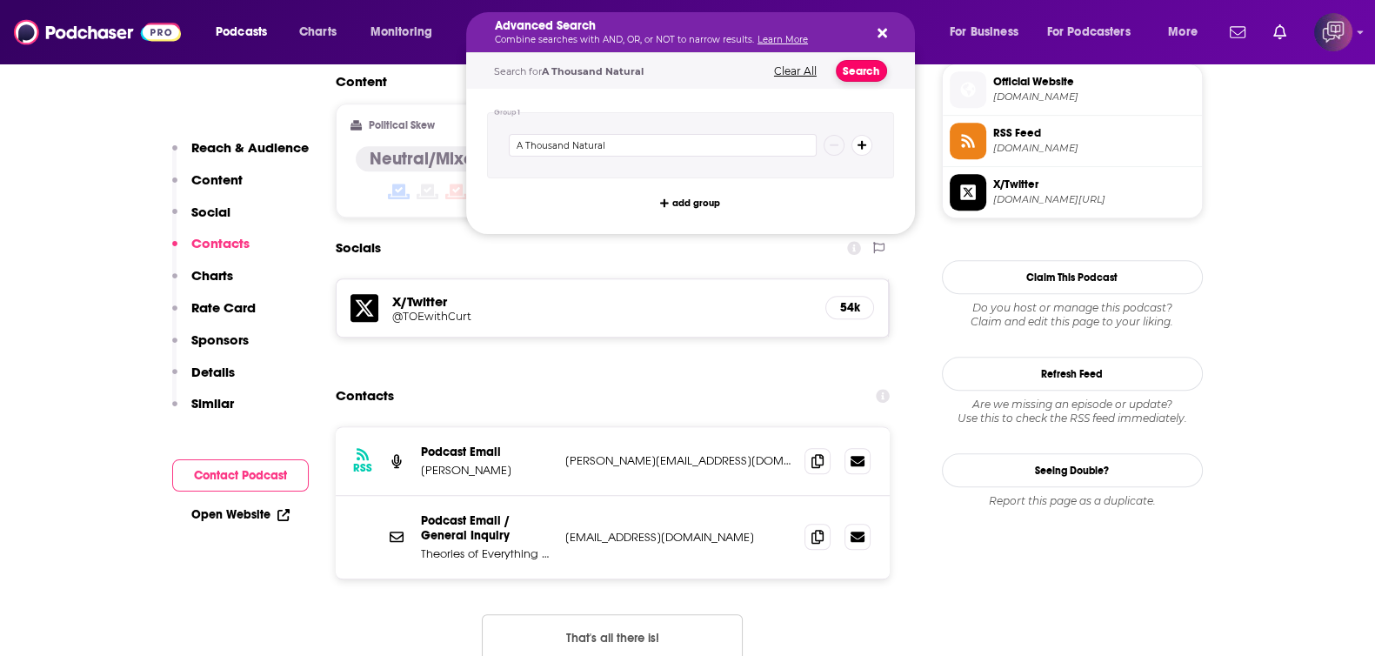
click at [871, 69] on button "Search" at bounding box center [861, 71] width 51 height 22
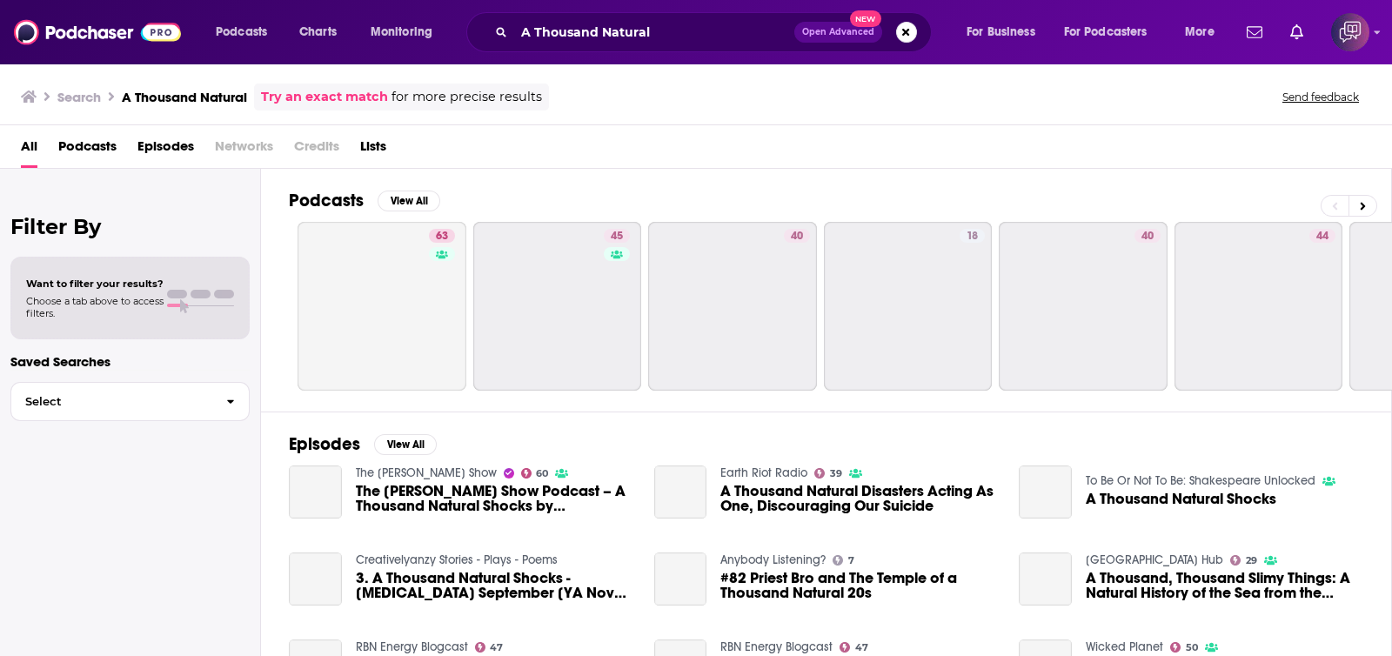
click at [405, 284] on div "Has guests" at bounding box center [440, 278] width 72 height 26
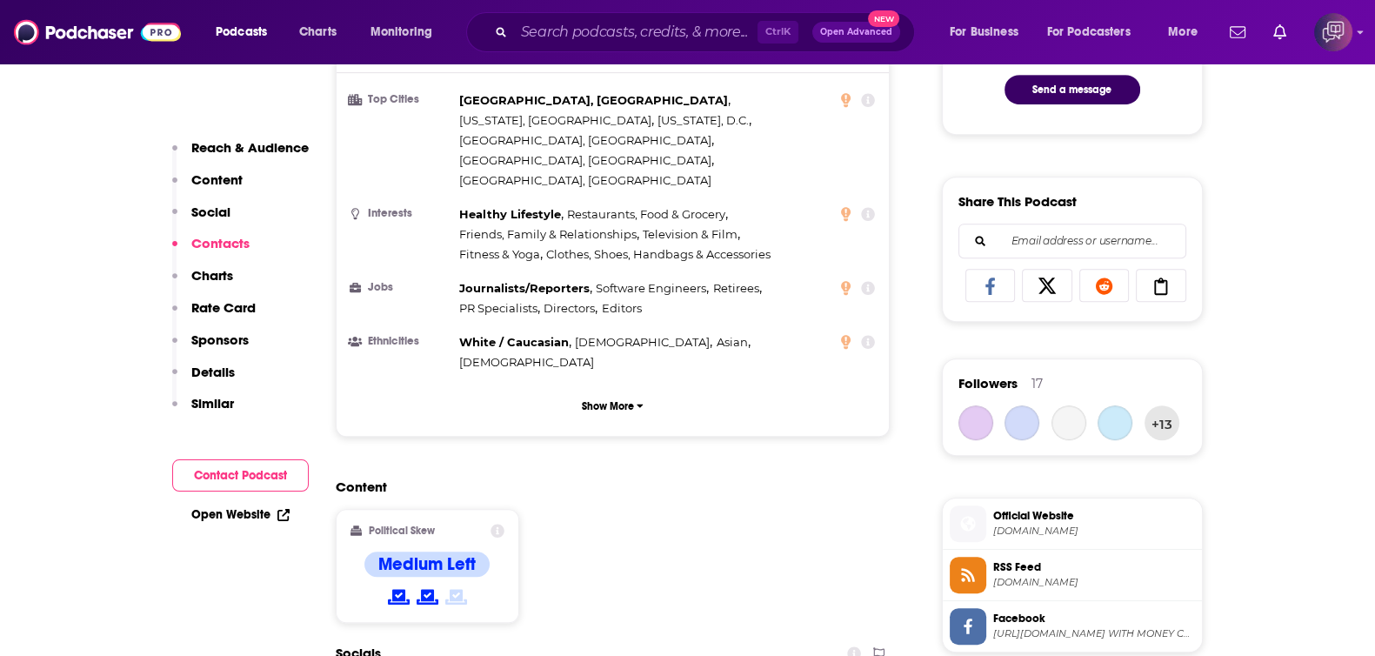
scroll to position [1413, 0]
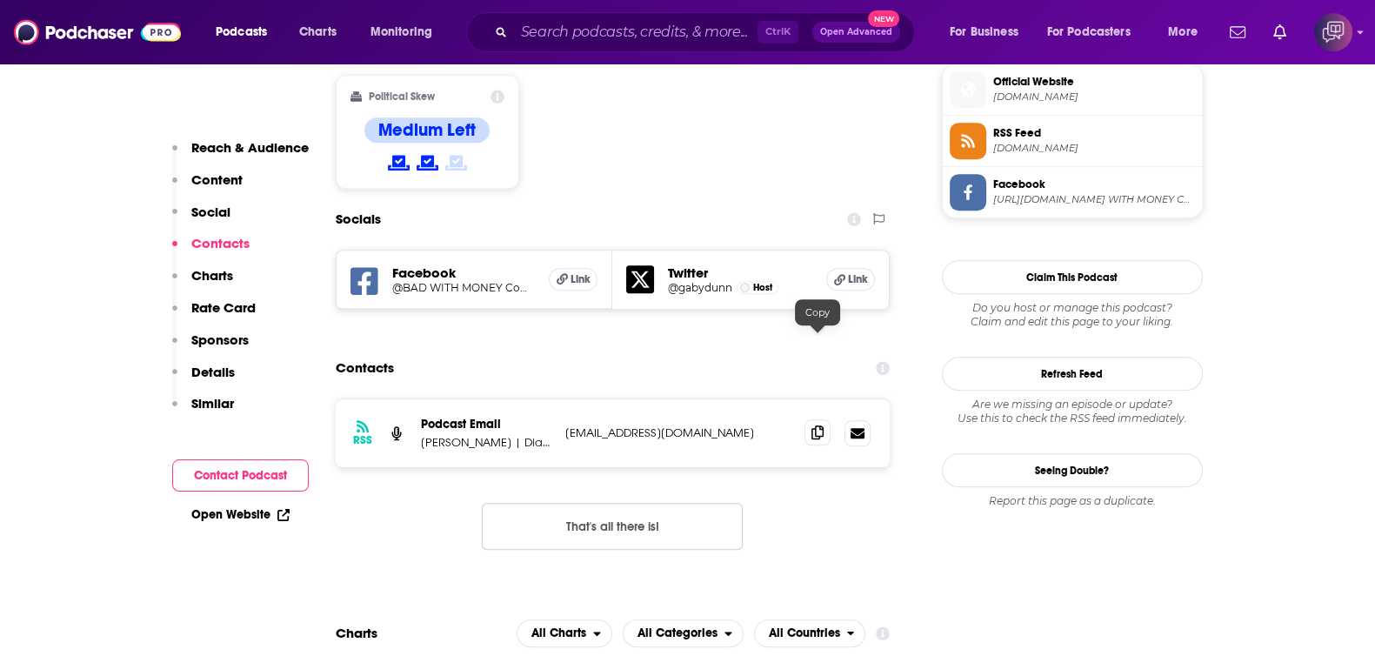
click at [812, 425] on icon at bounding box center [818, 432] width 12 height 14
click at [626, 45] on input "Search podcasts, credits, & more..." at bounding box center [636, 32] width 244 height 28
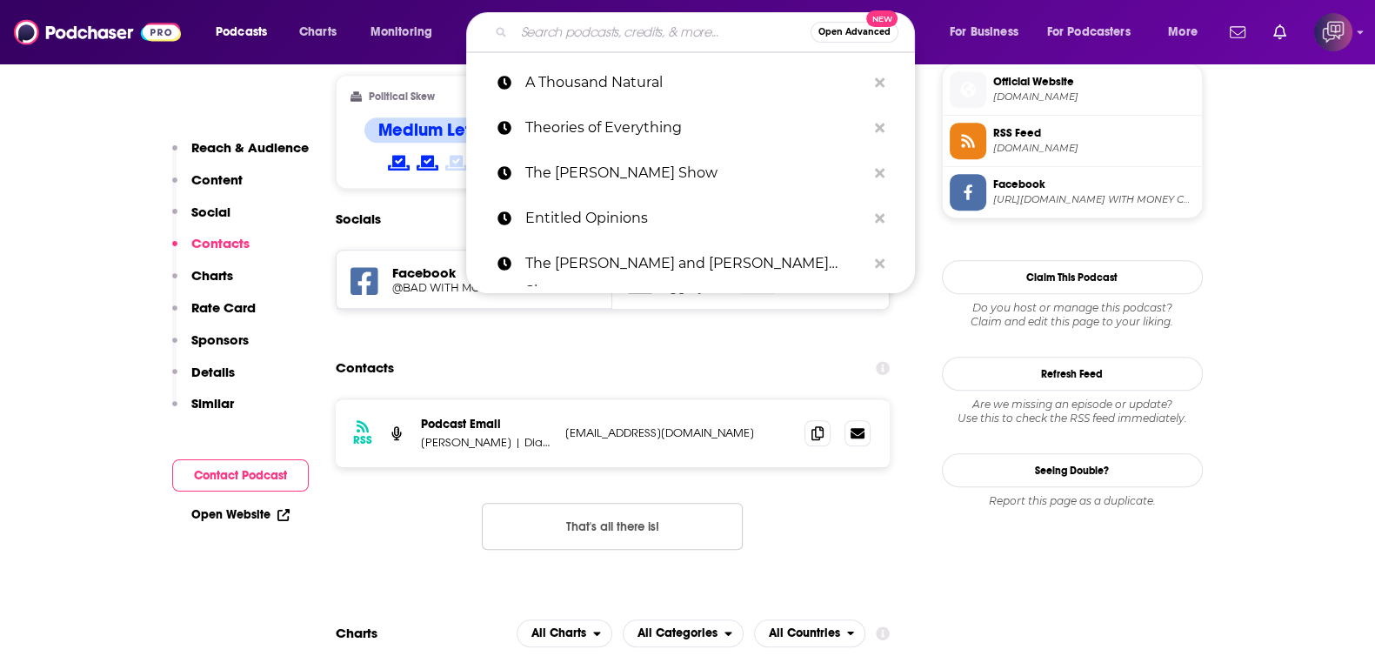
paste input "Cultivating Place"
type input "Cultivating Place"
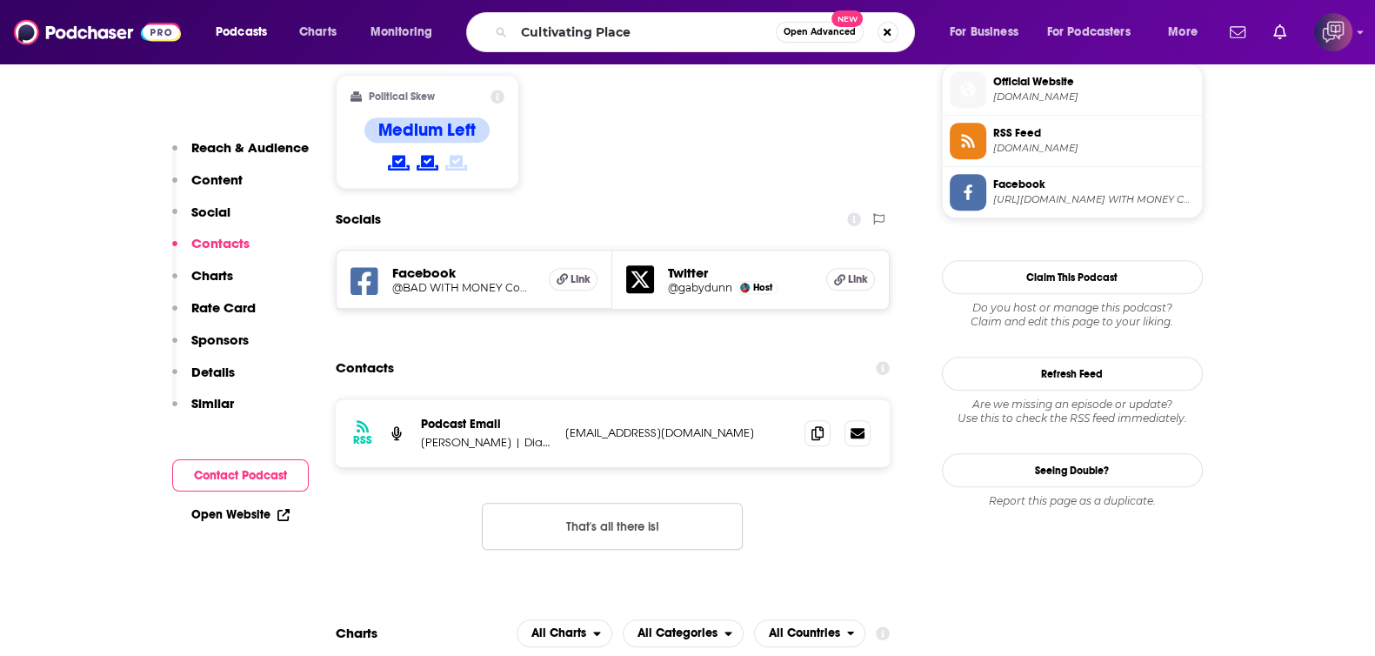
click at [808, 38] on button "Open Advanced New" at bounding box center [820, 32] width 88 height 21
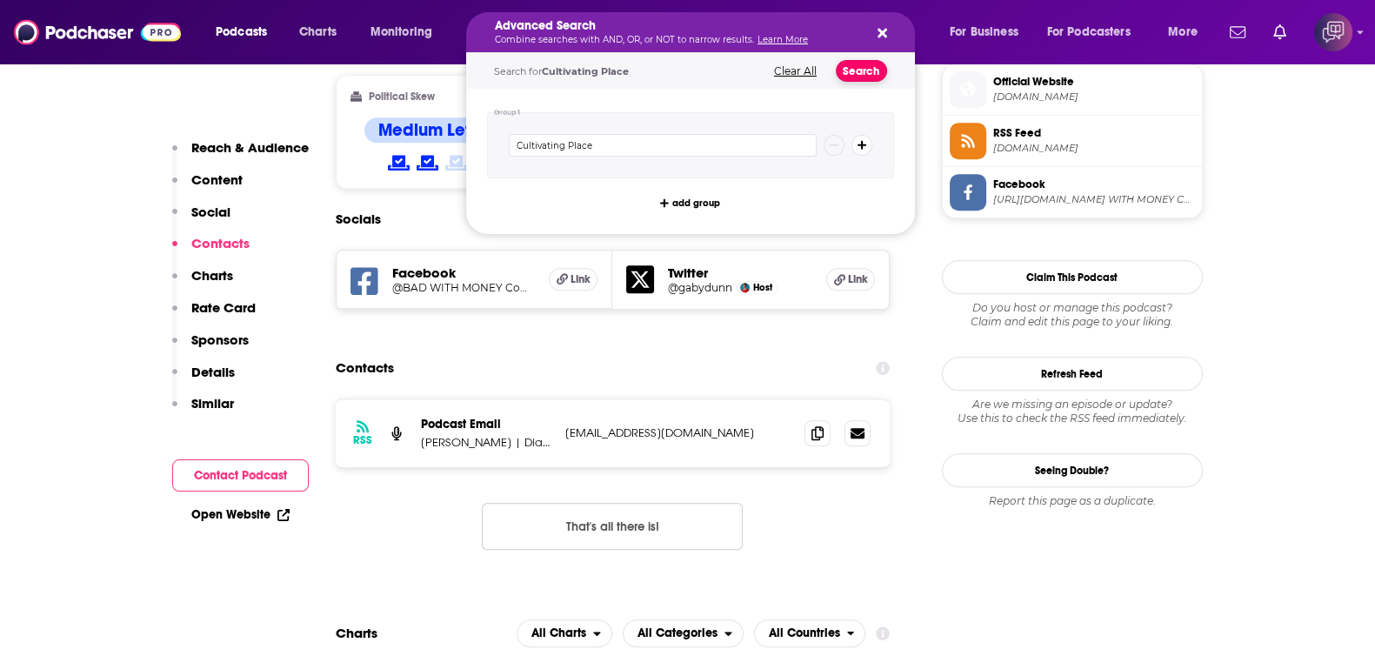
click at [874, 69] on button "Search" at bounding box center [861, 71] width 51 height 22
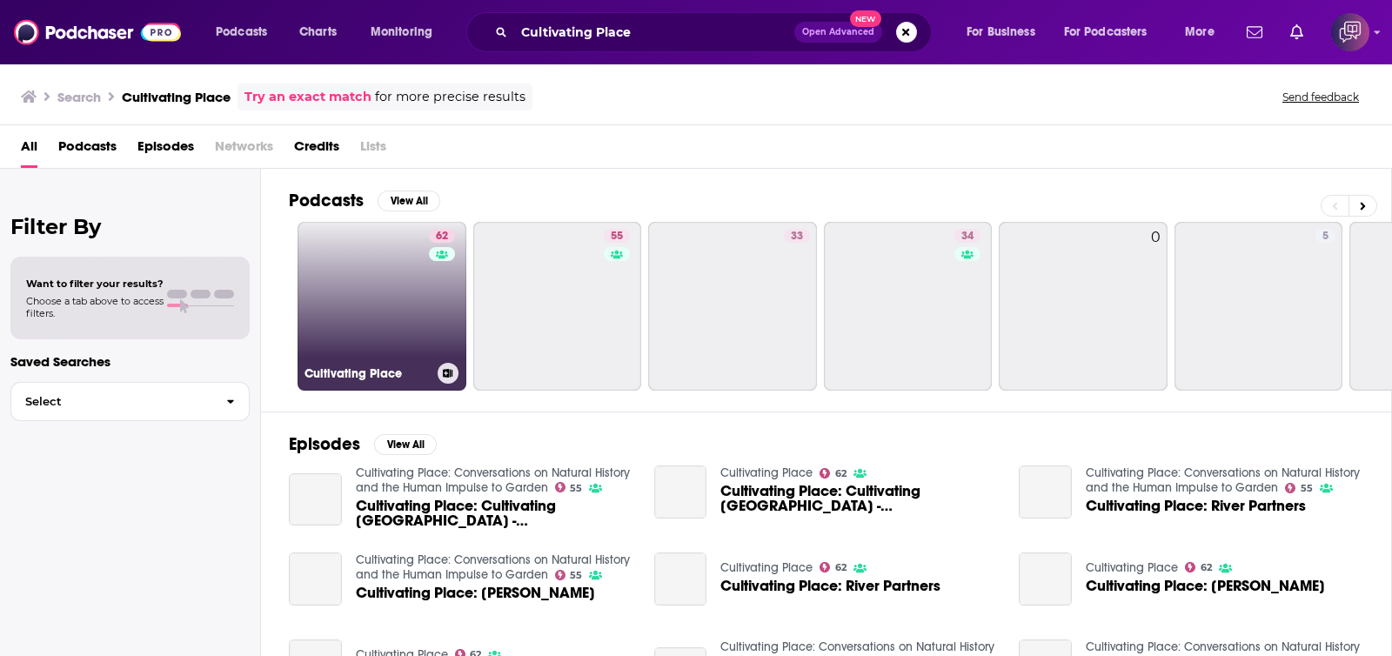
click at [345, 289] on link "[STREET_ADDRESS]" at bounding box center [382, 306] width 169 height 169
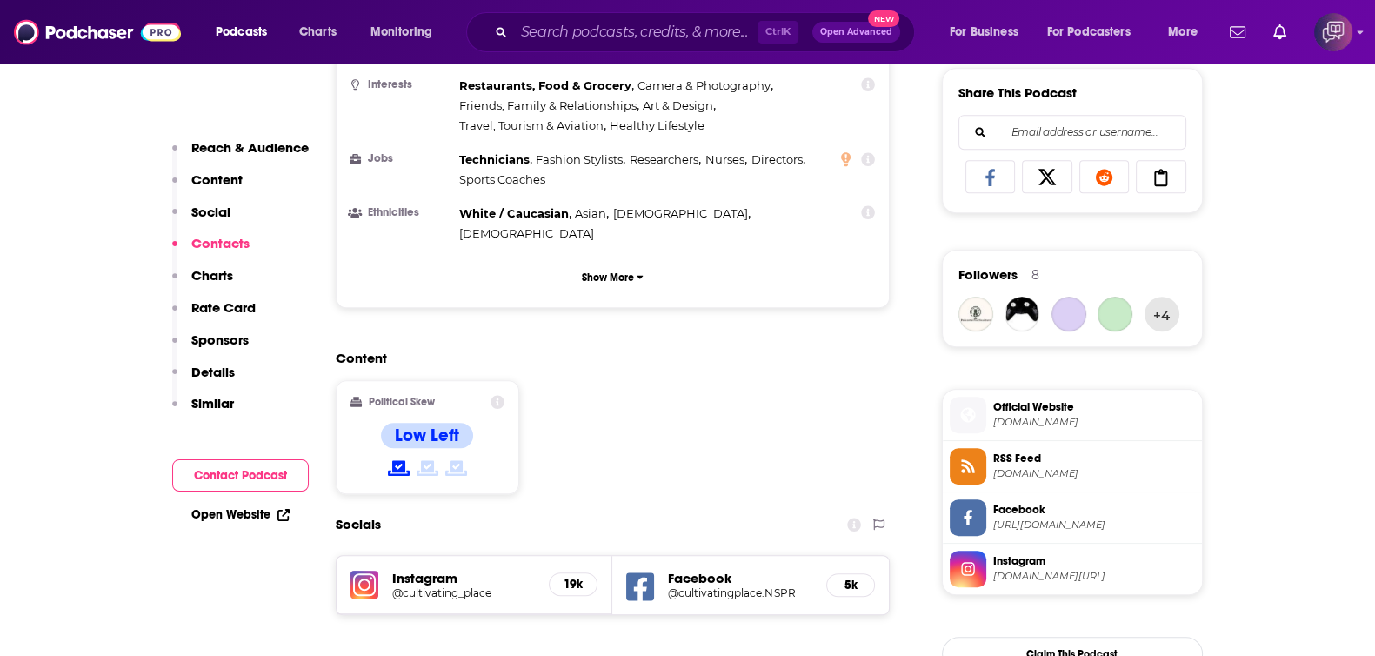
scroll to position [1522, 0]
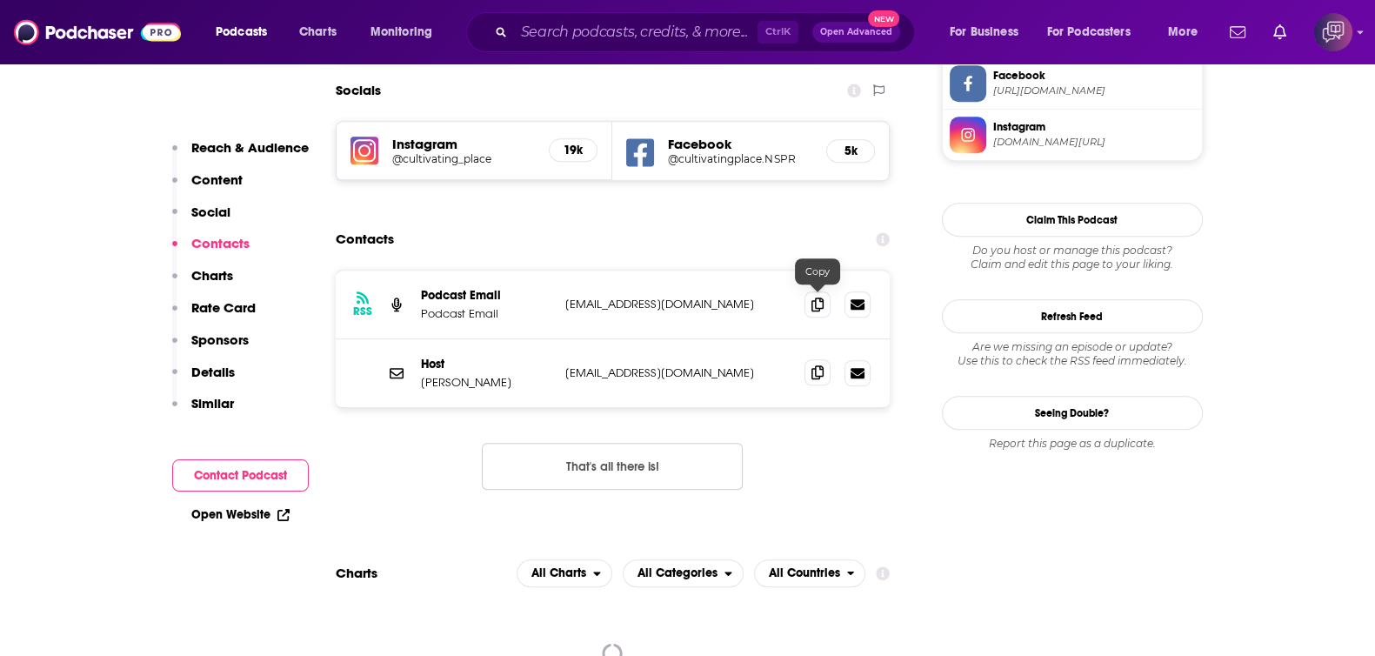
click at [824, 359] on span at bounding box center [818, 372] width 26 height 26
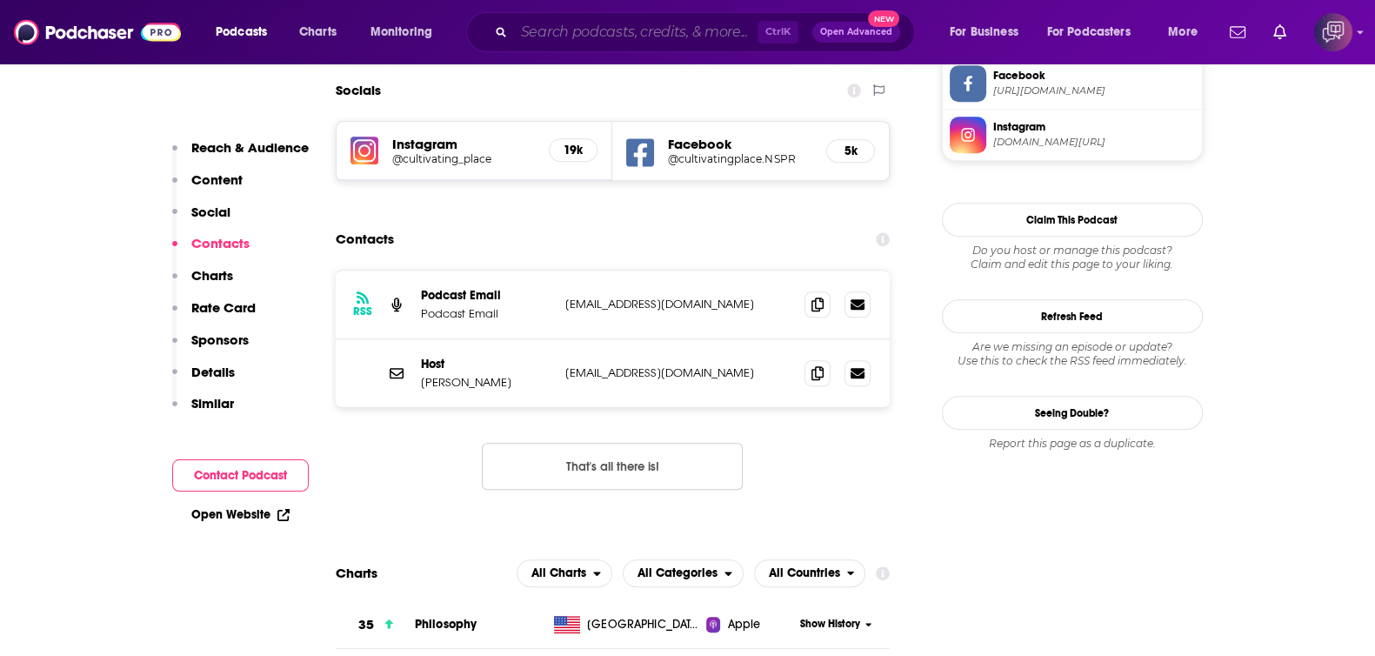
click at [610, 37] on input "Search podcasts, credits, & more..." at bounding box center [636, 32] width 244 height 28
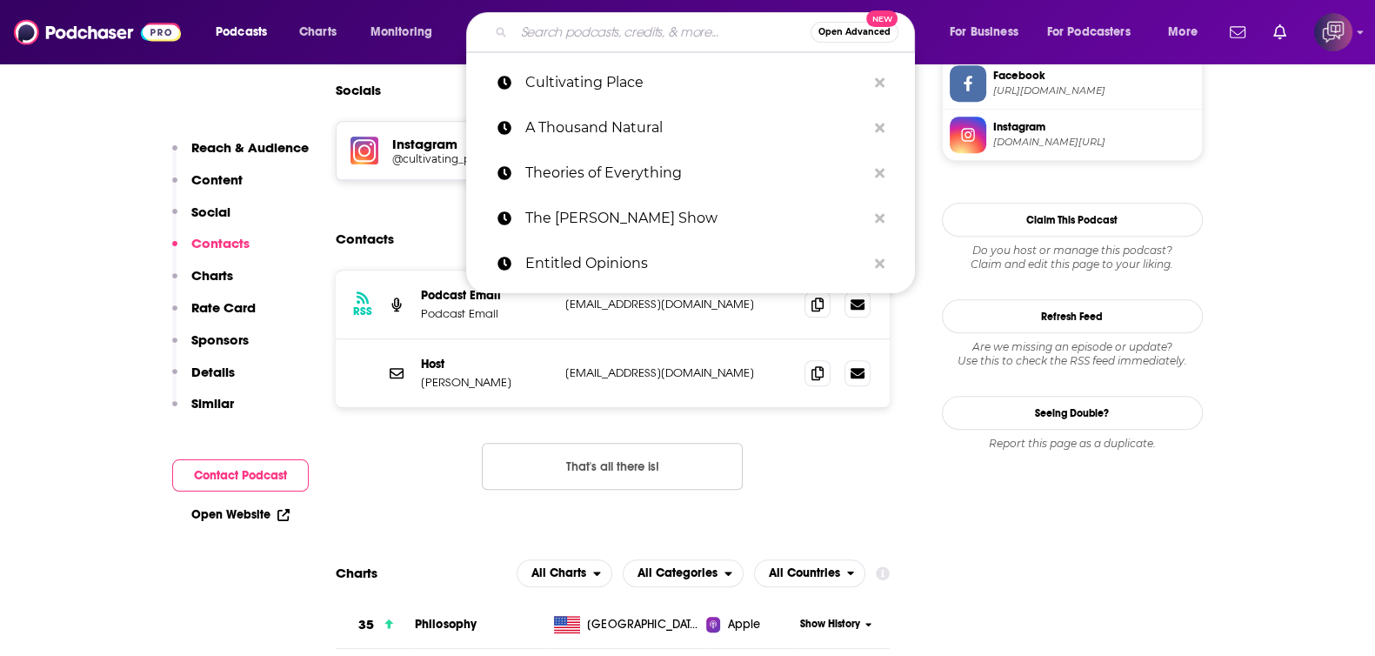
paste input "Lectures in Intellectual History"
type input "Lectures in Intellectual History"
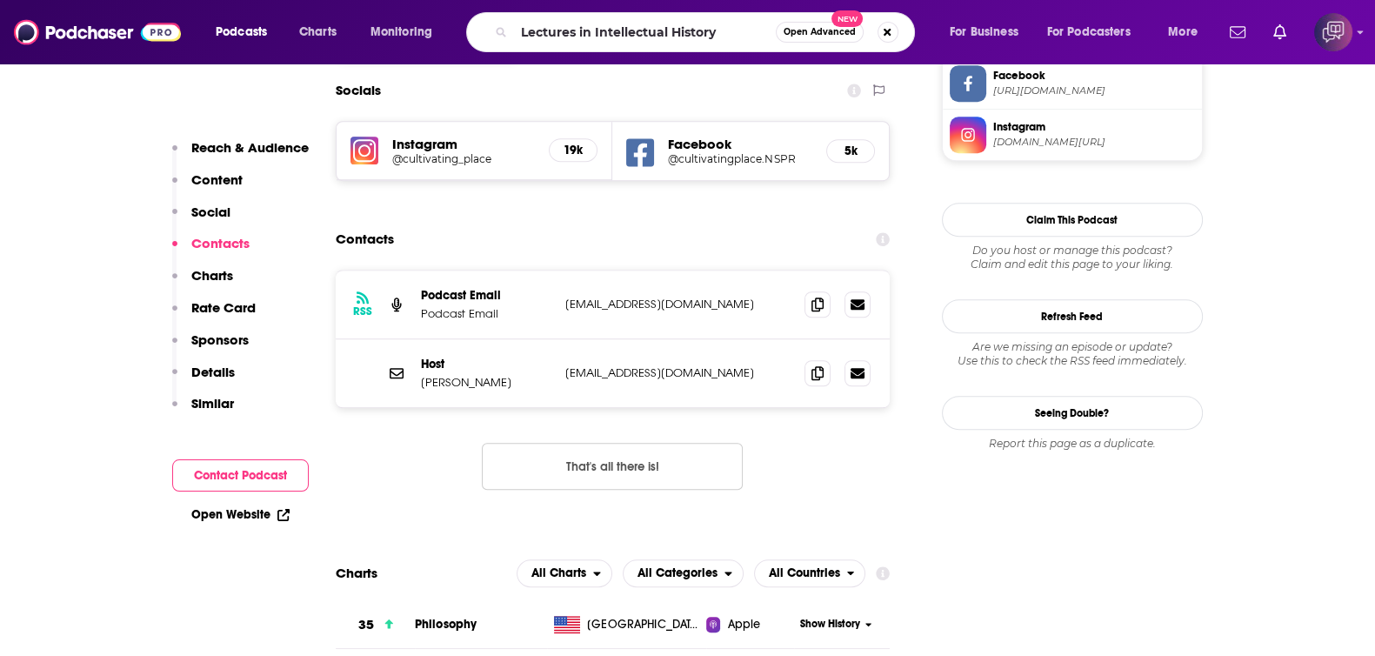
click at [832, 28] on span "Open Advanced" at bounding box center [820, 32] width 72 height 9
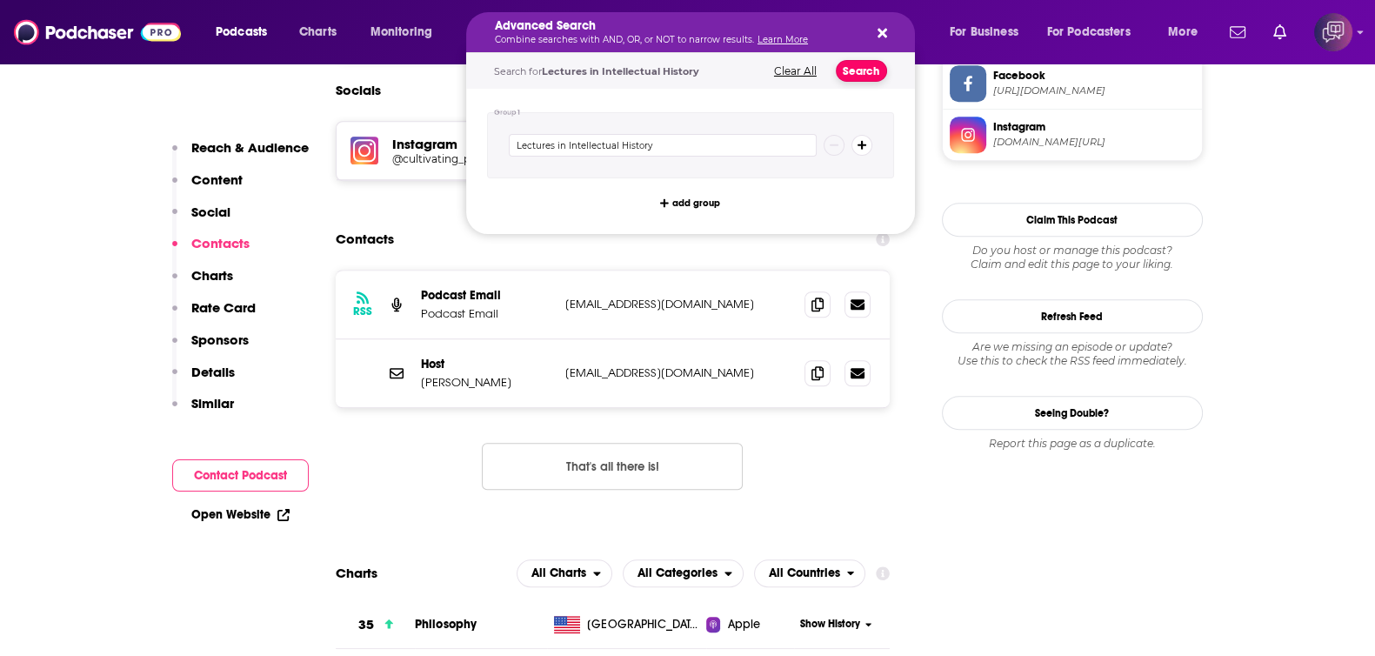
click at [853, 64] on button "Search" at bounding box center [861, 71] width 51 height 22
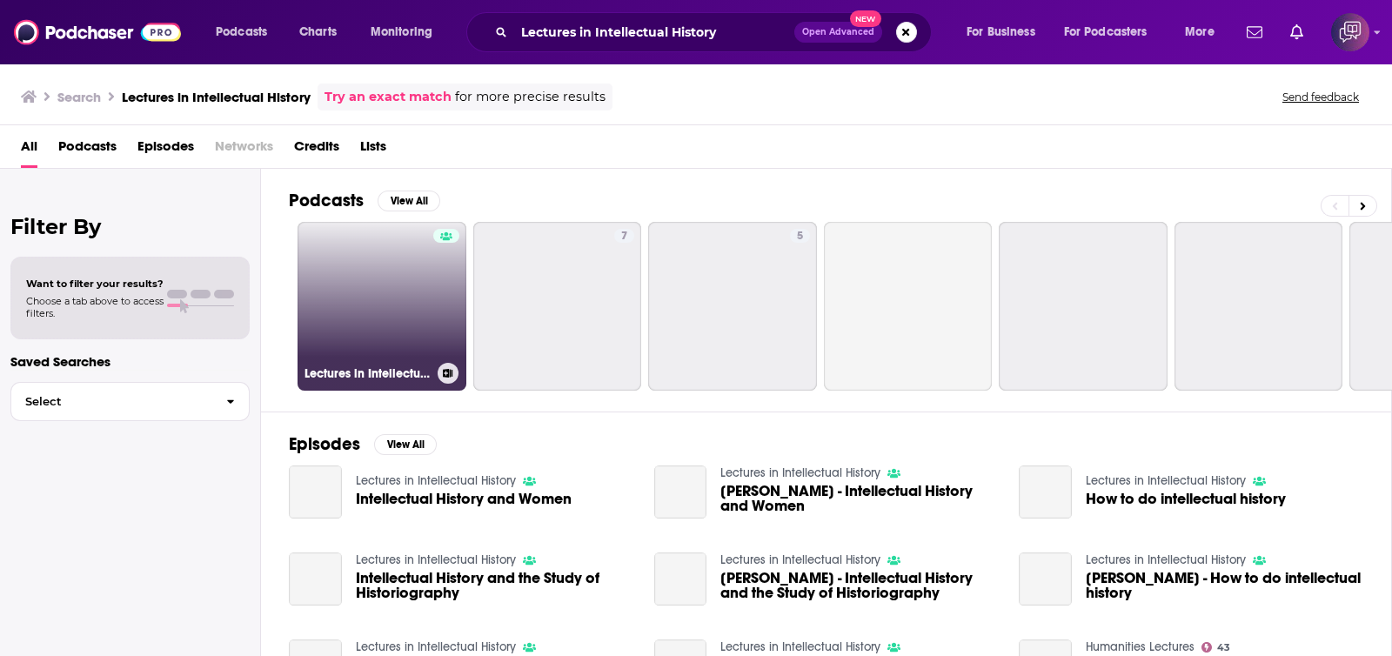
click at [389, 325] on link "Lectures in Intellectual History" at bounding box center [382, 306] width 169 height 169
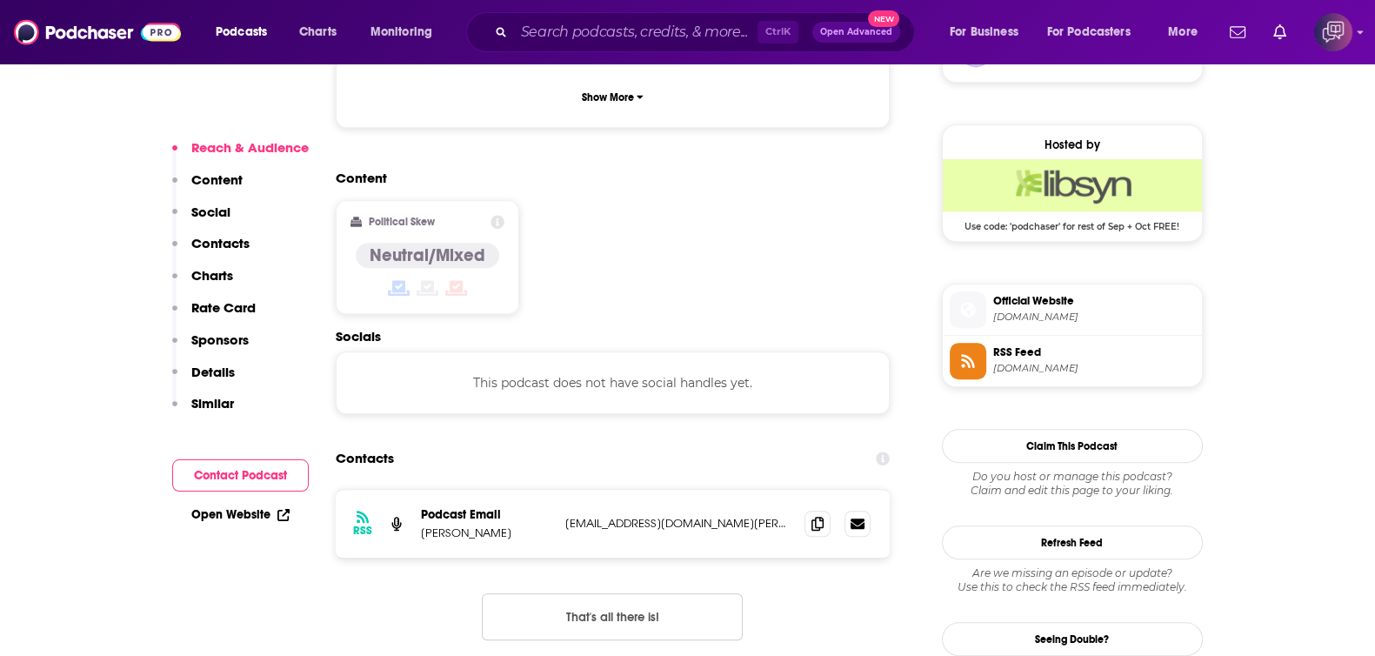
scroll to position [1413, 0]
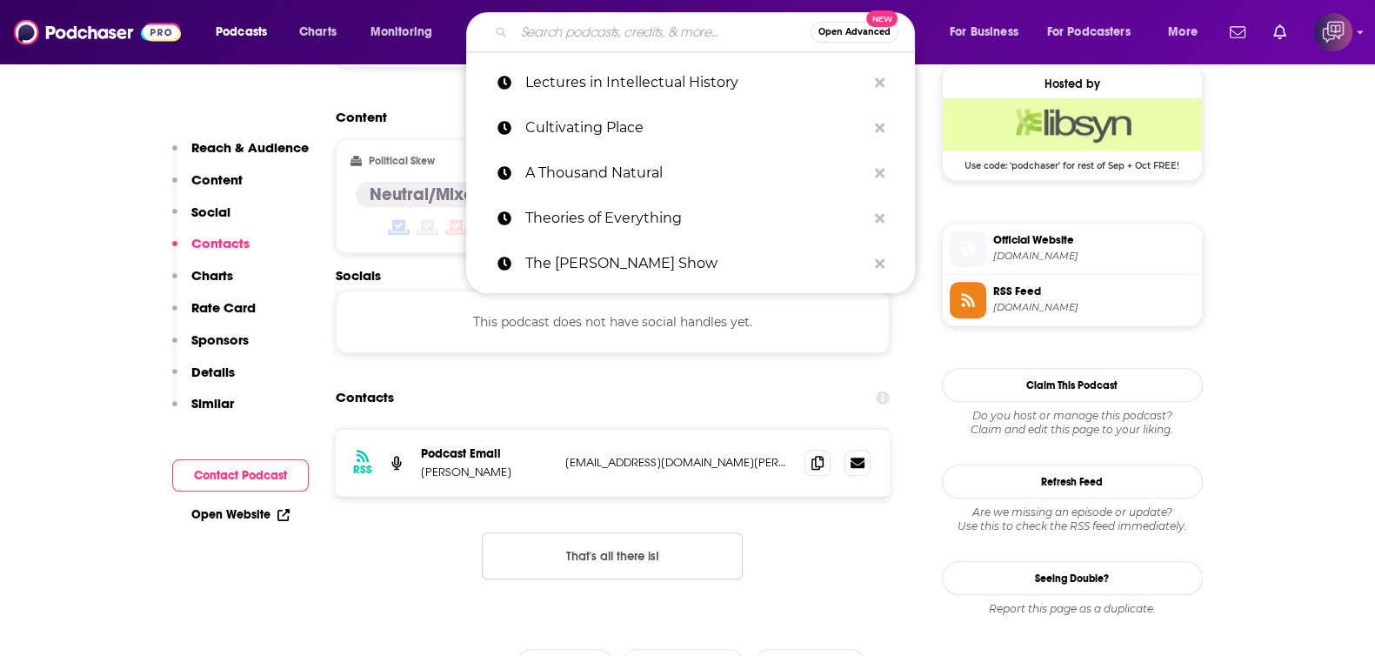
click at [659, 38] on input "Search podcasts, credits, & more..." at bounding box center [662, 32] width 297 height 28
paste input "Socrates in the City"
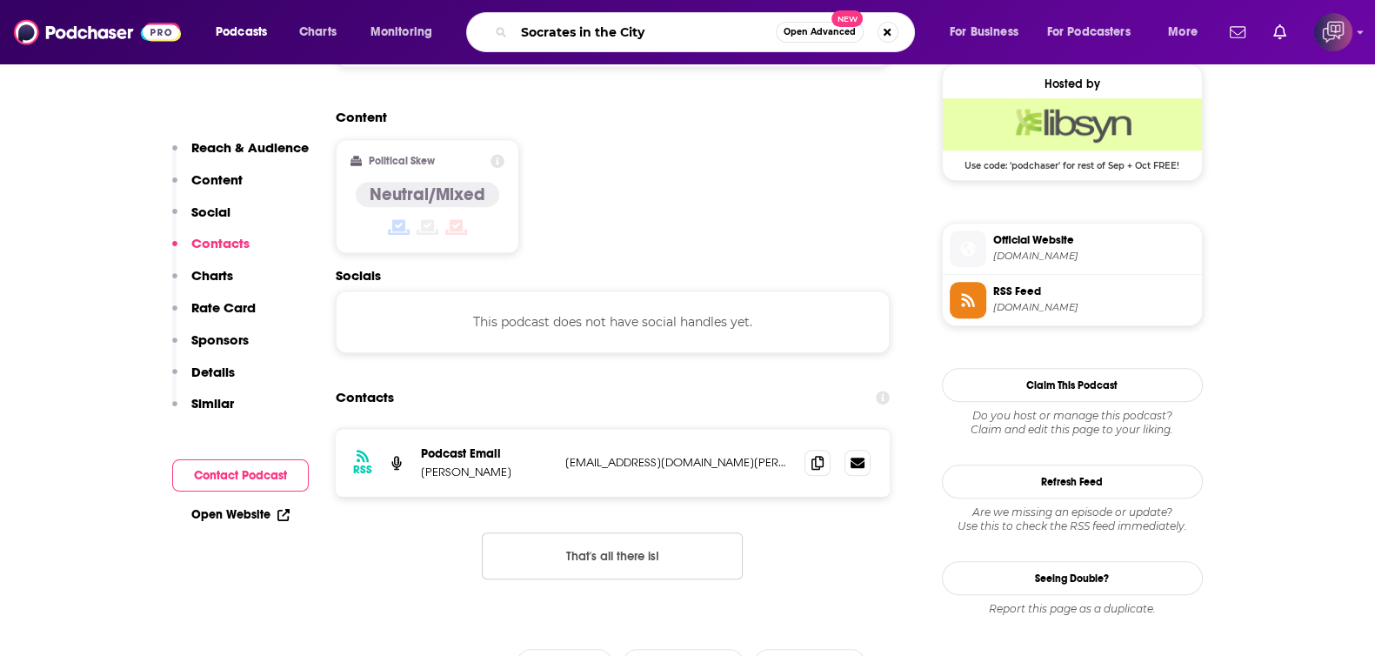
type input "Socrates in the City"
click at [830, 37] on button "Open Advanced New" at bounding box center [820, 32] width 88 height 21
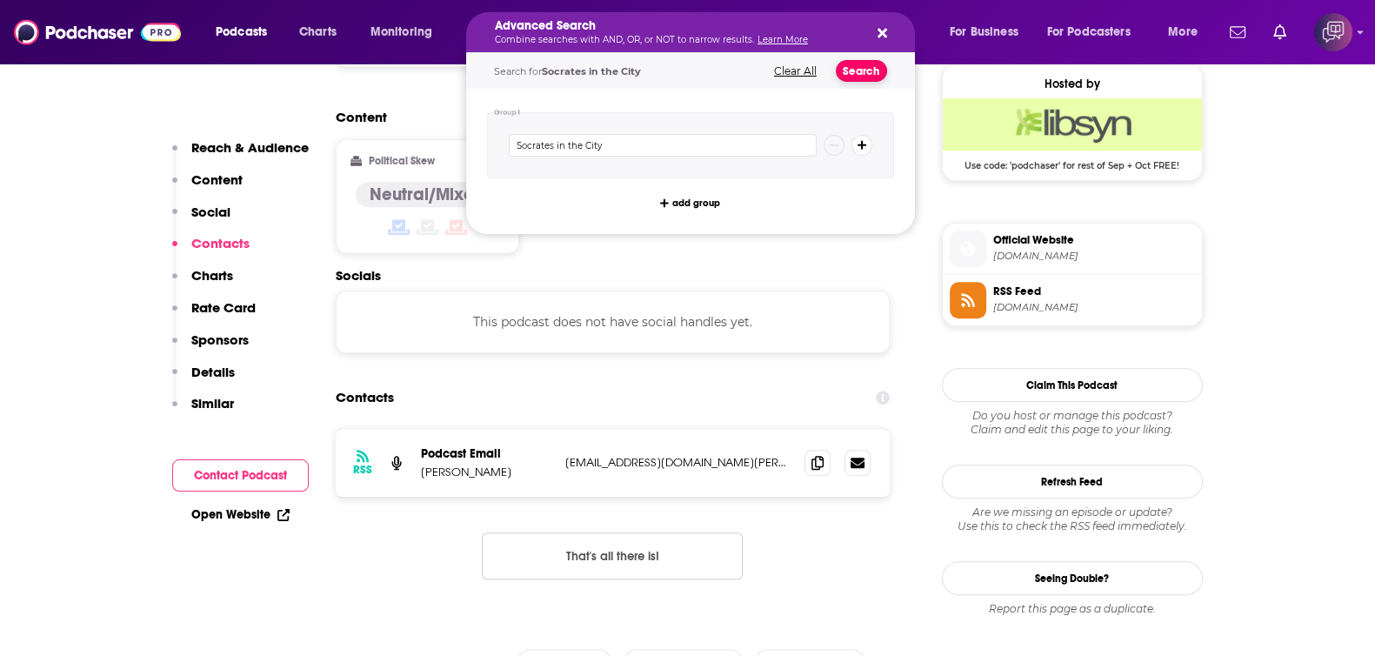
click at [861, 62] on button "Search" at bounding box center [861, 71] width 51 height 22
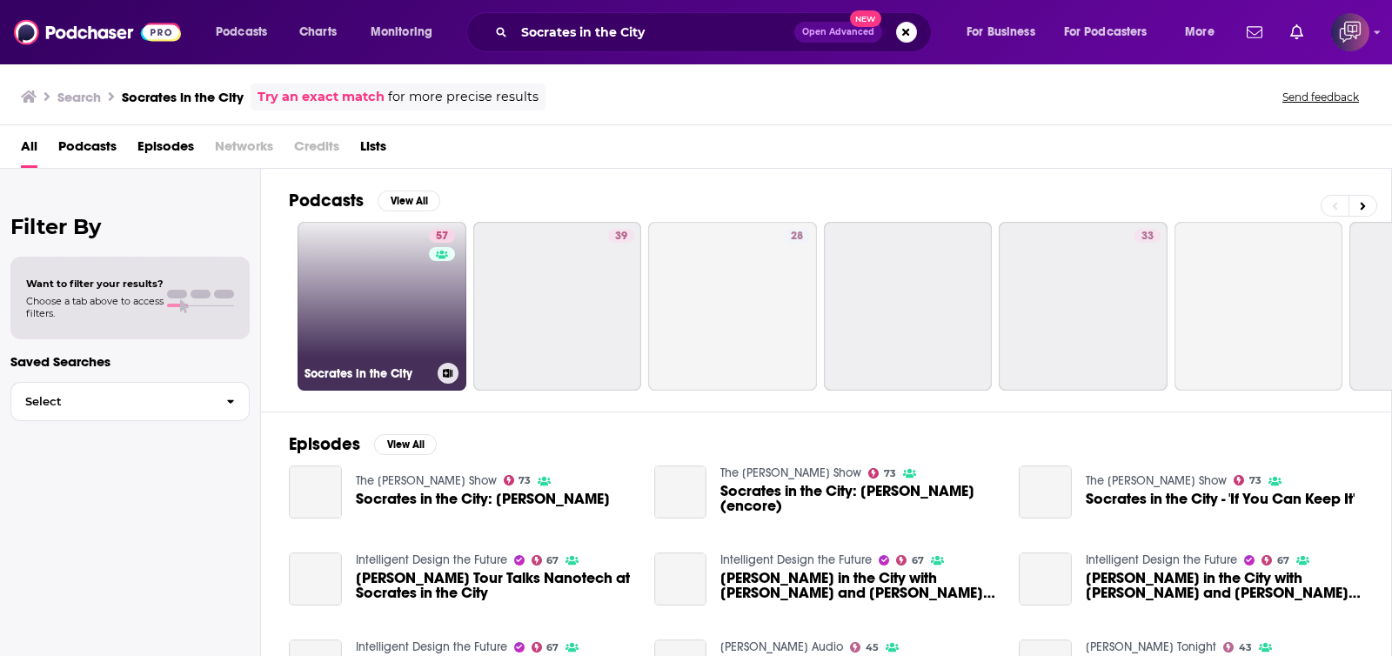
click at [398, 289] on link "57 Socrates in the City" at bounding box center [382, 306] width 169 height 169
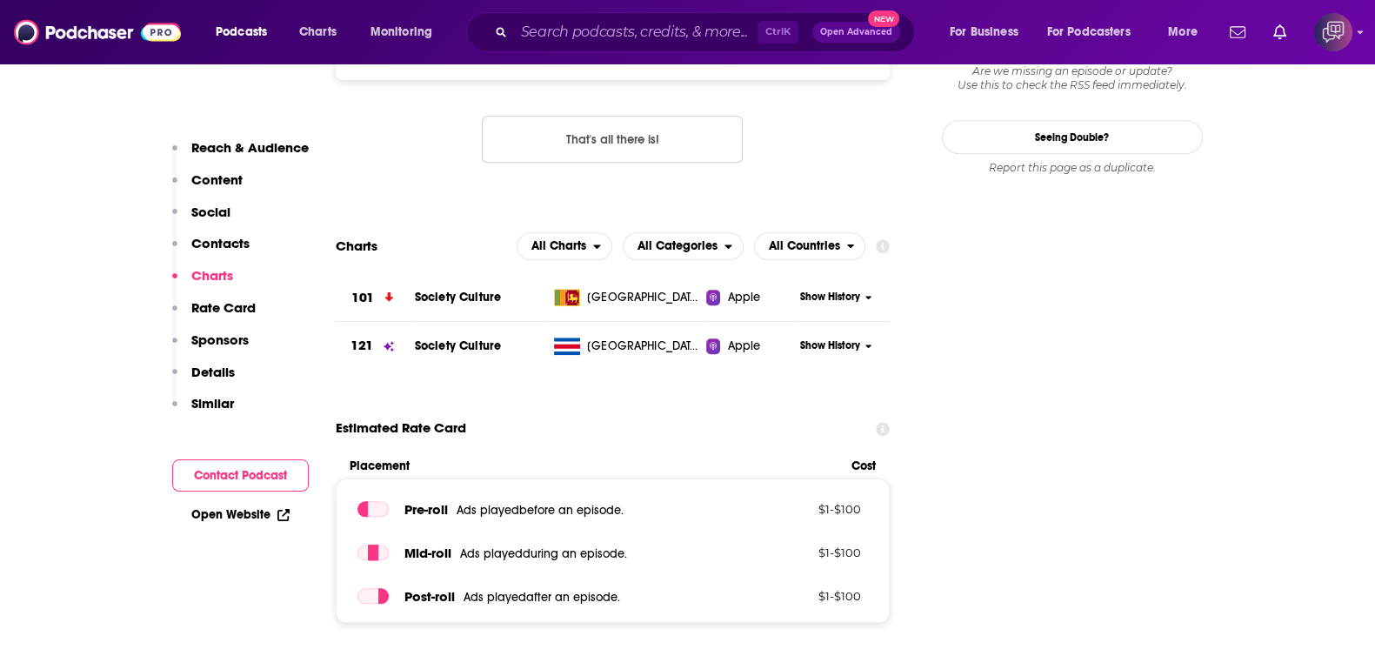
scroll to position [1630, 0]
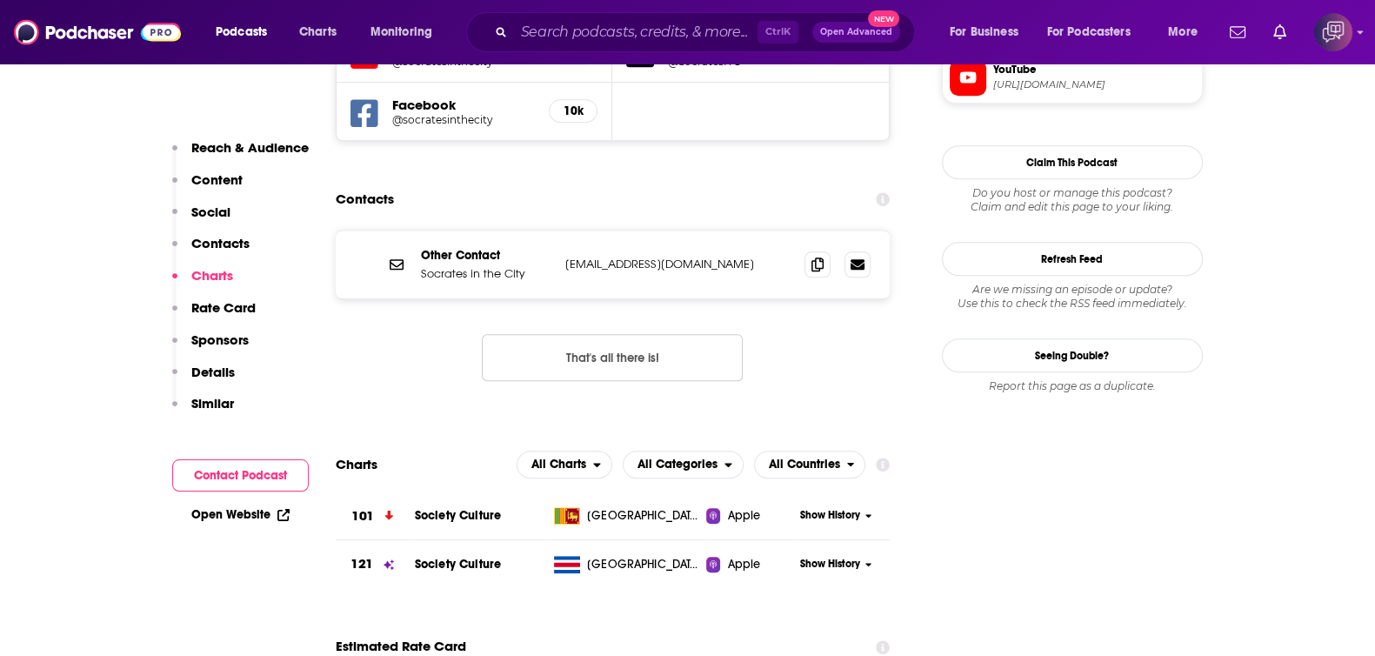
click at [691, 8] on div "Podcasts Charts Monitoring Ctrl K Open Advanced New For Business For Podcasters…" at bounding box center [687, 32] width 1375 height 64
click at [698, 24] on input "Search podcasts, credits, & more..." at bounding box center [636, 32] width 244 height 28
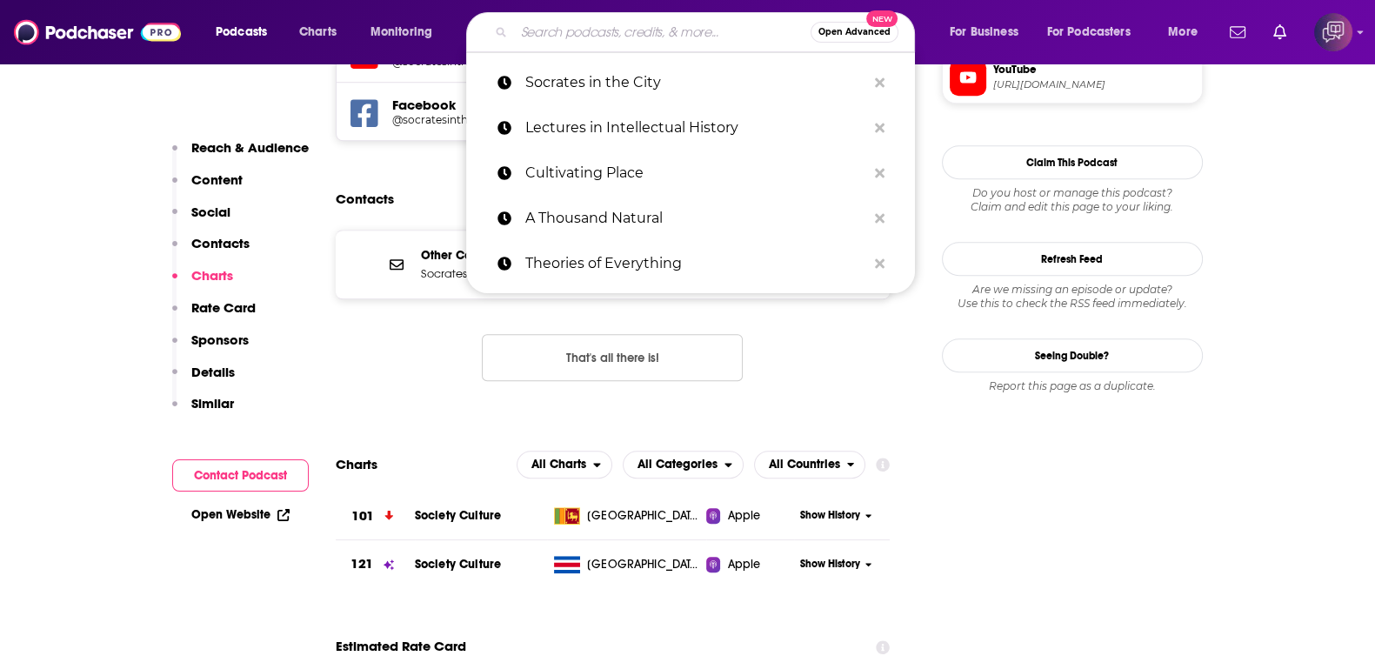
paste input "Opening Arguments"
type input "Opening Arguments"
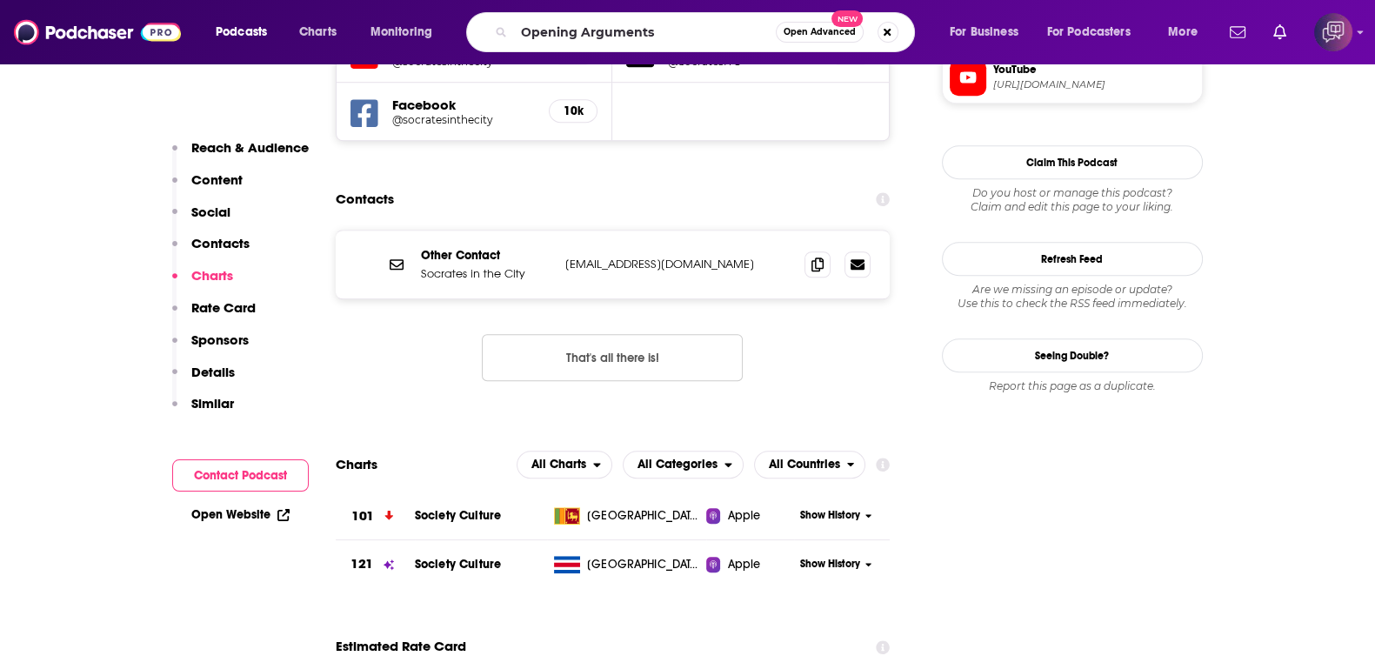
click at [839, 38] on button "Open Advanced New" at bounding box center [820, 32] width 88 height 21
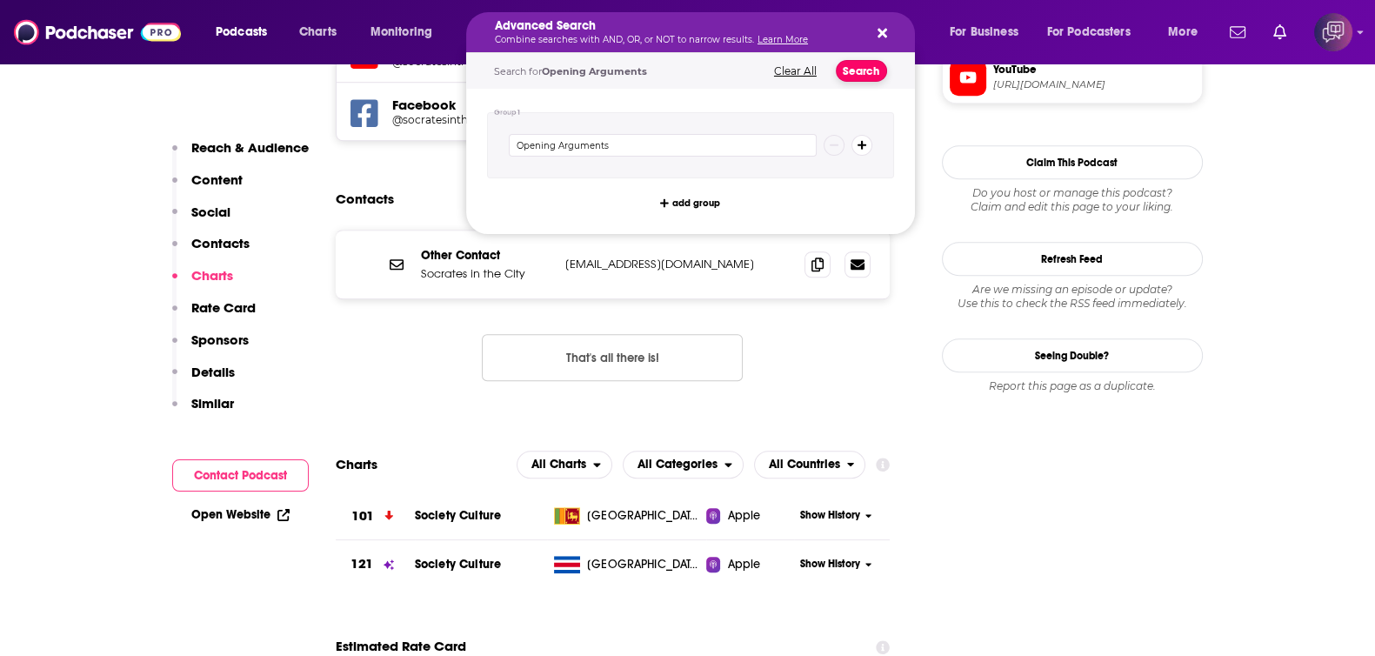
click at [870, 79] on button "Search" at bounding box center [861, 71] width 51 height 22
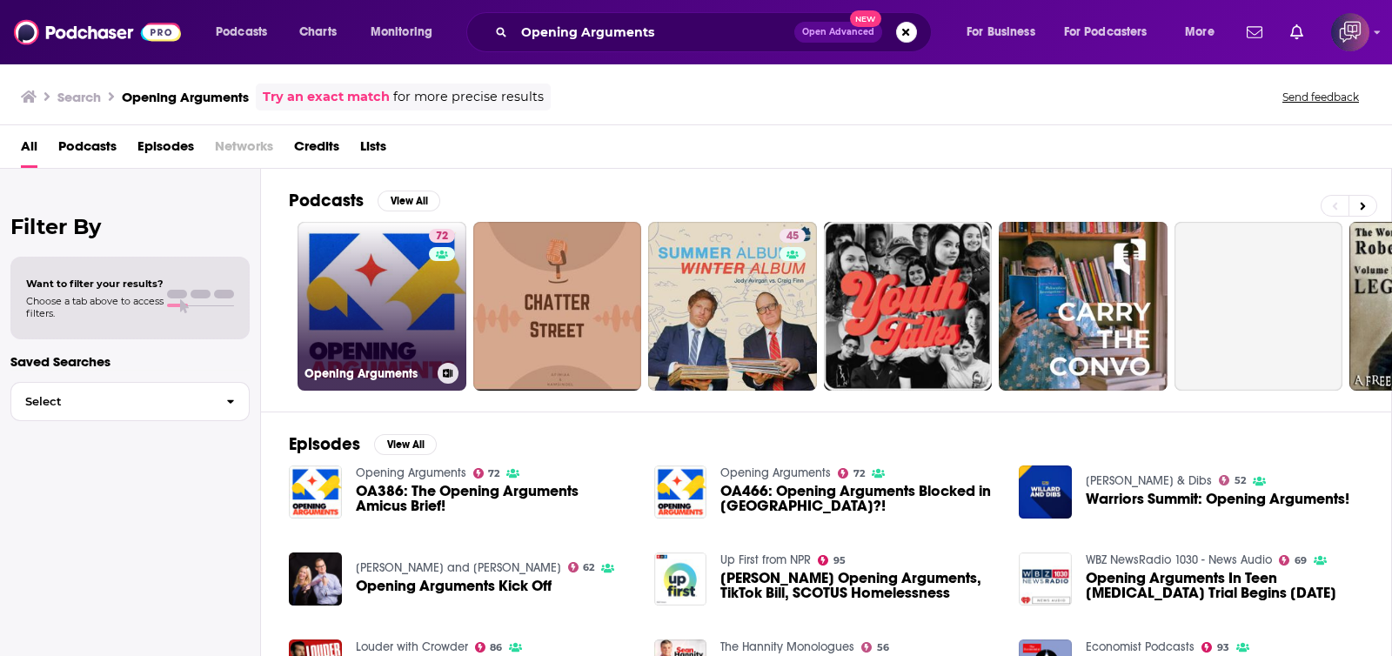
click at [391, 297] on link "72 Opening Arguments" at bounding box center [382, 306] width 169 height 169
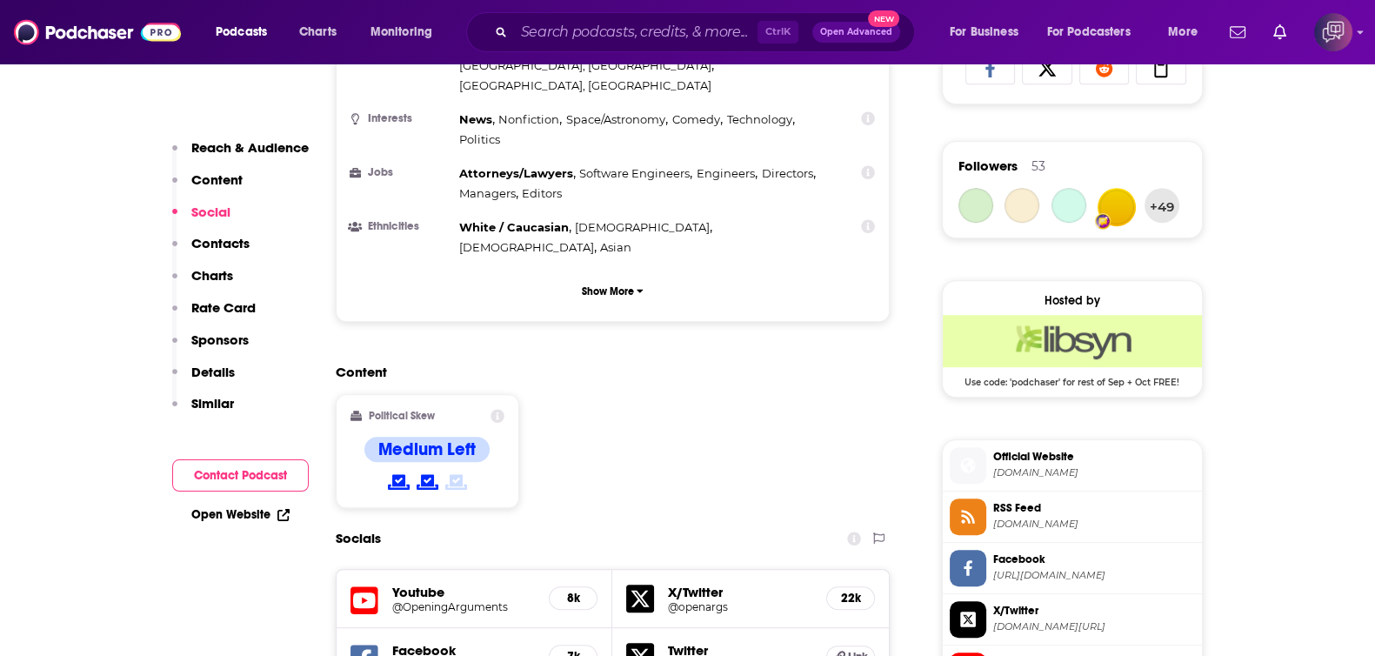
scroll to position [1739, 0]
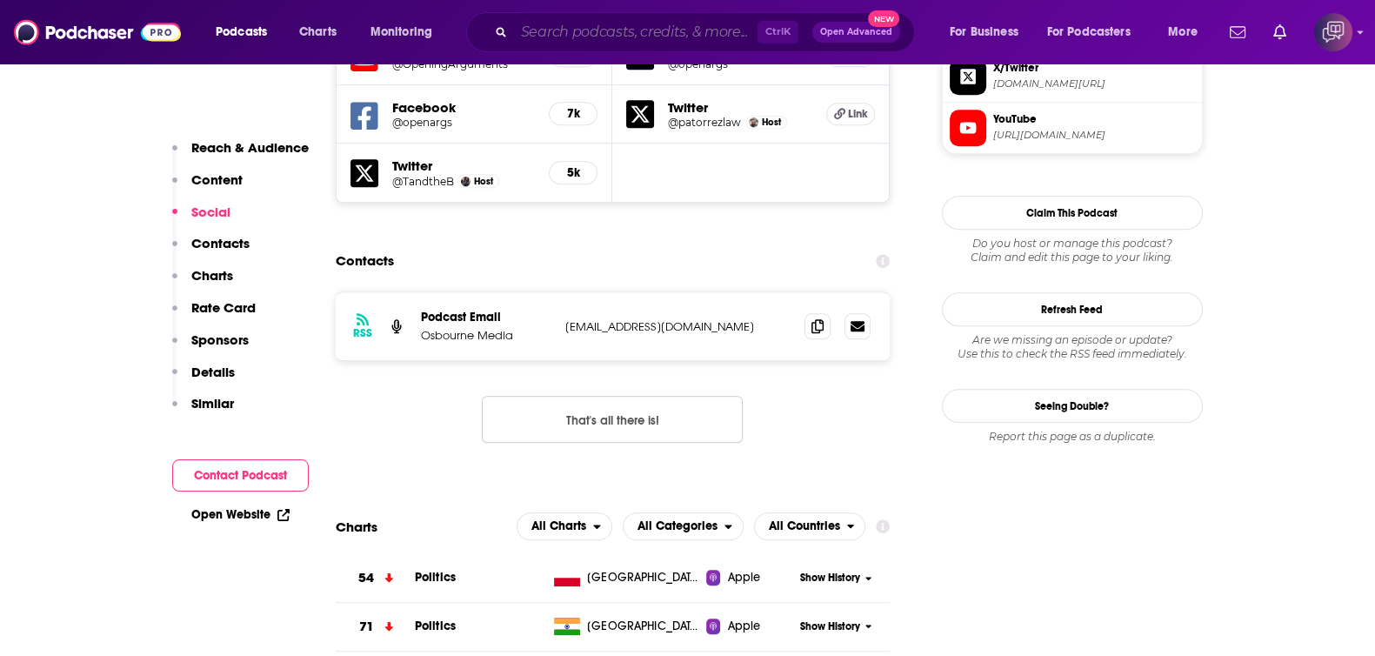
click at [646, 24] on input "Search podcasts, credits, & more..." at bounding box center [636, 32] width 244 height 28
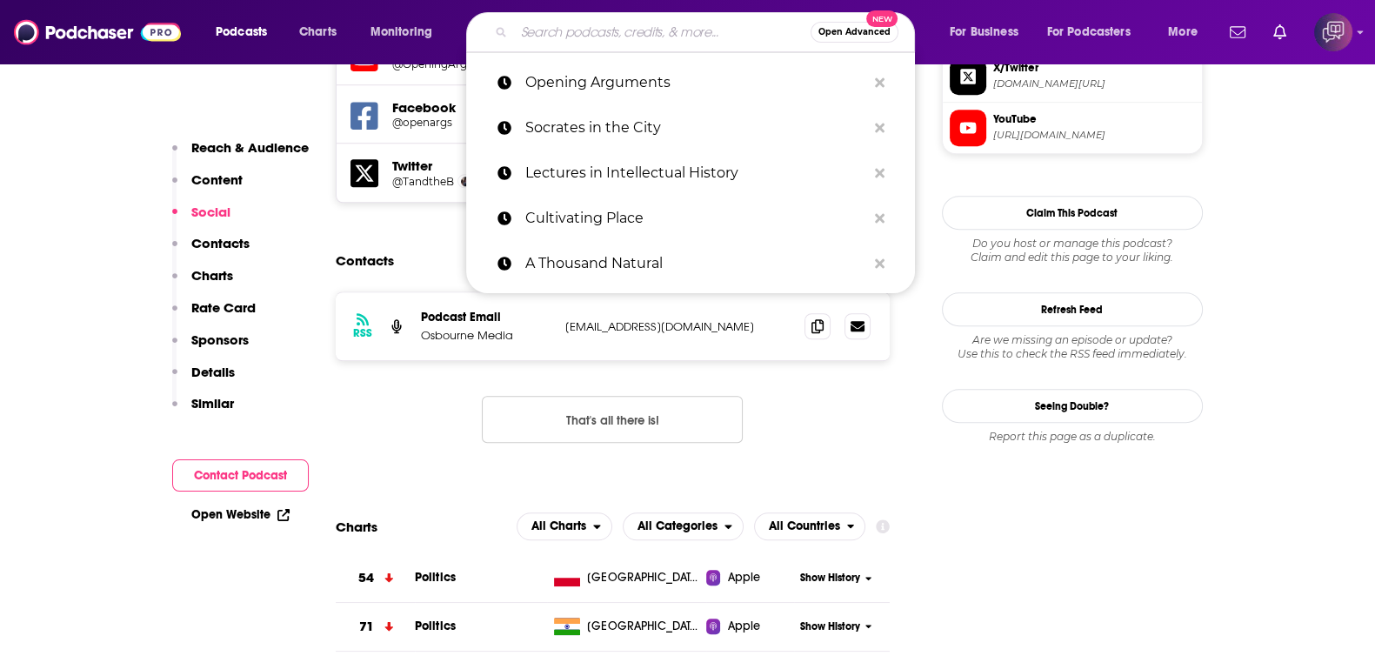
paste input "AirGo"
type input "AirGo"
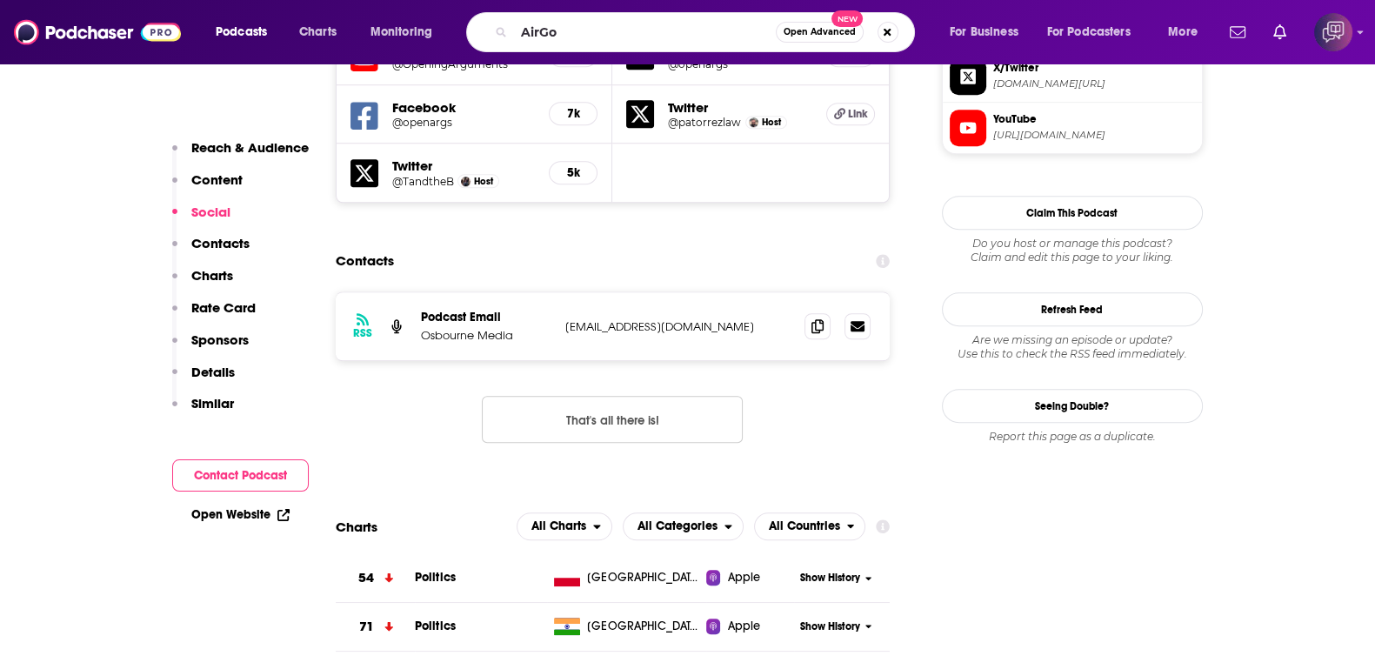
click at [820, 33] on span "Open Advanced" at bounding box center [820, 32] width 72 height 9
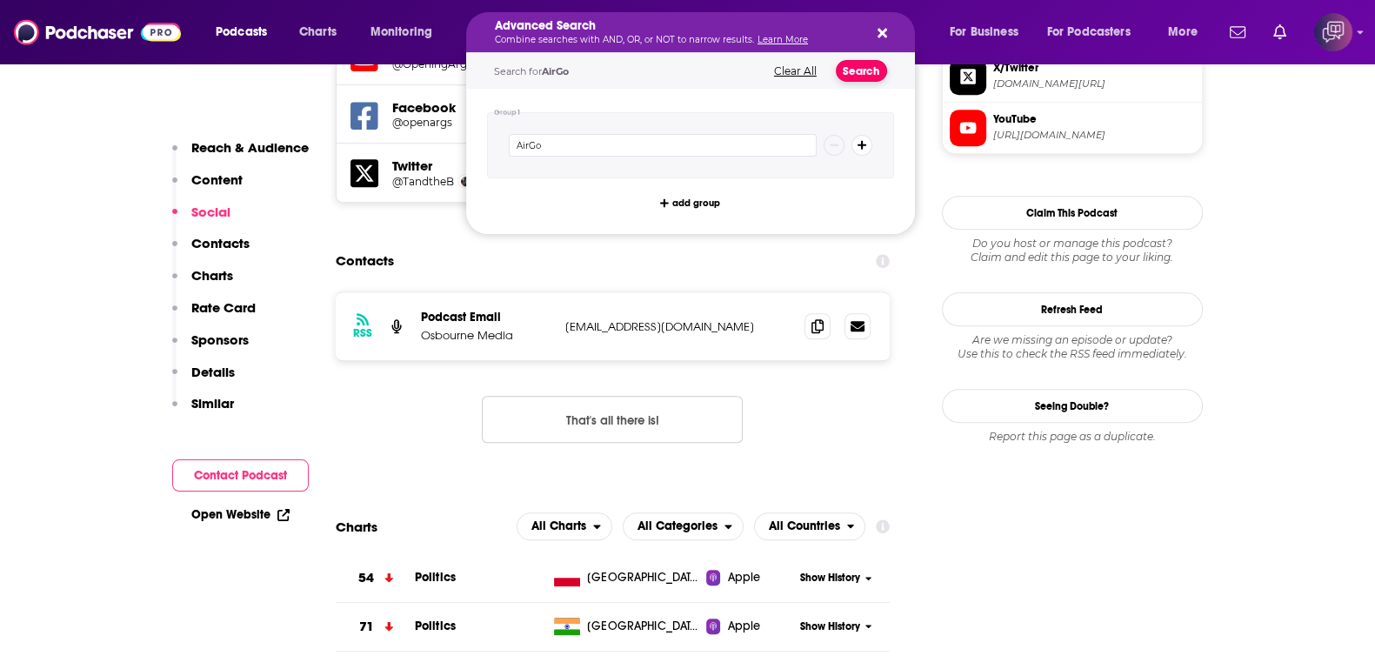
click at [864, 71] on button "Search" at bounding box center [861, 71] width 51 height 22
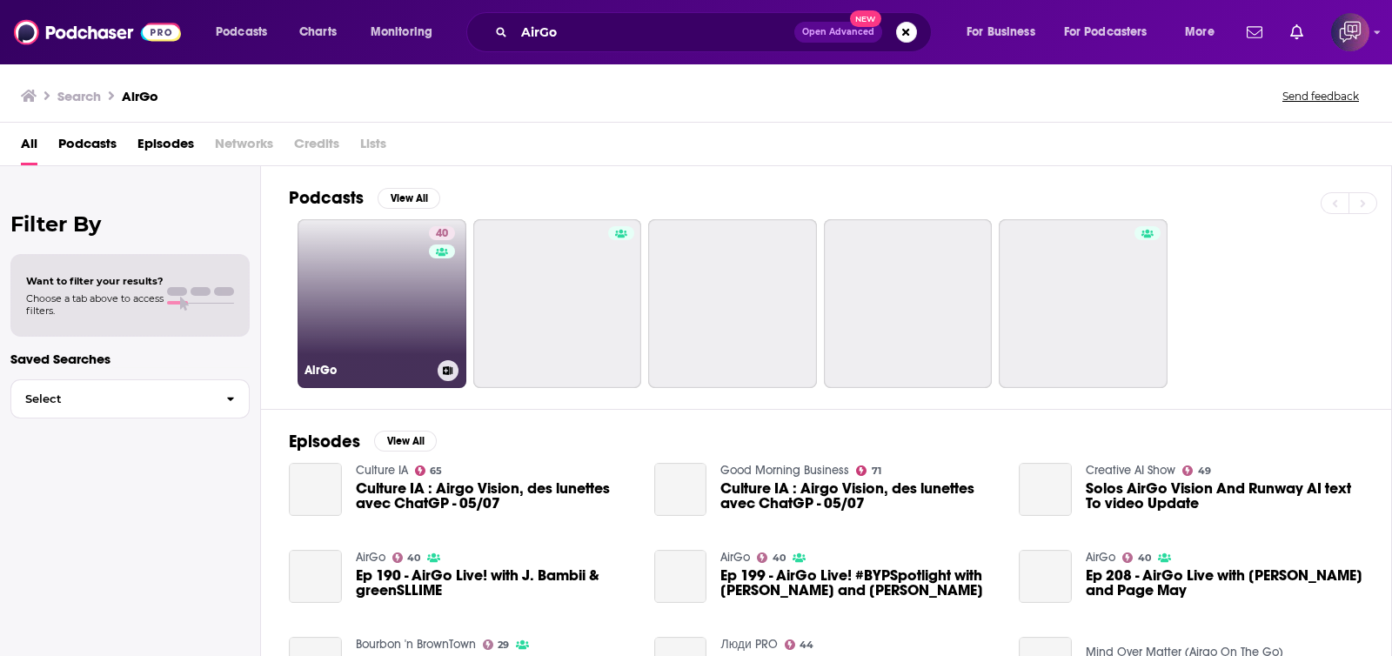
click at [382, 280] on link "40 AirGo" at bounding box center [382, 303] width 169 height 169
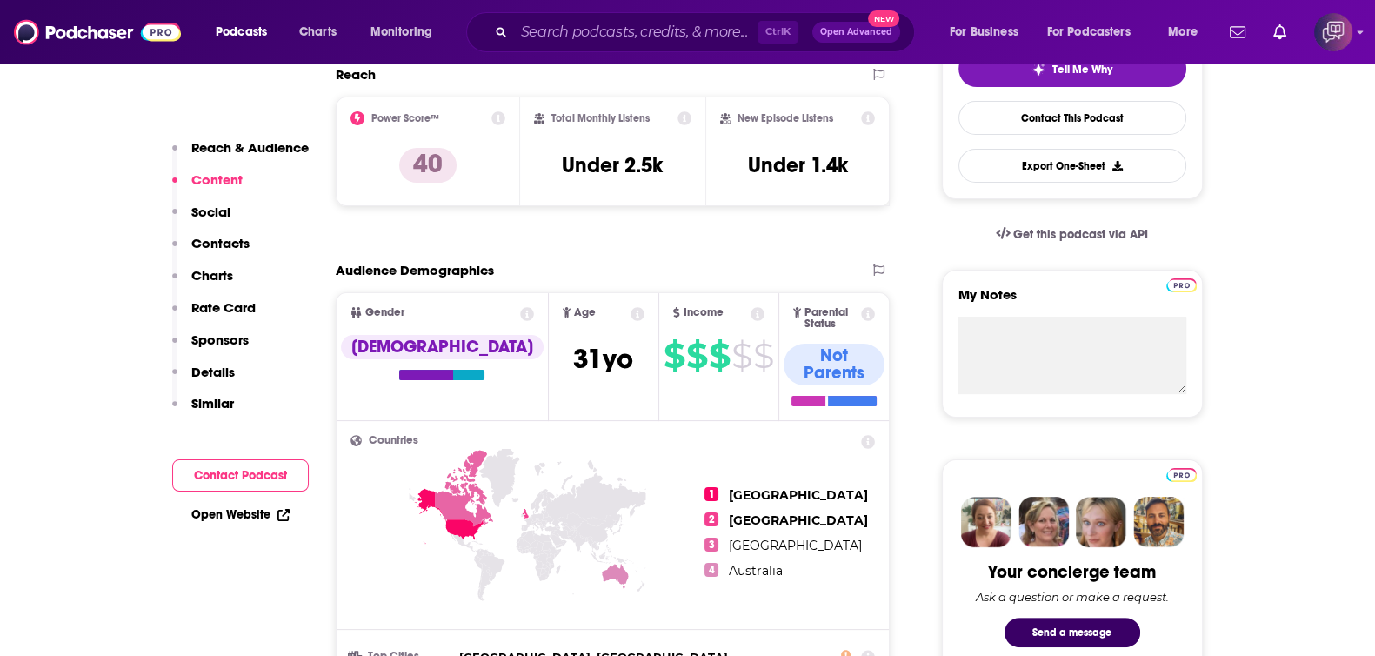
scroll to position [1522, 0]
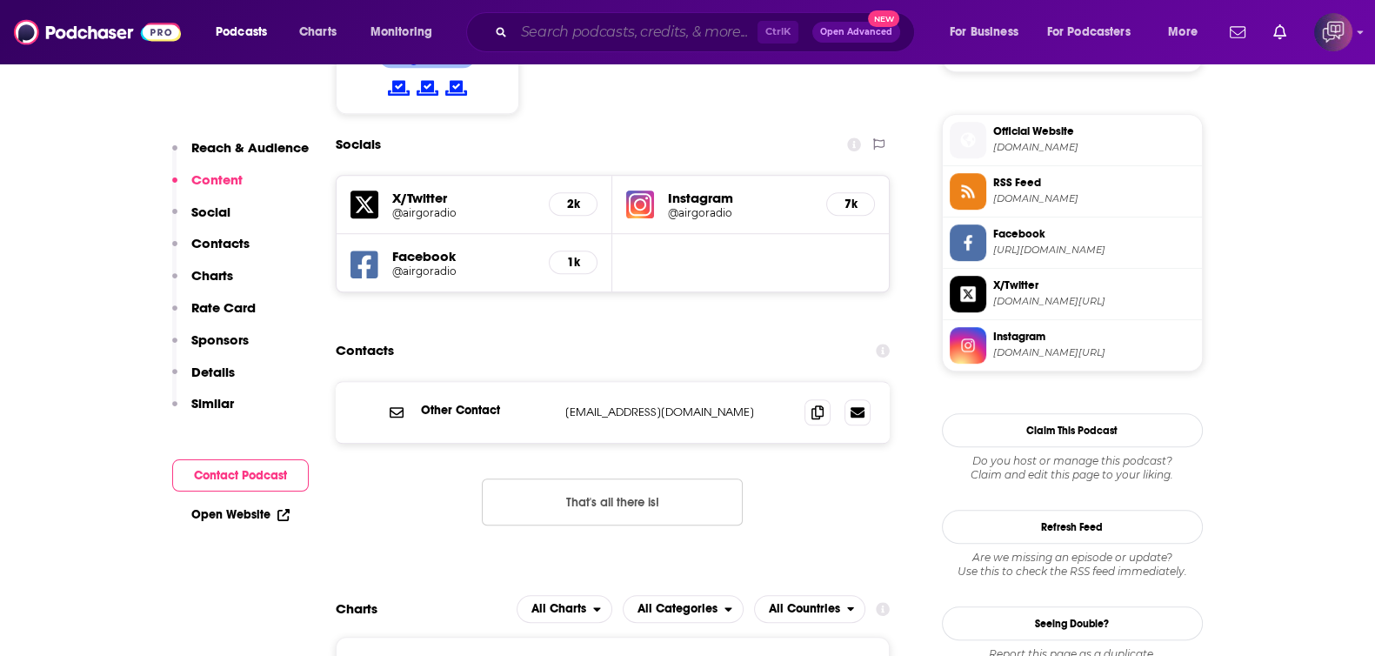
click at [694, 31] on input "Search podcasts, credits, & more..." at bounding box center [636, 32] width 244 height 28
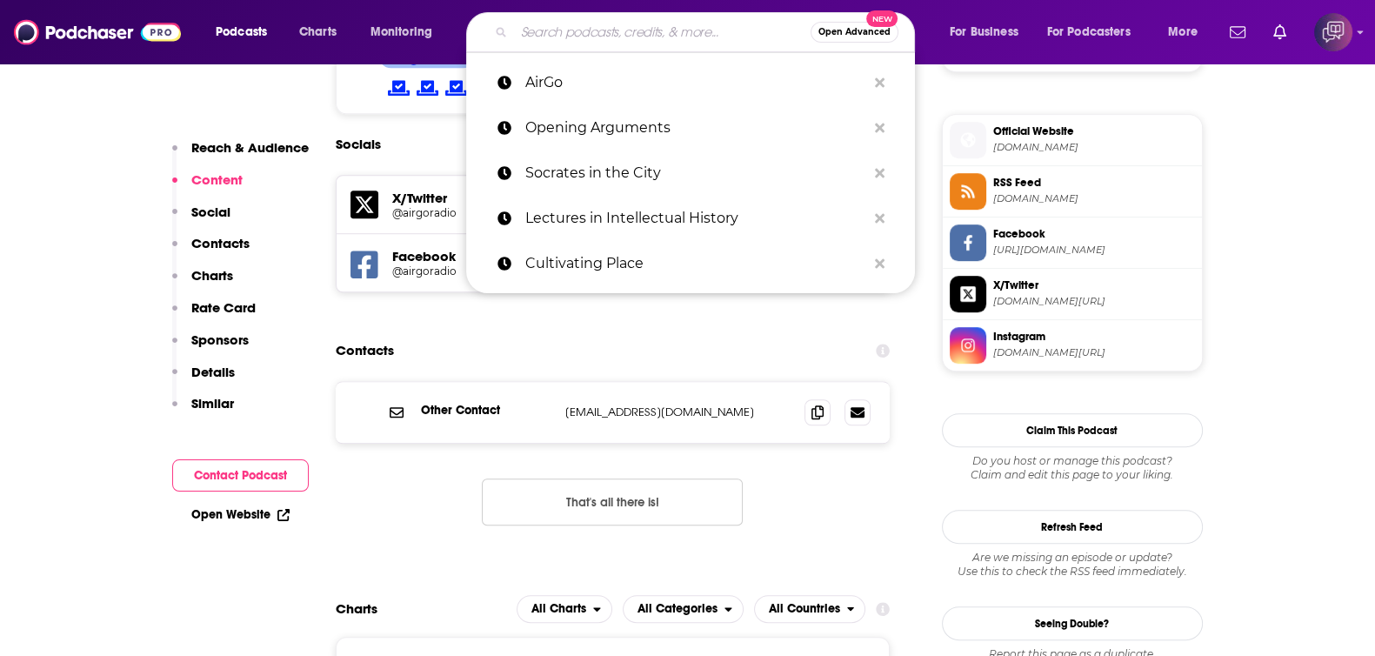
paste input "Let's Give A Damn"
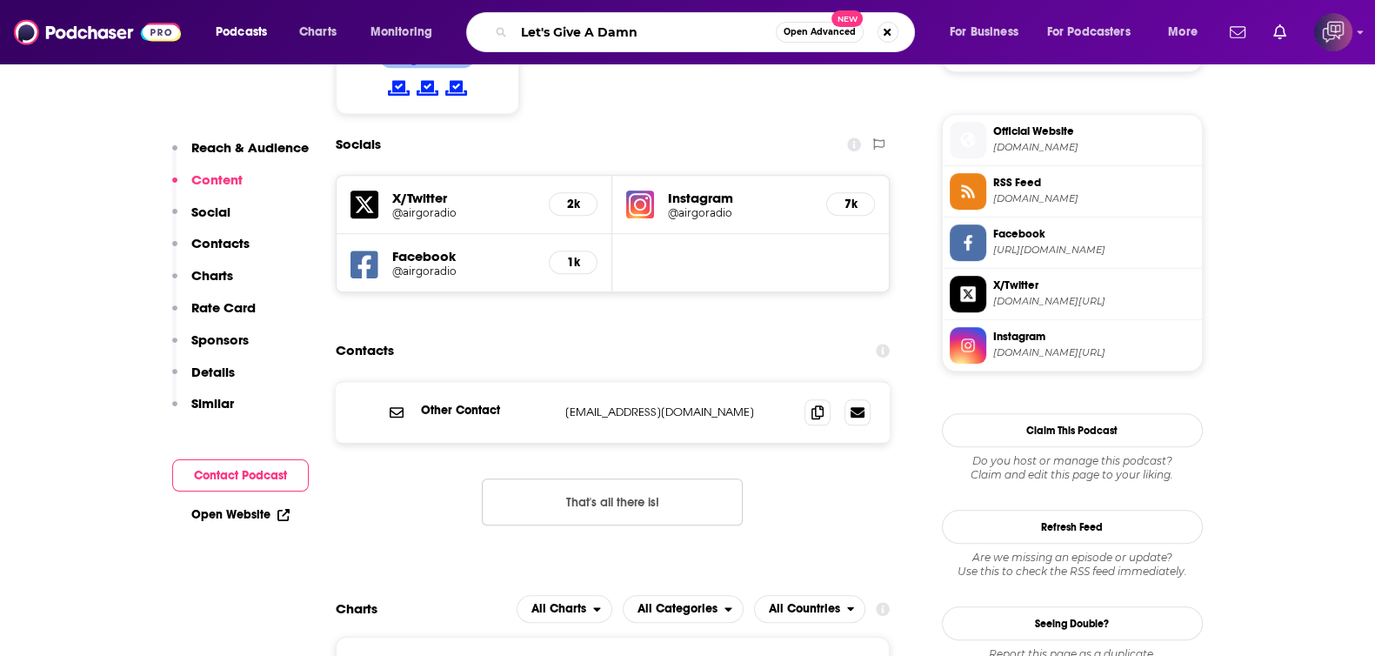
type input "Let's Give A Damn"
click at [799, 30] on span "Open Advanced" at bounding box center [820, 32] width 72 height 9
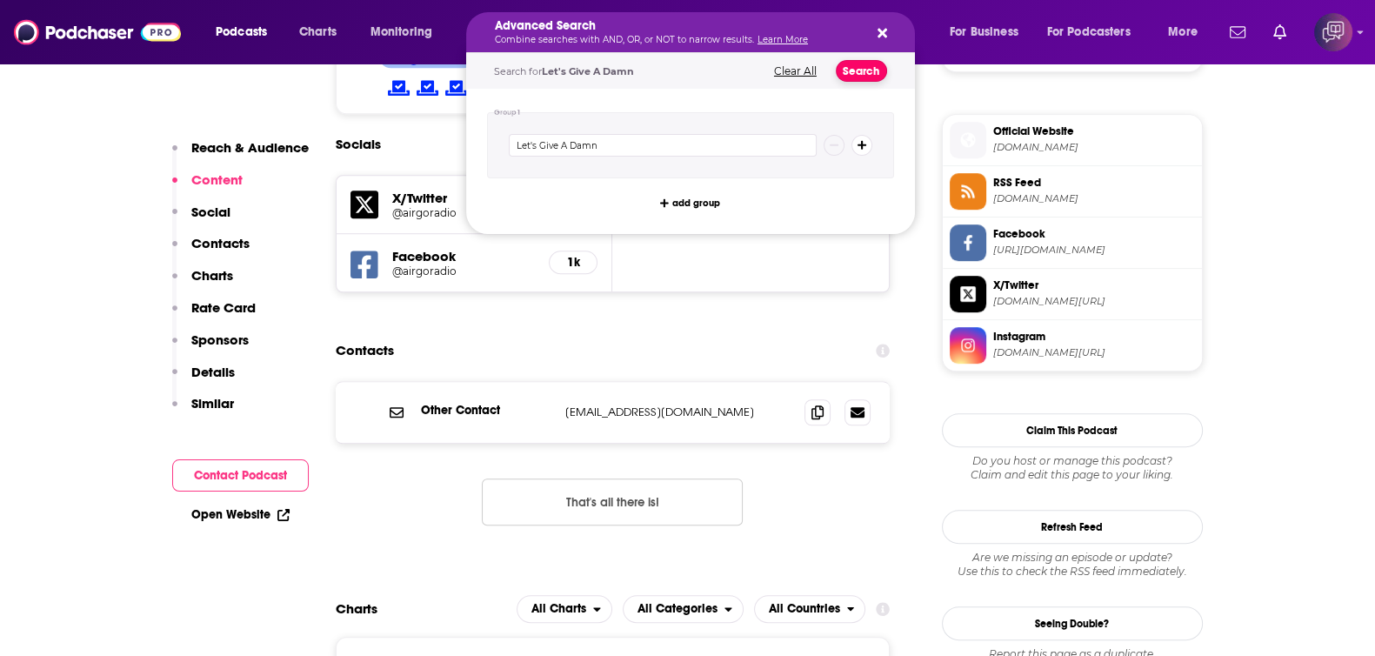
click at [848, 64] on button "Search" at bounding box center [861, 71] width 51 height 22
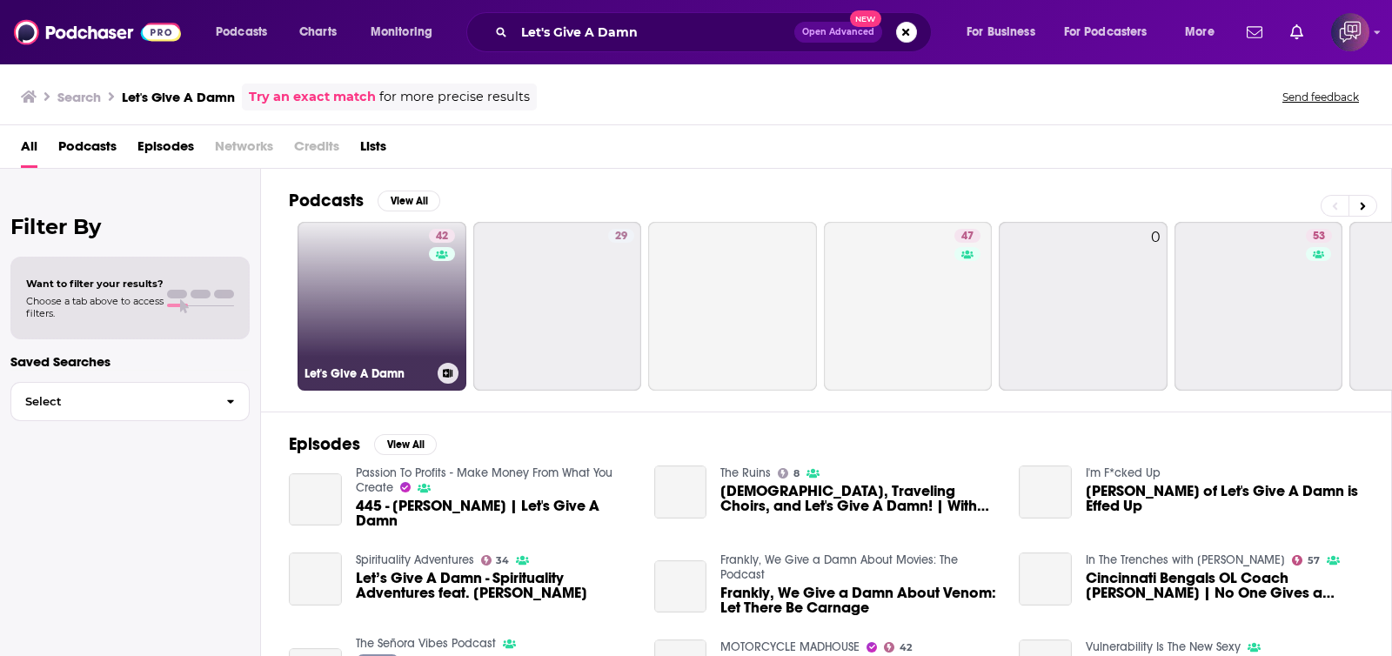
click at [371, 263] on link "42 Let's Give A Damn" at bounding box center [382, 306] width 169 height 169
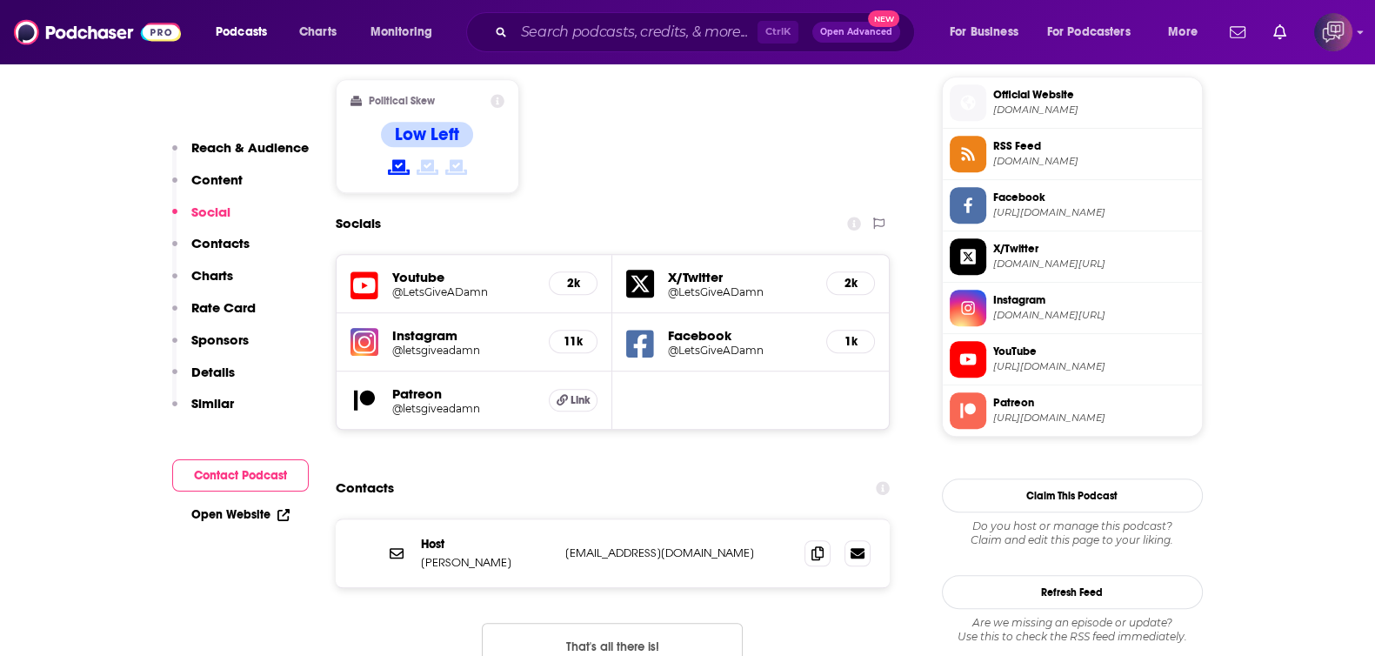
scroll to position [1413, 0]
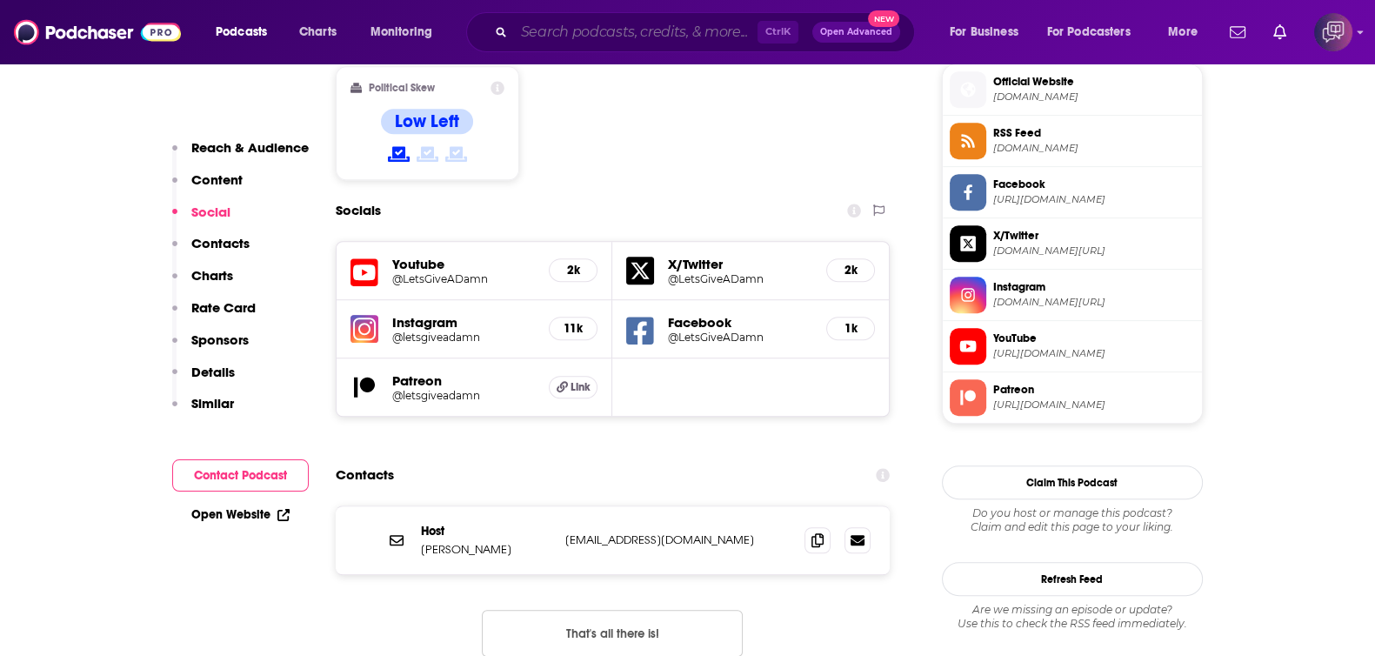
click at [668, 23] on input "Search podcasts, credits, & more..." at bounding box center [636, 32] width 244 height 28
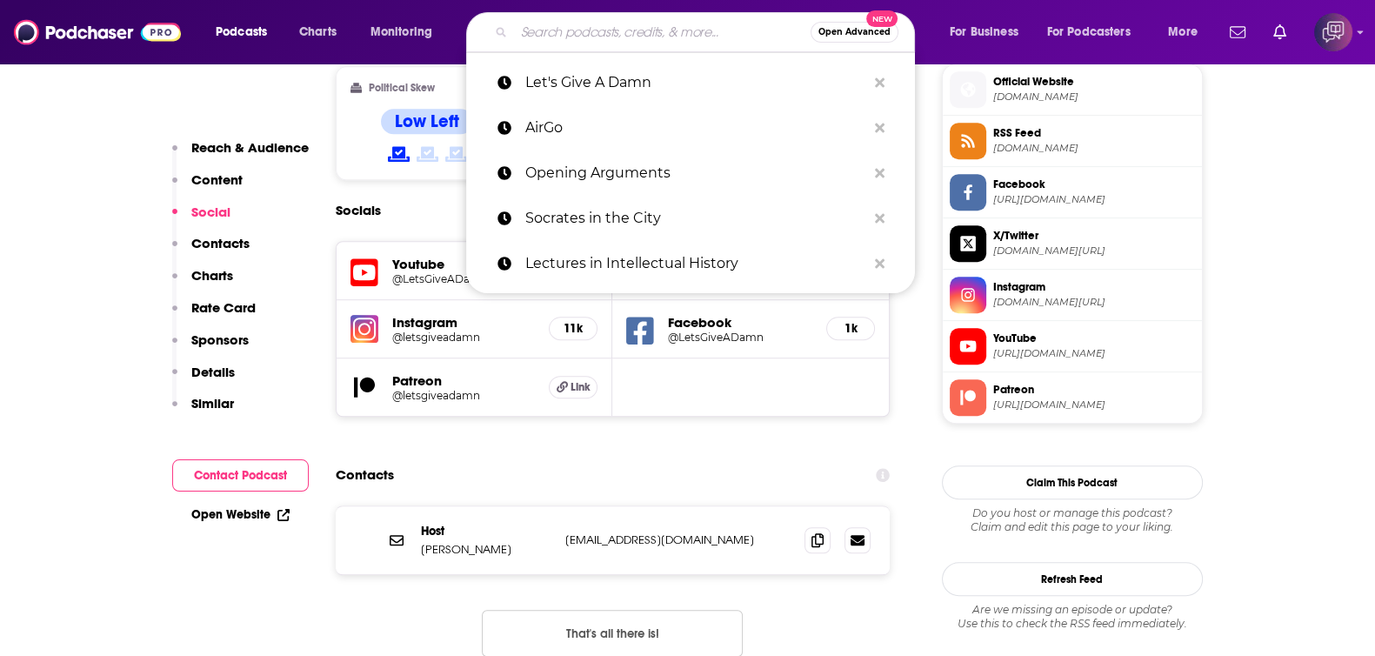
paste input "The Worst of All Possible Worlds"
type input "The Worst of All Possible Worlds"
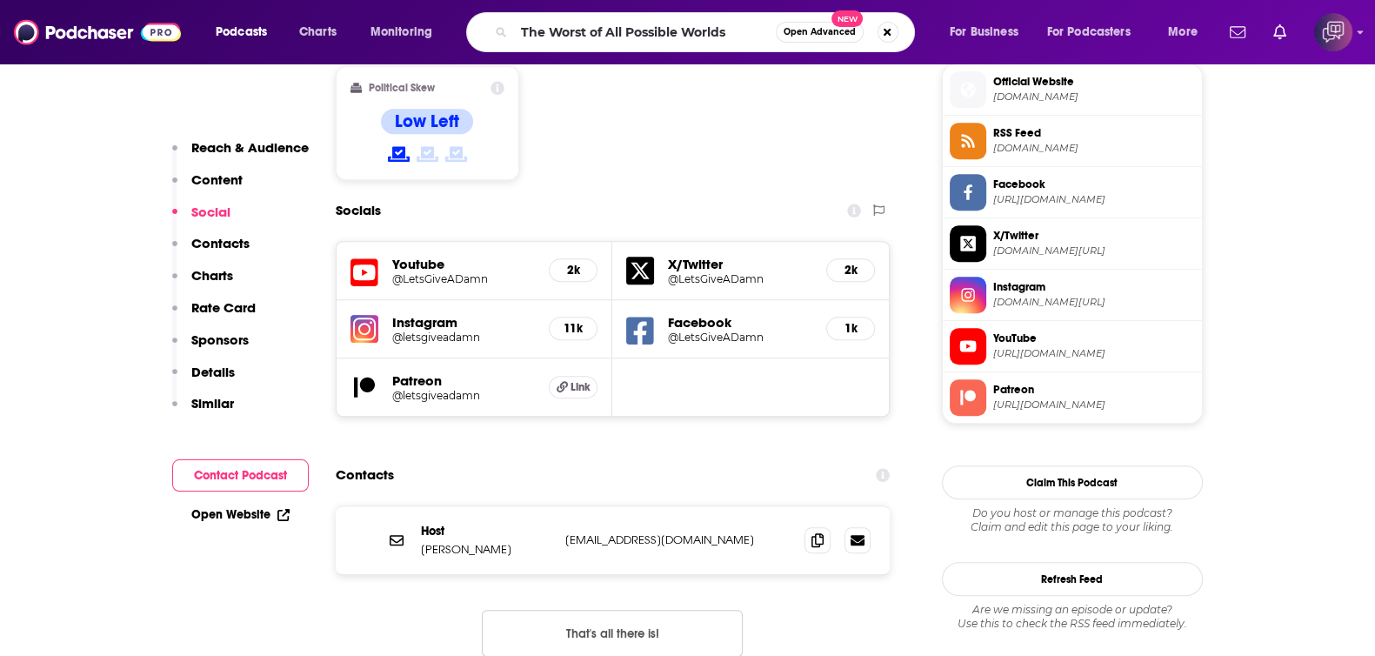
click at [824, 30] on span "Open Advanced" at bounding box center [820, 32] width 72 height 9
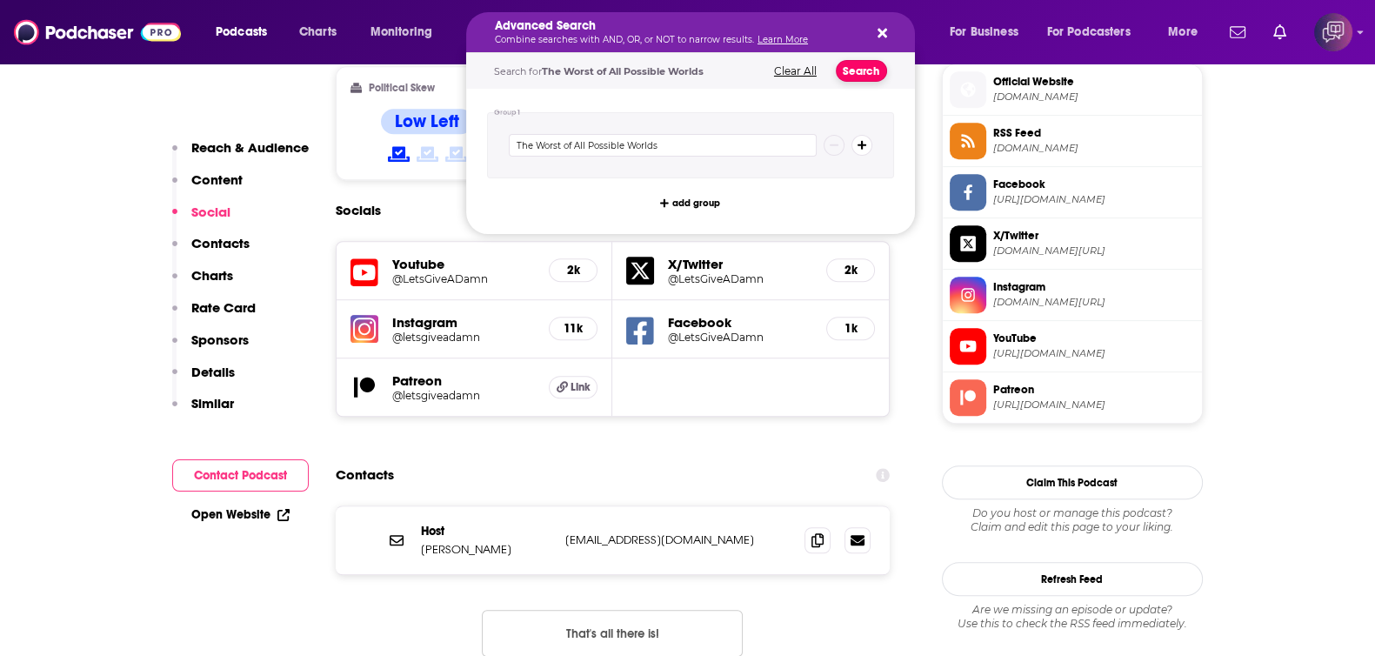
click at [870, 68] on button "Search" at bounding box center [861, 71] width 51 height 22
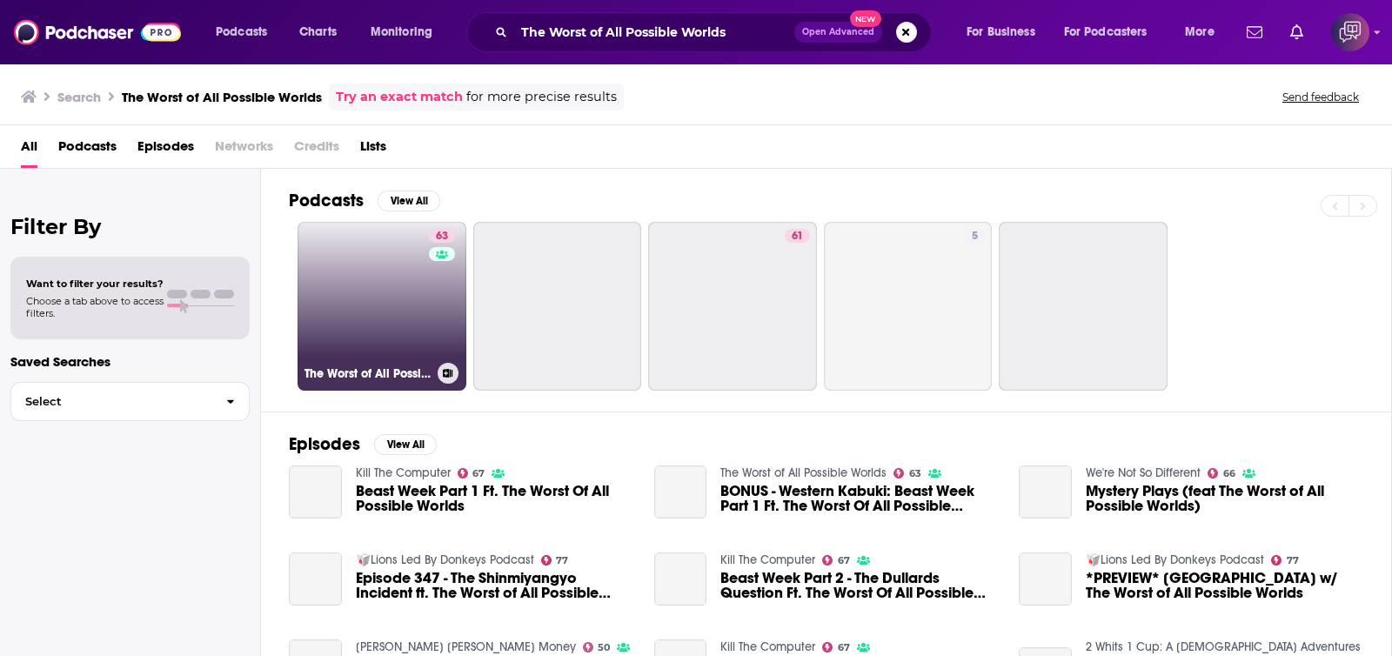
click at [421, 338] on link "63 The Worst of All Possible Worlds" at bounding box center [382, 306] width 169 height 169
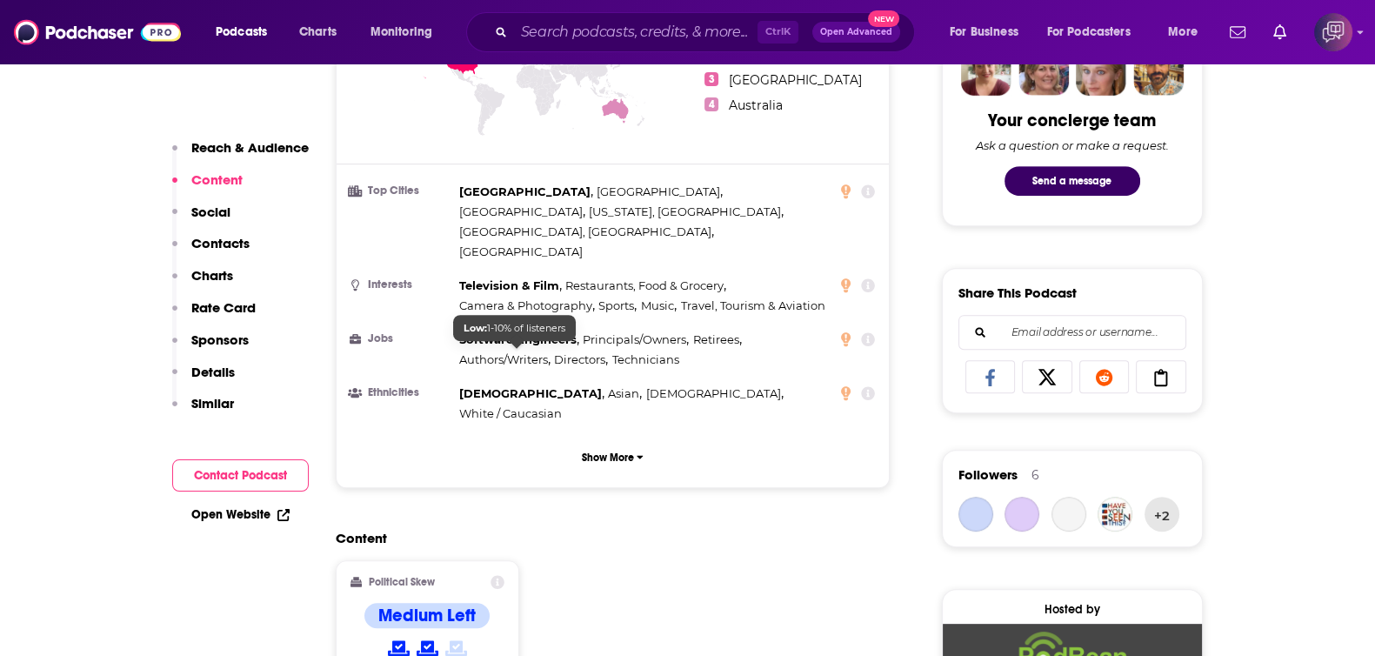
scroll to position [1305, 0]
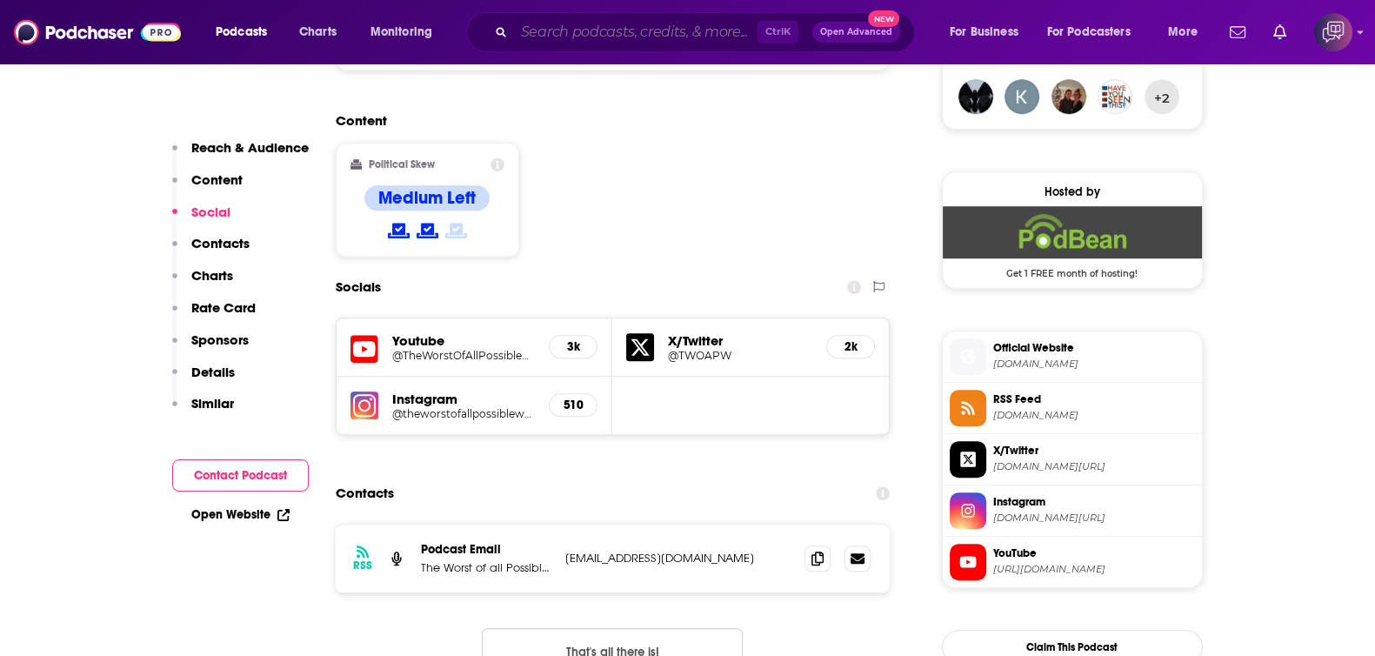
click at [655, 27] on input "Search podcasts, credits, & more..." at bounding box center [636, 32] width 244 height 28
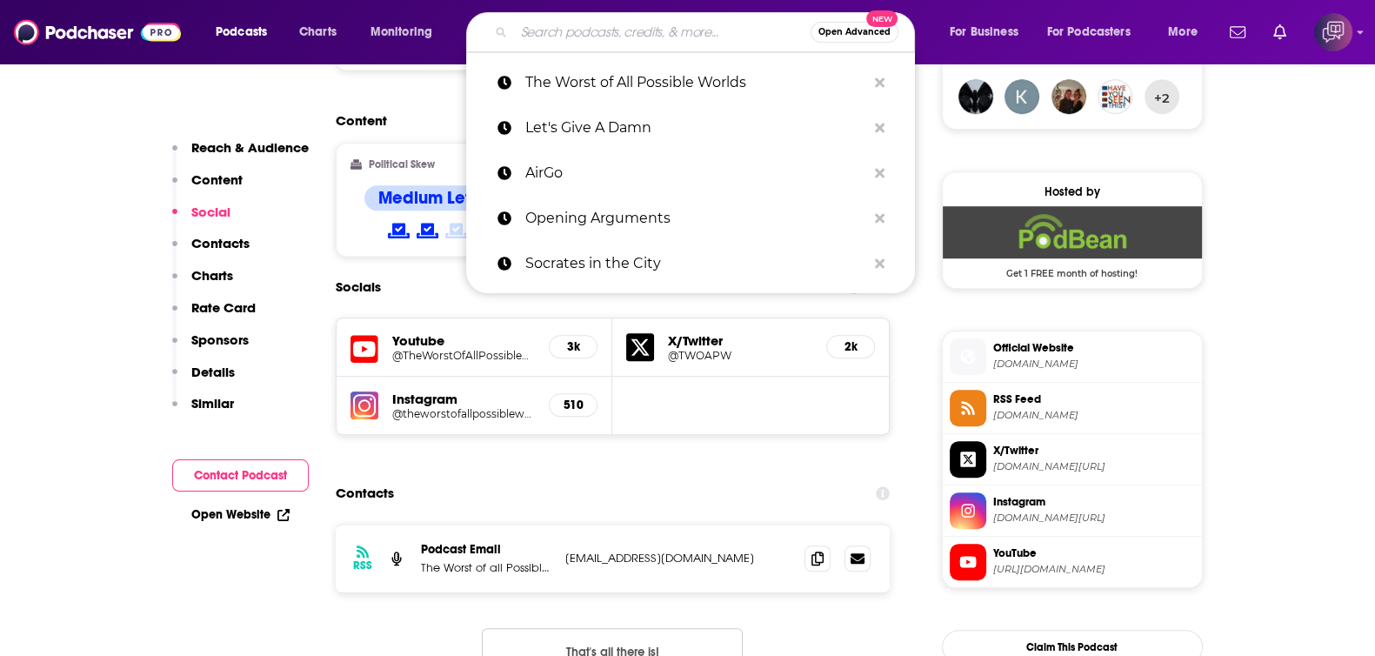
paste input "Wisdom of Crowds"
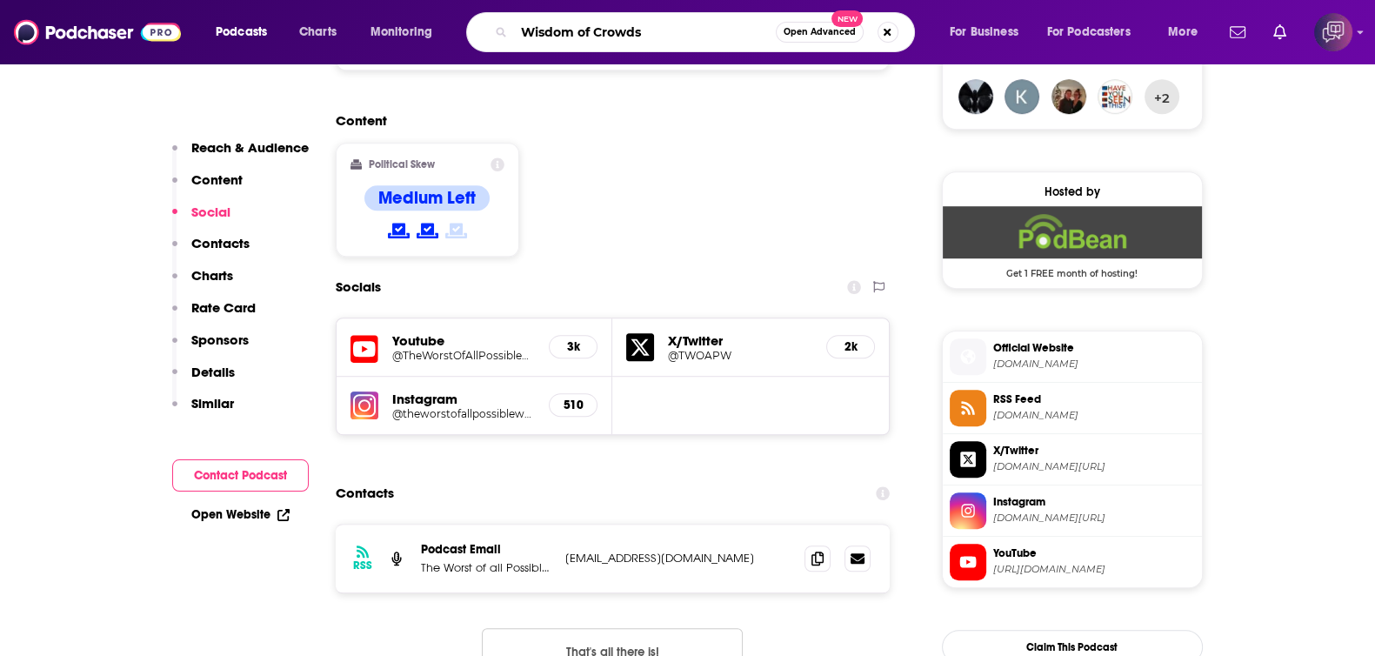
type input "Wisdom of Crowds"
click at [827, 37] on button "Open Advanced New" at bounding box center [820, 32] width 88 height 21
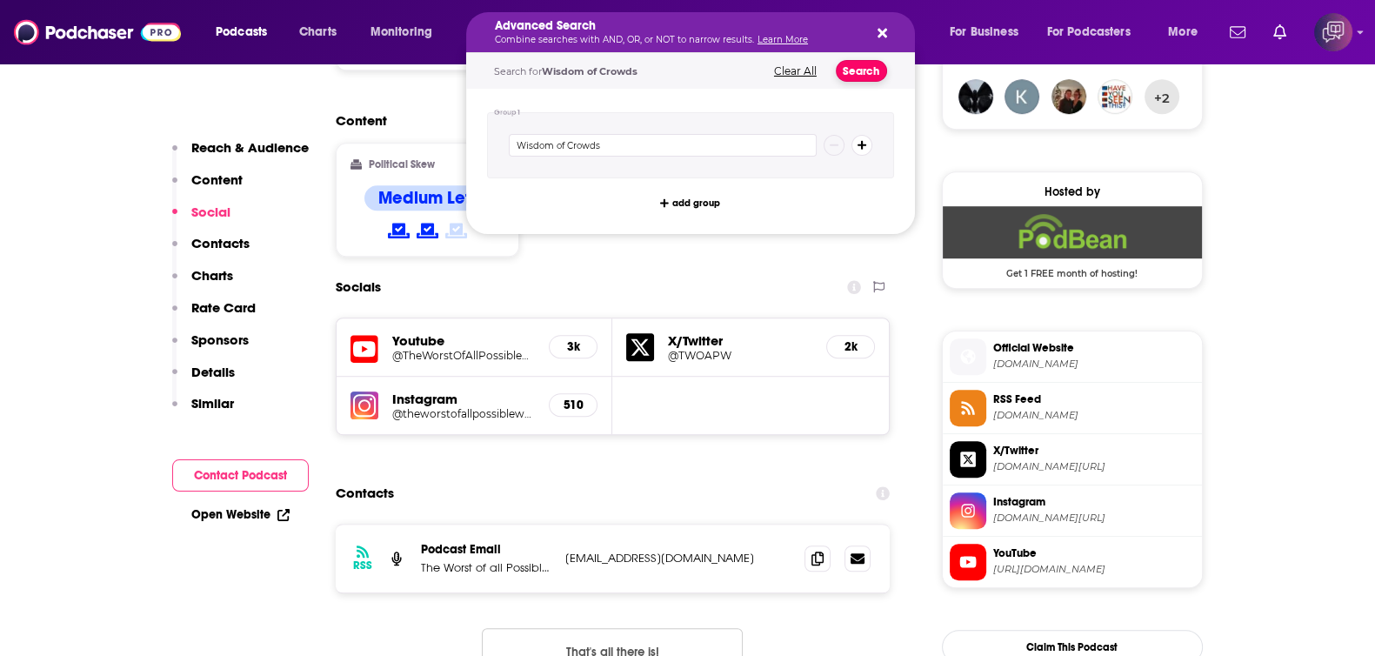
click at [864, 69] on button "Search" at bounding box center [861, 71] width 51 height 22
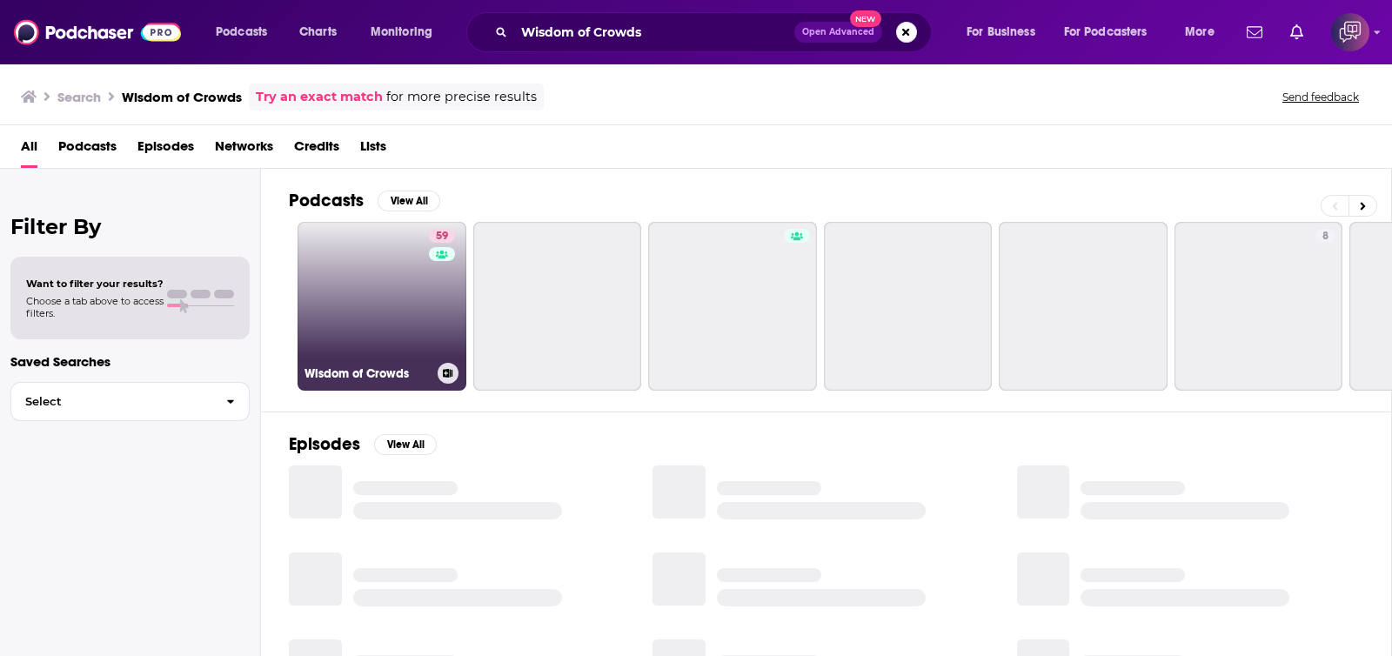
click at [374, 304] on link "59 Wisdom of Crowds" at bounding box center [382, 306] width 169 height 169
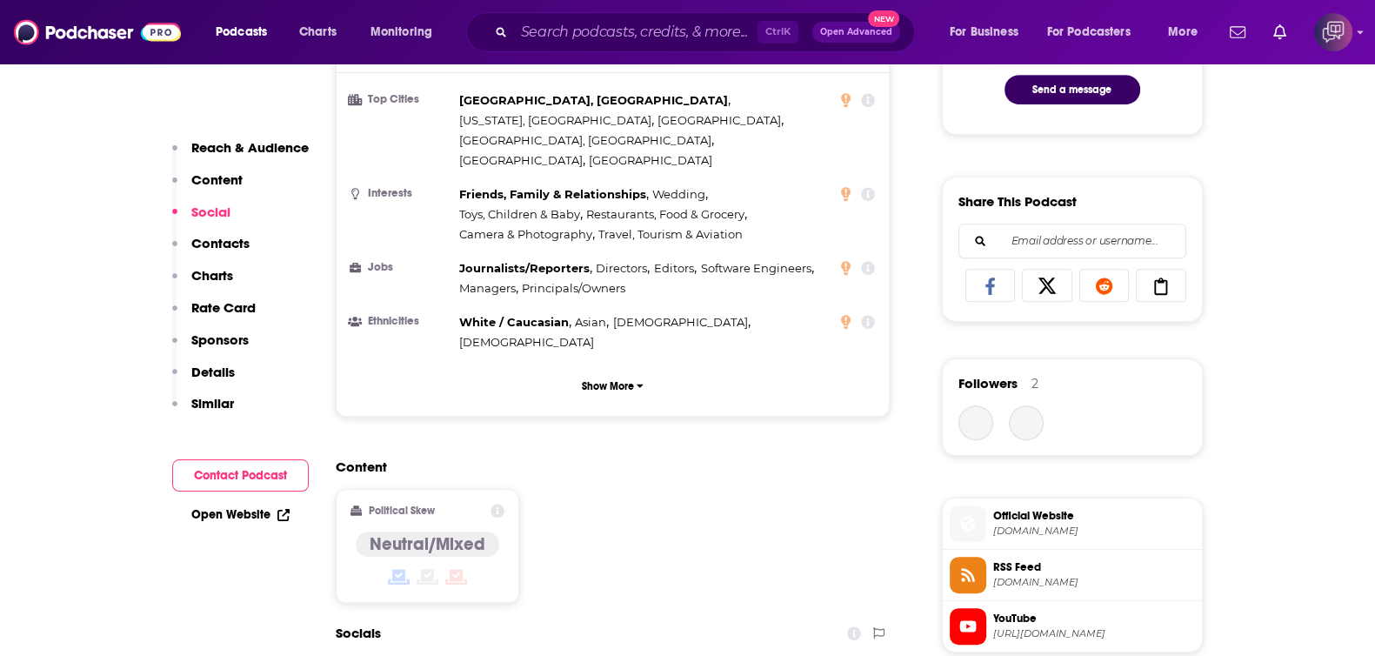
scroll to position [1305, 0]
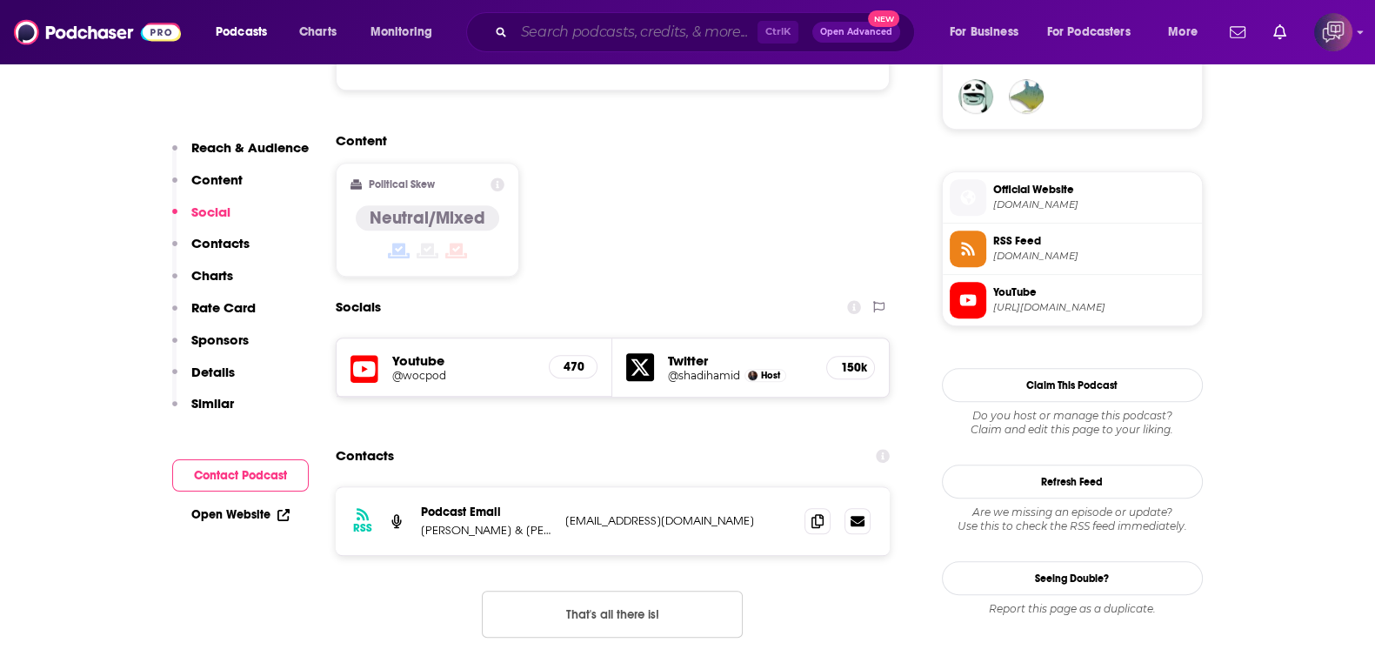
click at [651, 29] on input "Search podcasts, credits, & more..." at bounding box center [636, 32] width 244 height 28
paste input "The [PERSON_NAME] Show"
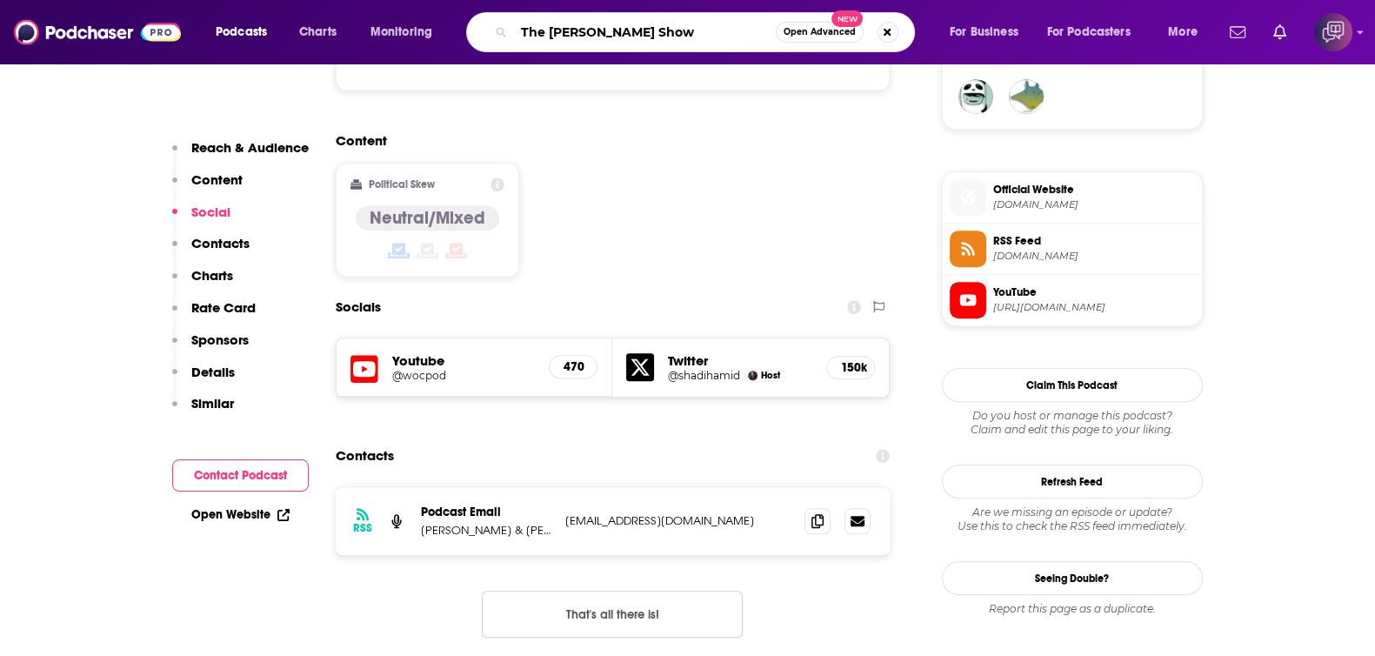
type input "The [PERSON_NAME] Show"
click at [801, 36] on span "Open Advanced" at bounding box center [820, 32] width 72 height 9
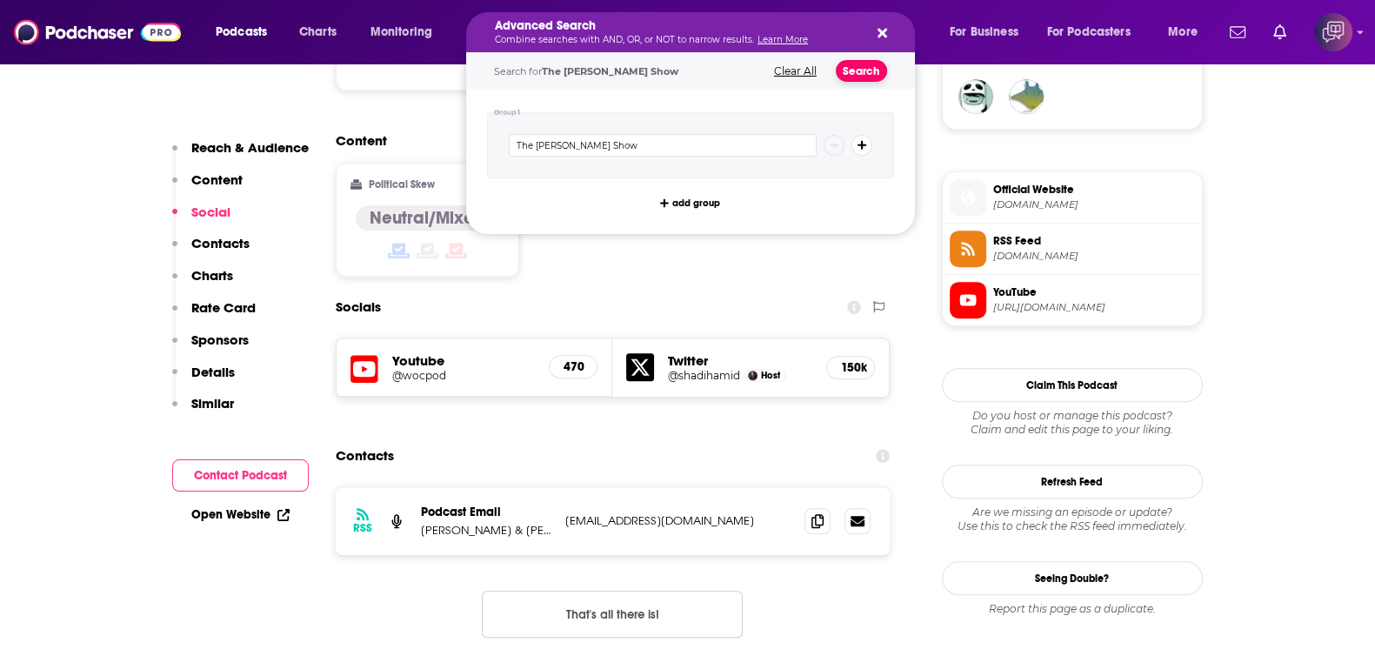
click at [867, 75] on button "Search" at bounding box center [861, 71] width 51 height 22
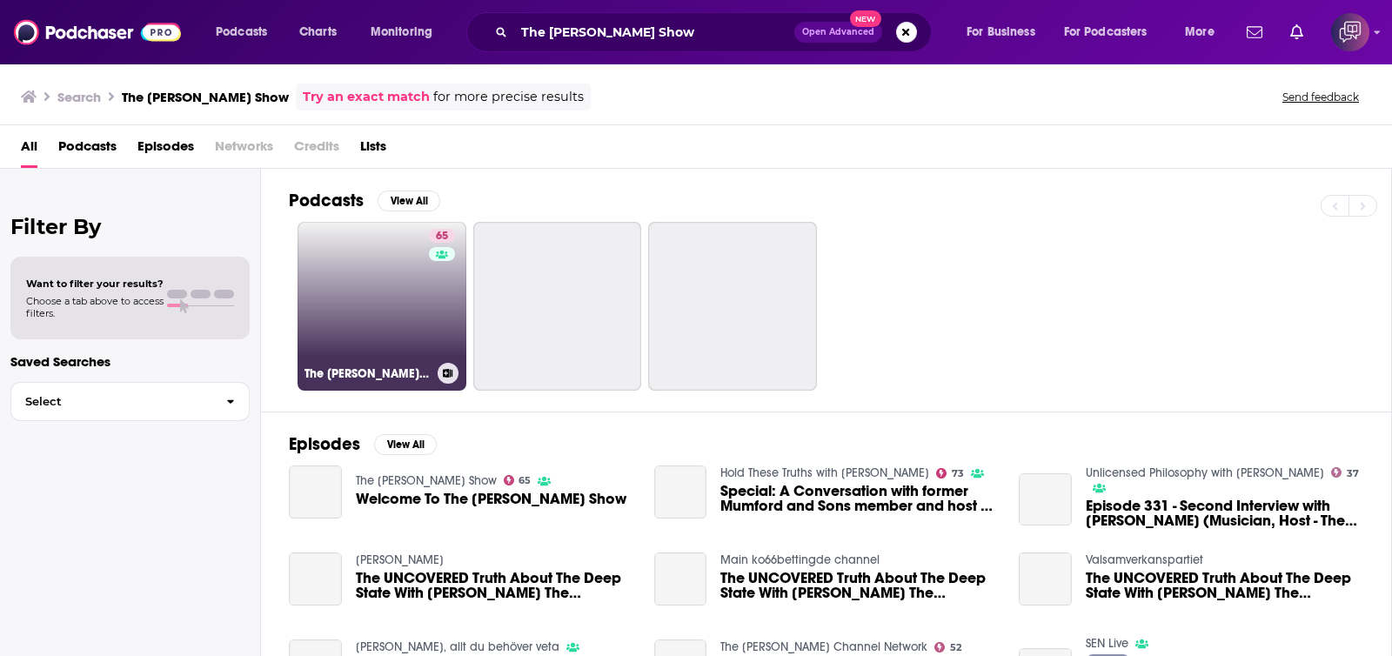
click at [352, 320] on link "65 The [PERSON_NAME] Show" at bounding box center [382, 306] width 169 height 169
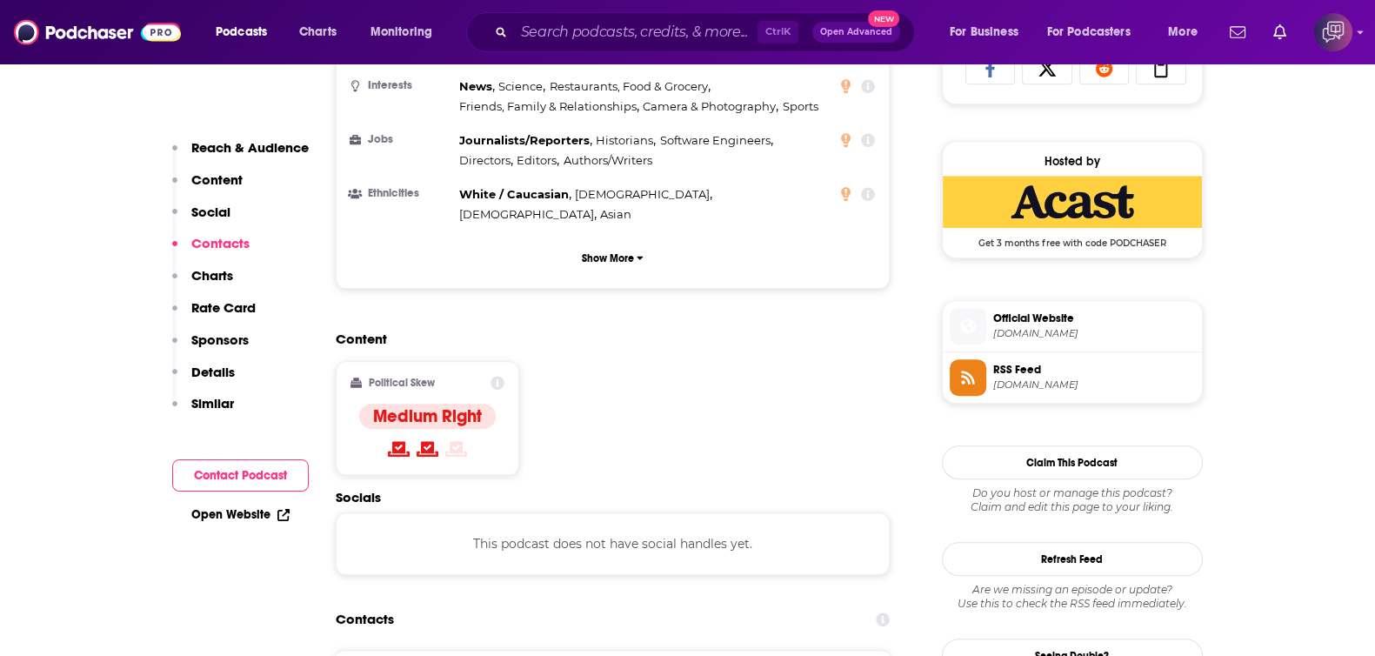
scroll to position [1522, 0]
